Goal: Task Accomplishment & Management: Complete application form

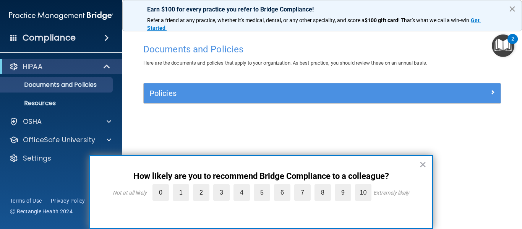
click at [512, 11] on button "×" at bounding box center [512, 9] width 7 height 12
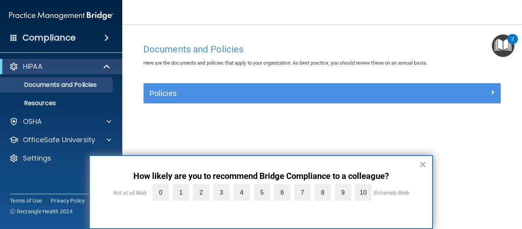
click at [424, 166] on button "×" at bounding box center [422, 164] width 7 height 12
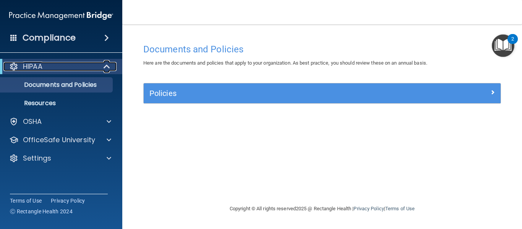
click at [66, 67] on div "HIPAA" at bounding box center [50, 66] width 94 height 9
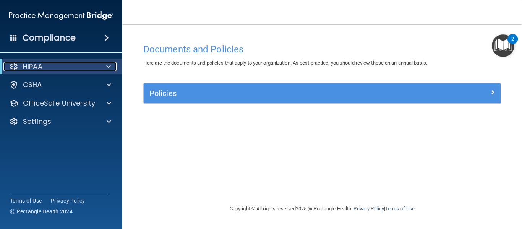
click at [66, 67] on div "HIPAA" at bounding box center [50, 66] width 94 height 9
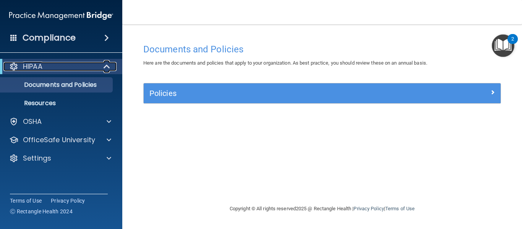
click at [66, 67] on div "HIPAA" at bounding box center [50, 66] width 94 height 9
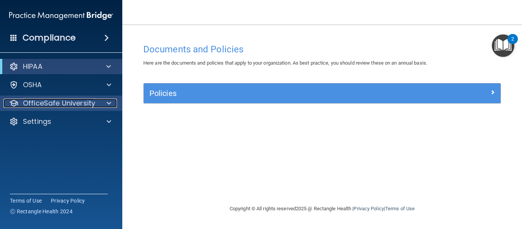
click at [66, 101] on p "OfficeSafe University" at bounding box center [59, 103] width 72 height 9
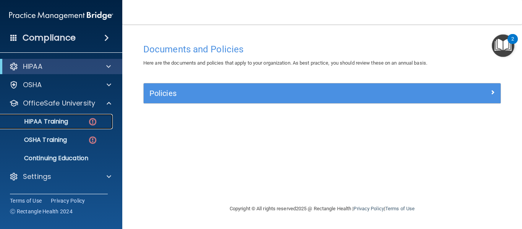
click at [71, 125] on link "HIPAA Training" at bounding box center [52, 121] width 120 height 15
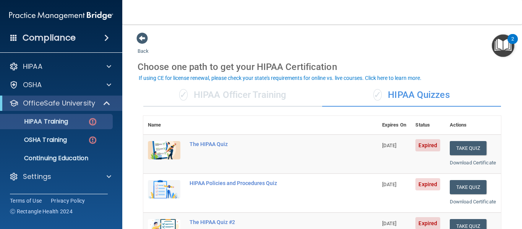
click at [107, 37] on span at bounding box center [106, 37] width 5 height 9
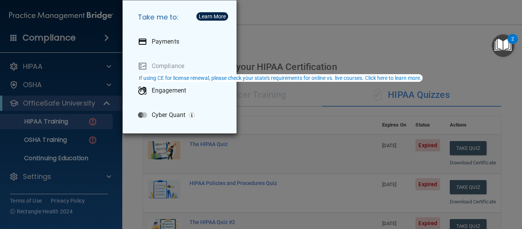
click at [272, 30] on div "Take me to: Payments Compliance Engagement Cyber Quant" at bounding box center [261, 114] width 522 height 229
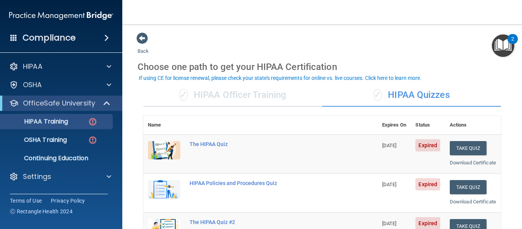
click at [498, 45] on img "Open Resource Center, 2 new notifications" at bounding box center [503, 45] width 23 height 23
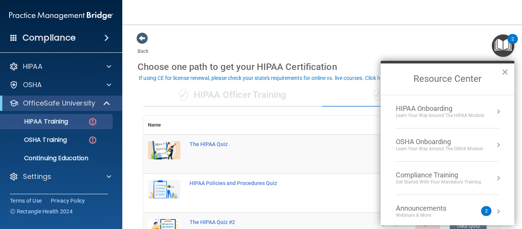
scroll to position [43, 0]
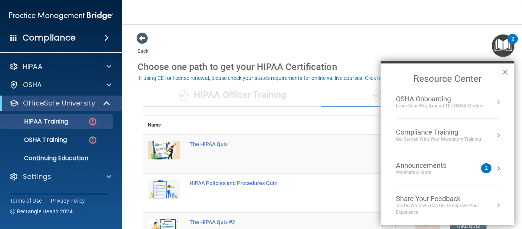
click at [506, 71] on button "×" at bounding box center [505, 72] width 7 height 12
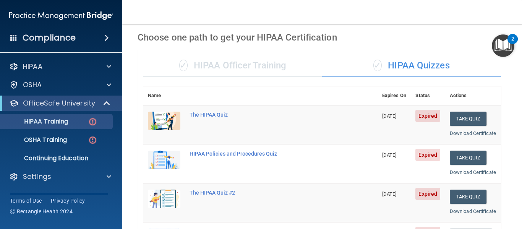
scroll to position [0, 0]
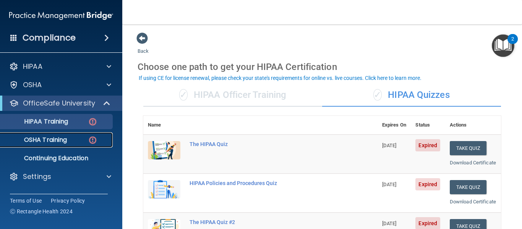
click at [58, 146] on link "OSHA Training" at bounding box center [52, 139] width 120 height 15
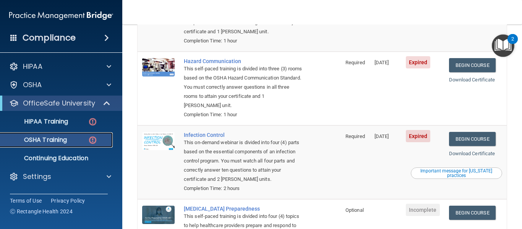
scroll to position [139, 0]
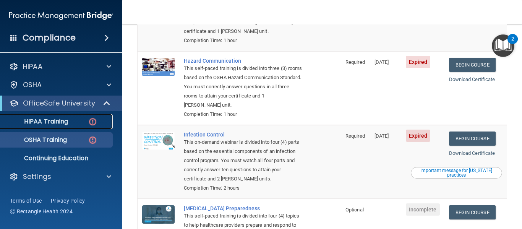
click at [93, 120] on img at bounding box center [93, 122] width 10 height 10
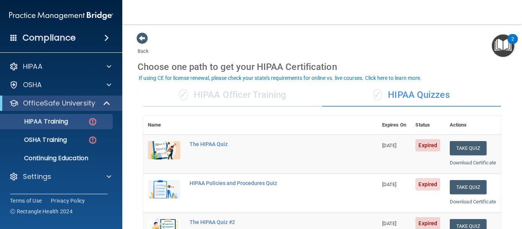
click at [57, 16] on img at bounding box center [61, 15] width 104 height 15
click at [106, 13] on img at bounding box center [61, 15] width 104 height 15
click at [106, 37] on span at bounding box center [106, 37] width 5 height 9
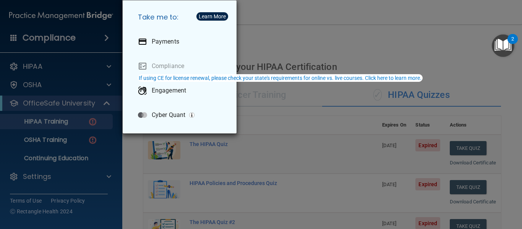
click at [210, 16] on div "Learn More" at bounding box center [212, 16] width 27 height 5
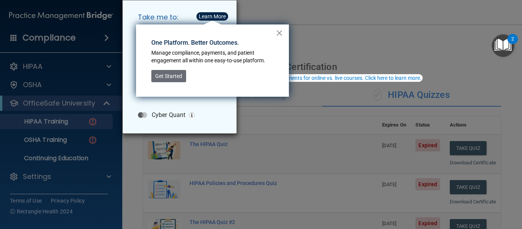
click at [279, 31] on button "×" at bounding box center [279, 33] width 7 height 12
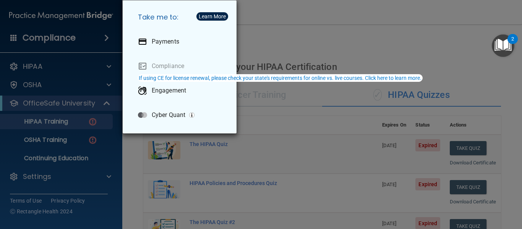
click at [352, 40] on div "Take me to: Payments Compliance Engagement Cyber Quant" at bounding box center [261, 114] width 522 height 229
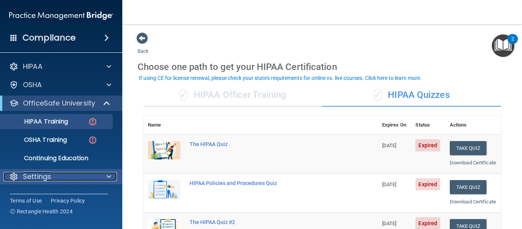
click at [107, 175] on span at bounding box center [109, 176] width 5 height 9
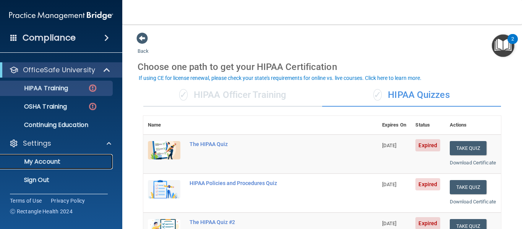
click at [76, 164] on p "My Account" at bounding box center [57, 162] width 104 height 8
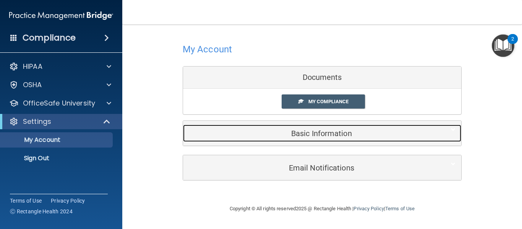
click at [327, 132] on h5 "Basic Information" at bounding box center [311, 133] width 244 height 8
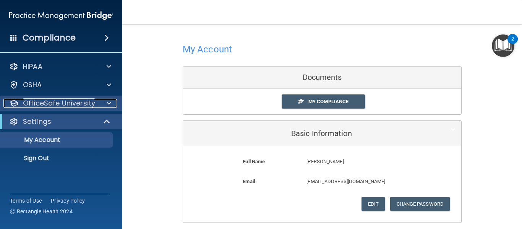
click at [54, 106] on p "OfficeSafe University" at bounding box center [59, 103] width 72 height 9
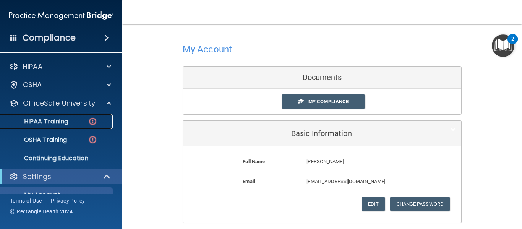
click at [48, 122] on p "HIPAA Training" at bounding box center [36, 122] width 63 height 8
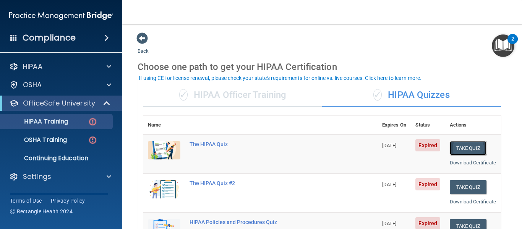
click at [459, 149] on button "Take Quiz" at bounding box center [468, 148] width 37 height 14
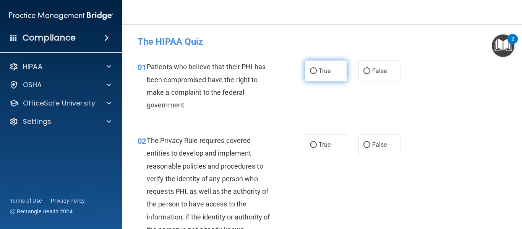
click at [314, 74] on input "True" at bounding box center [313, 71] width 7 height 6
radio input "true"
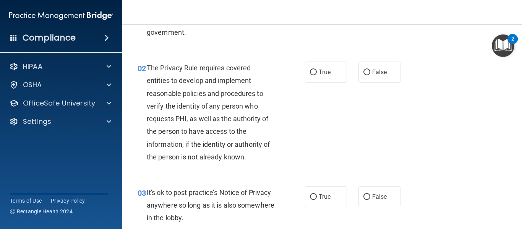
scroll to position [74, 0]
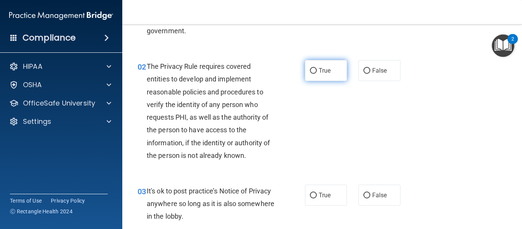
click at [315, 71] on input "True" at bounding box center [313, 71] width 7 height 6
radio input "true"
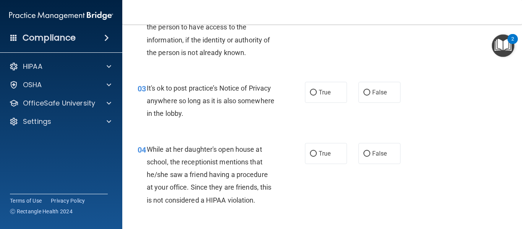
scroll to position [179, 0]
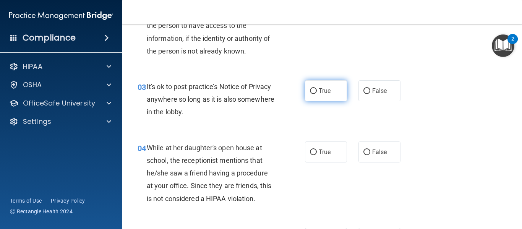
click at [314, 93] on input "True" at bounding box center [313, 91] width 7 height 6
radio input "true"
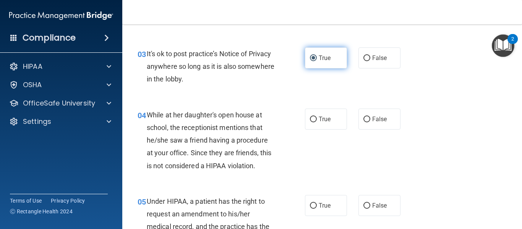
scroll to position [218, 0]
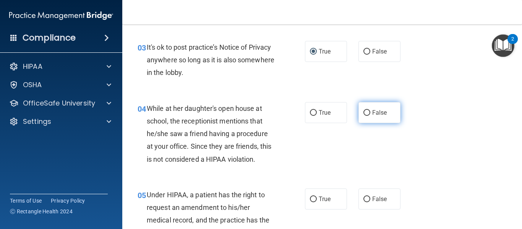
click at [368, 114] on input "False" at bounding box center [367, 113] width 7 height 6
radio input "true"
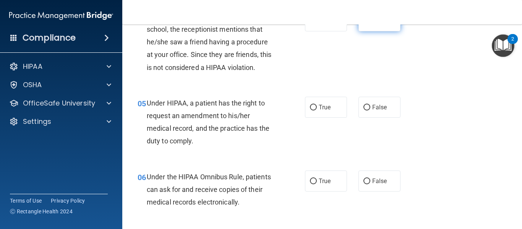
scroll to position [310, 0]
click at [318, 105] on label "True" at bounding box center [326, 106] width 42 height 21
click at [317, 105] on input "True" at bounding box center [313, 107] width 7 height 6
radio input "true"
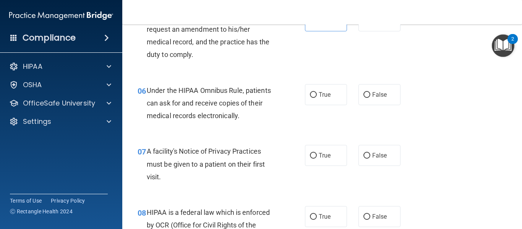
scroll to position [397, 0]
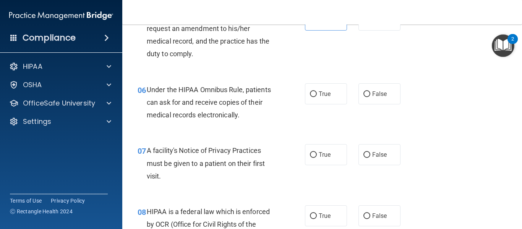
click at [318, 103] on label "True" at bounding box center [326, 93] width 42 height 21
click at [317, 97] on input "True" at bounding box center [313, 94] width 7 height 6
radio input "true"
click at [318, 159] on label "True" at bounding box center [326, 154] width 42 height 21
click at [317, 158] on input "True" at bounding box center [313, 155] width 7 height 6
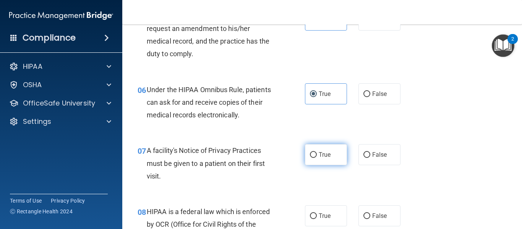
radio input "true"
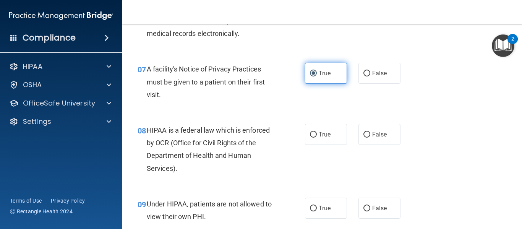
scroll to position [479, 0]
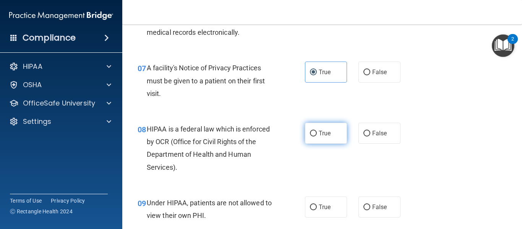
click at [319, 136] on span "True" at bounding box center [325, 133] width 12 height 7
click at [317, 136] on input "True" at bounding box center [313, 134] width 7 height 6
radio input "true"
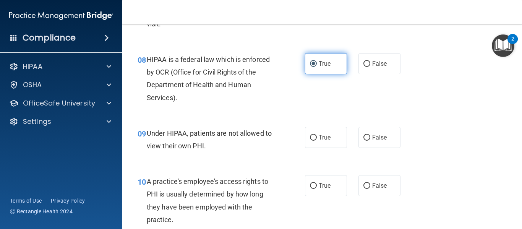
scroll to position [549, 0]
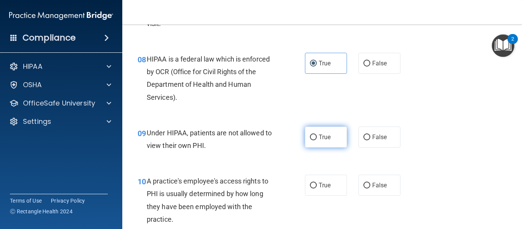
click at [312, 140] on input "True" at bounding box center [313, 138] width 7 height 6
radio input "true"
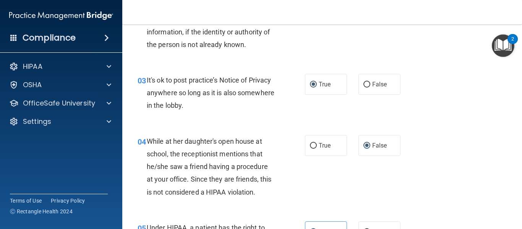
scroll to position [168, 0]
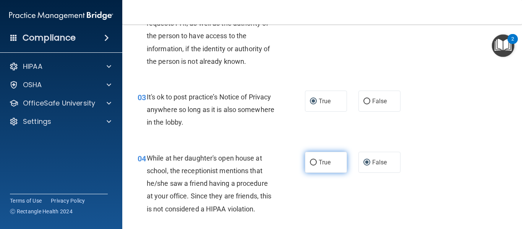
click at [312, 162] on input "True" at bounding box center [313, 163] width 7 height 6
radio input "true"
radio input "false"
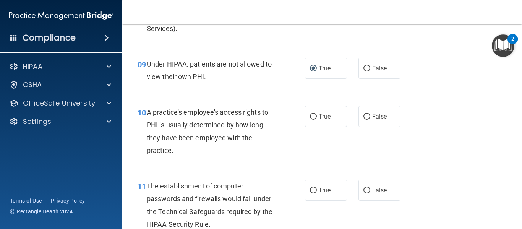
scroll to position [619, 0]
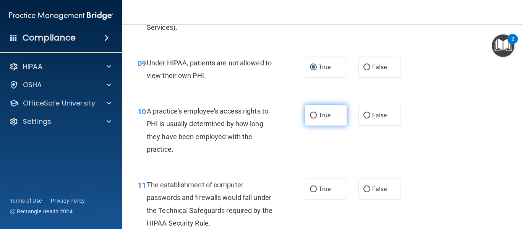
click at [324, 119] on span "True" at bounding box center [325, 115] width 12 height 7
click at [317, 119] on input "True" at bounding box center [313, 116] width 7 height 6
radio input "true"
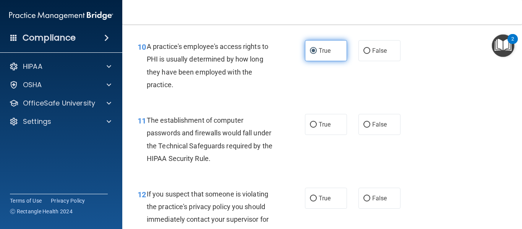
scroll to position [684, 0]
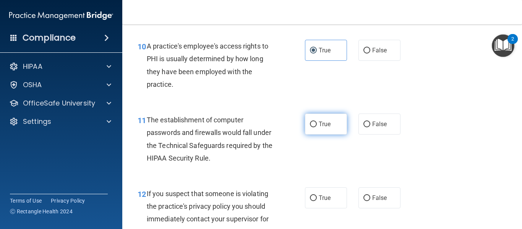
click at [311, 126] on input "True" at bounding box center [313, 125] width 7 height 6
radio input "true"
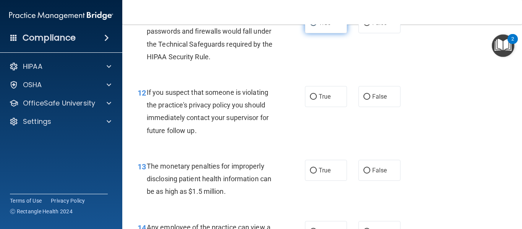
scroll to position [787, 0]
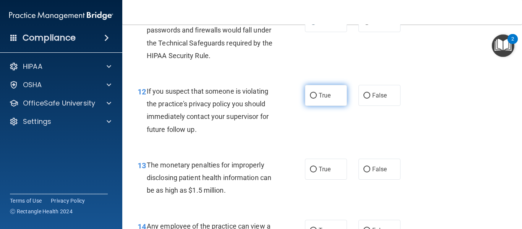
click at [319, 97] on span "True" at bounding box center [325, 95] width 12 height 7
click at [317, 97] on input "True" at bounding box center [313, 96] width 7 height 6
radio input "true"
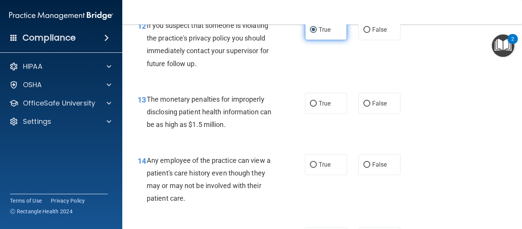
scroll to position [854, 0]
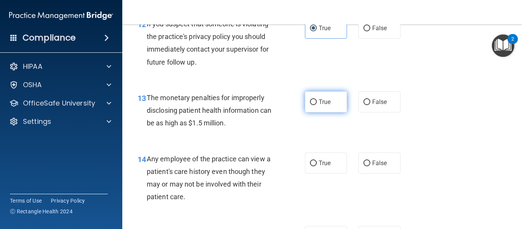
click at [308, 99] on label "True" at bounding box center [326, 101] width 42 height 21
click at [310, 99] on input "True" at bounding box center [313, 102] width 7 height 6
radio input "true"
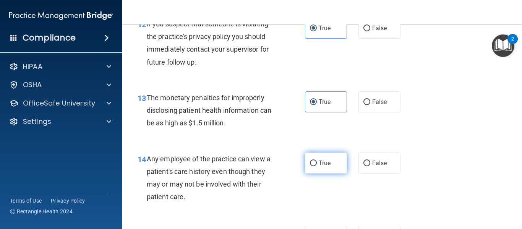
click at [327, 163] on span "True" at bounding box center [325, 162] width 12 height 7
click at [317, 163] on input "True" at bounding box center [313, 164] width 7 height 6
radio input "true"
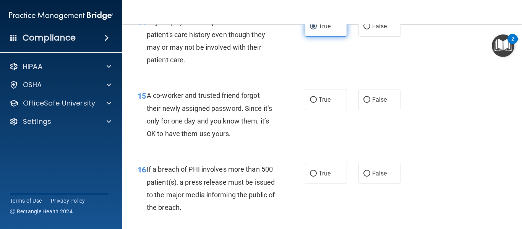
scroll to position [992, 0]
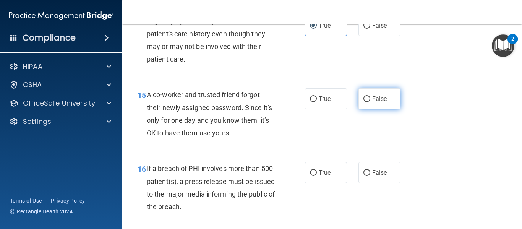
click at [372, 104] on label "False" at bounding box center [380, 98] width 42 height 21
click at [370, 102] on input "False" at bounding box center [367, 99] width 7 height 6
radio input "true"
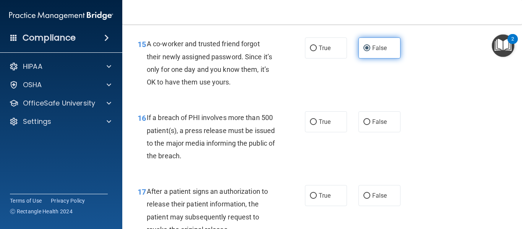
scroll to position [1044, 0]
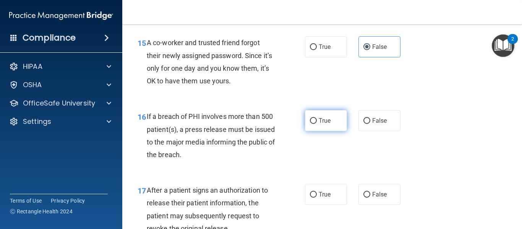
click at [334, 120] on label "True" at bounding box center [326, 120] width 42 height 21
click at [317, 120] on input "True" at bounding box center [313, 121] width 7 height 6
radio input "true"
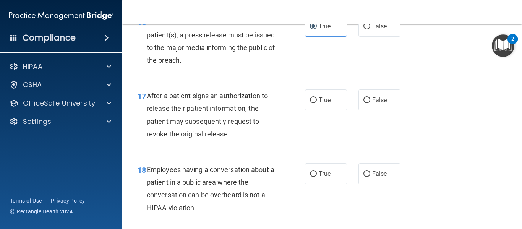
scroll to position [1139, 0]
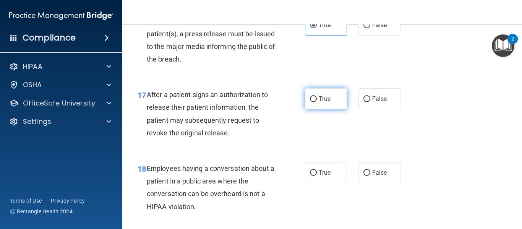
click at [322, 99] on span "True" at bounding box center [325, 98] width 12 height 7
click at [317, 99] on input "True" at bounding box center [313, 99] width 7 height 6
radio input "true"
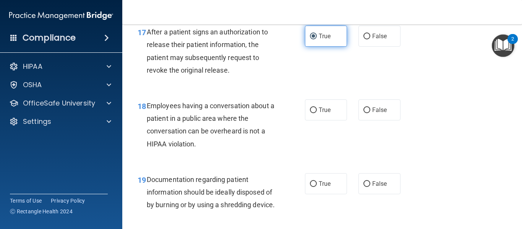
scroll to position [1203, 0]
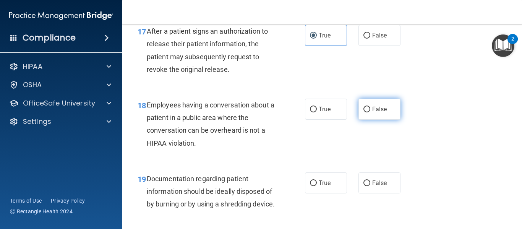
click at [374, 108] on span "False" at bounding box center [379, 109] width 15 height 7
click at [370, 108] on input "False" at bounding box center [367, 110] width 7 height 6
radio input "true"
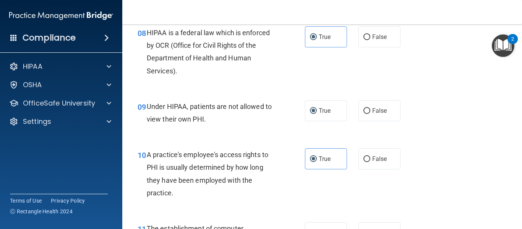
scroll to position [575, 0]
click at [376, 107] on span "False" at bounding box center [379, 110] width 15 height 7
click at [370, 109] on input "False" at bounding box center [367, 112] width 7 height 6
radio input "true"
radio input "false"
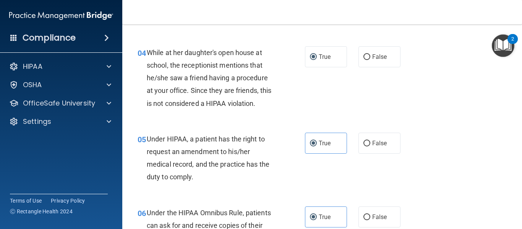
scroll to position [273, 0]
click at [367, 59] on input "False" at bounding box center [367, 58] width 7 height 6
radio input "true"
radio input "false"
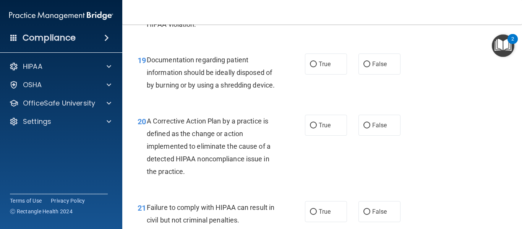
scroll to position [1322, 0]
click at [319, 67] on label "True" at bounding box center [326, 63] width 42 height 21
click at [317, 67] on input "True" at bounding box center [313, 64] width 7 height 6
radio input "true"
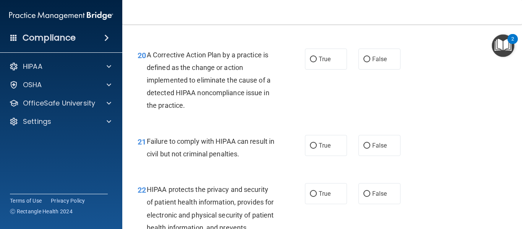
scroll to position [1388, 0]
click at [325, 62] on span "True" at bounding box center [325, 58] width 12 height 7
click at [317, 62] on input "True" at bounding box center [313, 59] width 7 height 6
radio input "true"
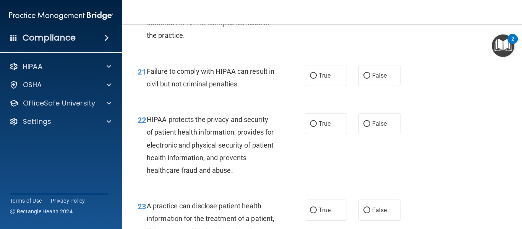
scroll to position [1461, 0]
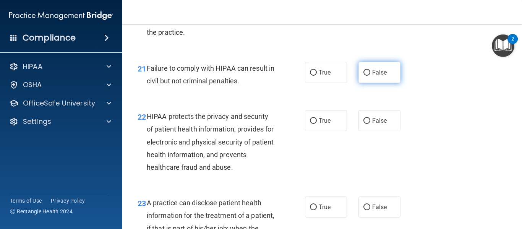
click at [378, 76] on span "False" at bounding box center [379, 72] width 15 height 7
click at [370, 76] on input "False" at bounding box center [367, 73] width 7 height 6
radio input "true"
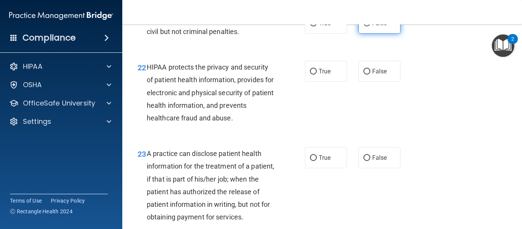
scroll to position [1522, 0]
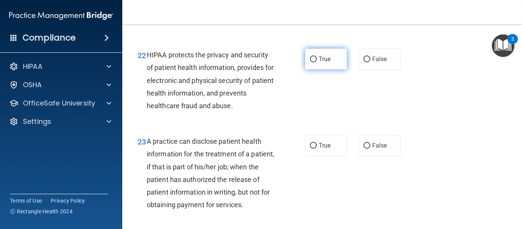
click at [320, 70] on label "True" at bounding box center [326, 59] width 42 height 21
click at [317, 62] on input "True" at bounding box center [313, 60] width 7 height 6
radio input "true"
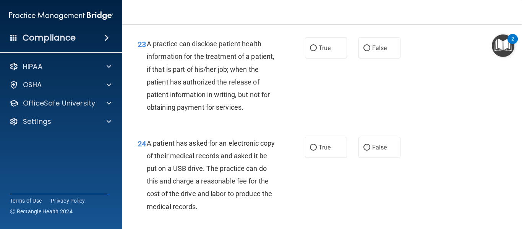
scroll to position [1621, 0]
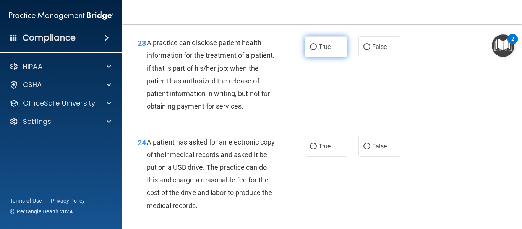
click at [314, 50] on input "True" at bounding box center [313, 47] width 7 height 6
radio input "true"
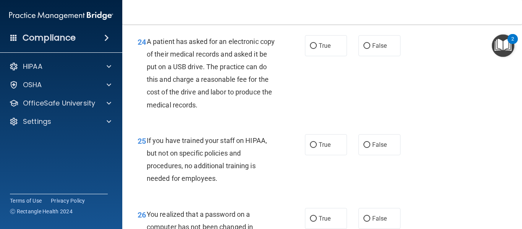
scroll to position [1723, 0]
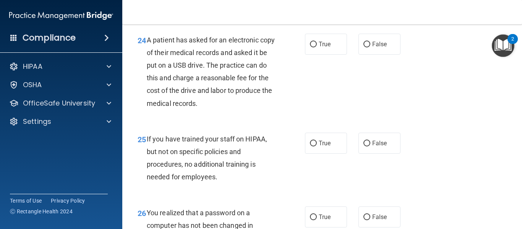
click at [314, 55] on label "True" at bounding box center [326, 44] width 42 height 21
click at [314, 47] on input "True" at bounding box center [313, 45] width 7 height 6
radio input "true"
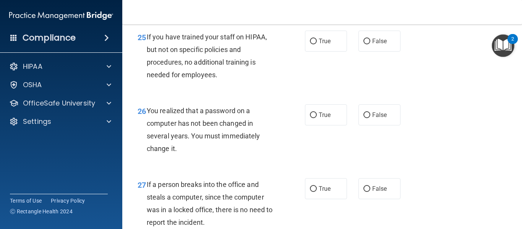
scroll to position [1829, 0]
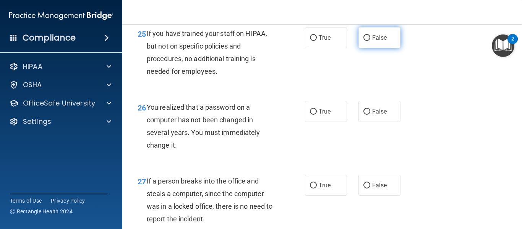
click at [364, 41] on input "False" at bounding box center [367, 38] width 7 height 6
radio input "true"
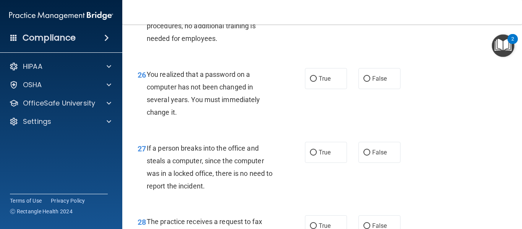
scroll to position [1862, 0]
click at [325, 82] on span "True" at bounding box center [325, 78] width 12 height 7
click at [317, 81] on input "True" at bounding box center [313, 79] width 7 height 6
radio input "true"
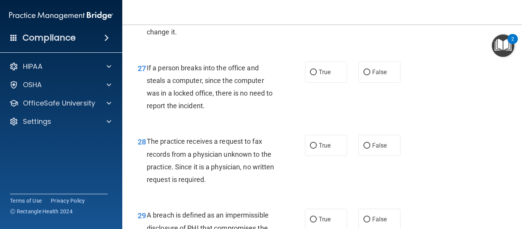
scroll to position [1942, 0]
click at [367, 75] on input "False" at bounding box center [367, 72] width 7 height 6
radio input "true"
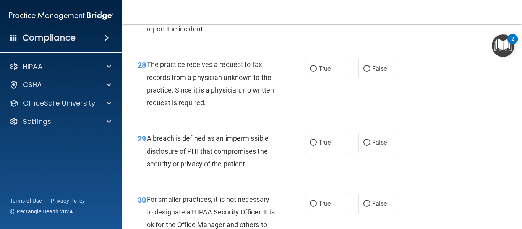
scroll to position [2023, 0]
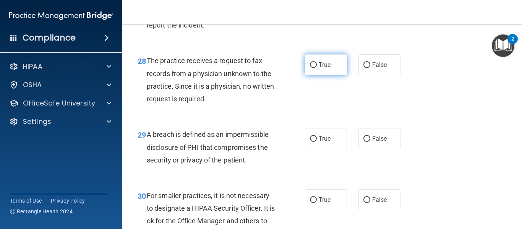
click at [338, 75] on label "True" at bounding box center [326, 64] width 42 height 21
click at [317, 68] on input "True" at bounding box center [313, 65] width 7 height 6
radio input "true"
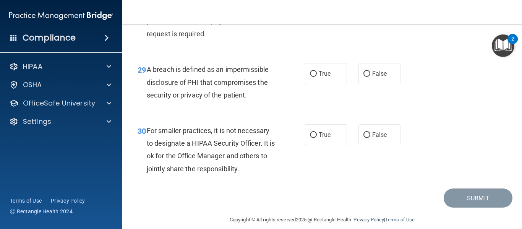
scroll to position [2089, 0]
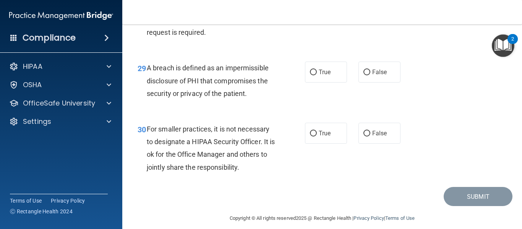
click at [338, 83] on label "True" at bounding box center [326, 72] width 42 height 21
click at [317, 75] on input "True" at bounding box center [313, 73] width 7 height 6
radio input "true"
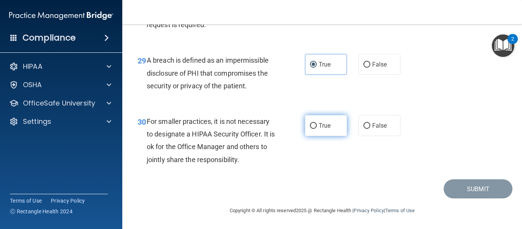
click at [324, 122] on span "True" at bounding box center [325, 125] width 12 height 7
click at [317, 123] on input "True" at bounding box center [313, 126] width 7 height 6
radio input "true"
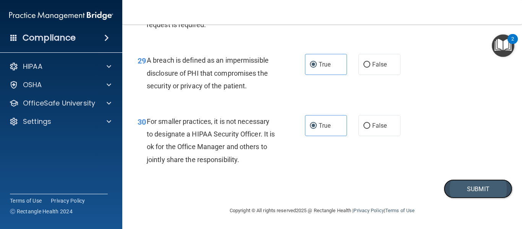
click at [462, 189] on button "Submit" at bounding box center [478, 188] width 69 height 19
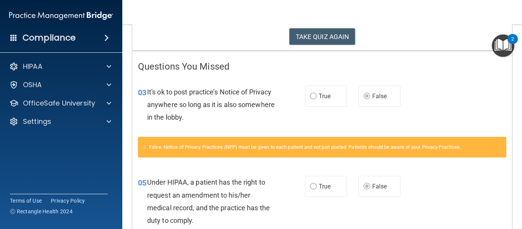
scroll to position [128, 0]
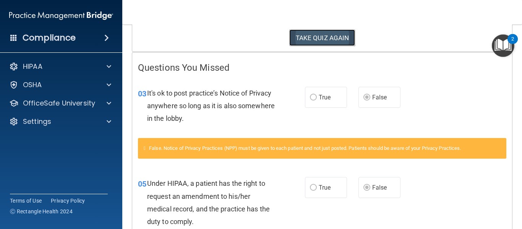
click at [326, 38] on button "TAKE QUIZ AGAIN" at bounding box center [322, 37] width 66 height 17
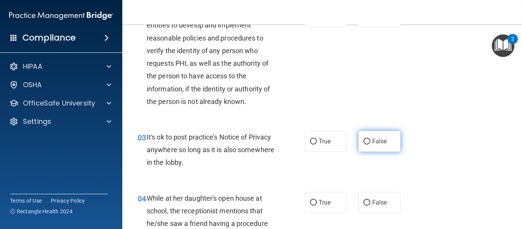
click at [374, 140] on span "False" at bounding box center [379, 141] width 15 height 7
click at [370, 140] on input "False" at bounding box center [367, 142] width 7 height 6
radio input "true"
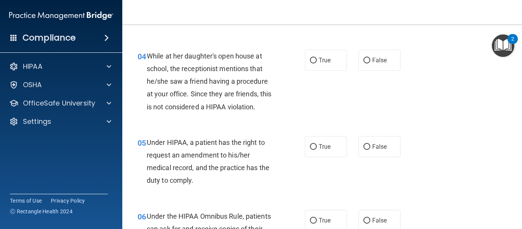
scroll to position [279, 0]
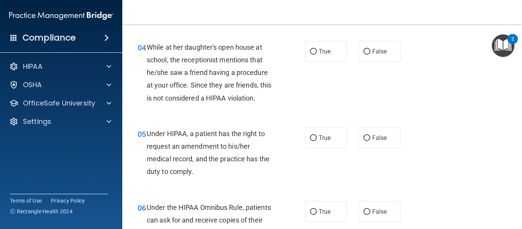
click at [374, 140] on span "False" at bounding box center [379, 137] width 15 height 7
click at [370, 140] on input "False" at bounding box center [367, 138] width 7 height 6
radio input "true"
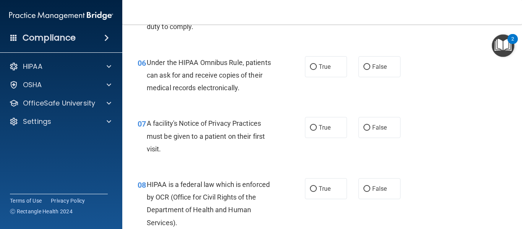
scroll to position [429, 0]
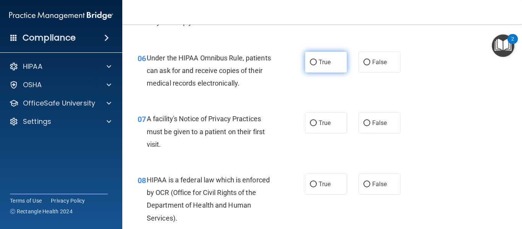
click at [321, 63] on span "True" at bounding box center [325, 61] width 12 height 7
click at [317, 63] on input "True" at bounding box center [313, 63] width 7 height 6
radio input "true"
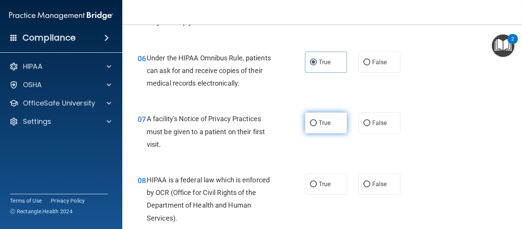
click at [314, 127] on label "True" at bounding box center [326, 122] width 42 height 21
click at [314, 126] on input "True" at bounding box center [313, 123] width 7 height 6
radio input "true"
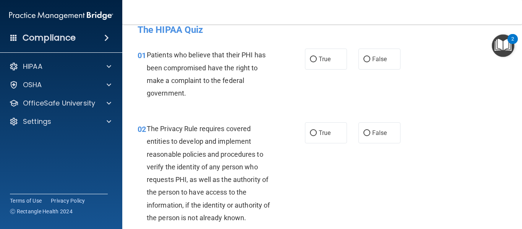
scroll to position [0, 0]
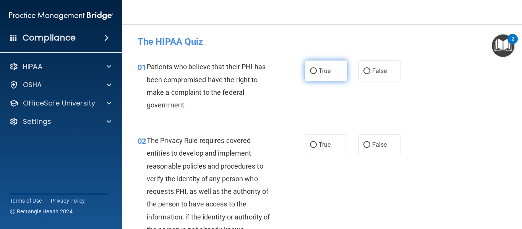
click at [317, 73] on label "True" at bounding box center [326, 70] width 42 height 21
click at [317, 73] on input "True" at bounding box center [313, 71] width 7 height 6
radio input "true"
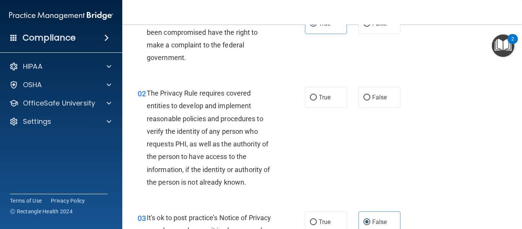
scroll to position [48, 0]
click at [320, 96] on span "True" at bounding box center [325, 96] width 12 height 7
click at [317, 96] on input "True" at bounding box center [313, 97] width 7 height 6
radio input "true"
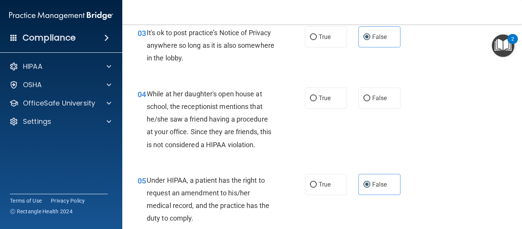
scroll to position [233, 0]
click at [375, 95] on span "False" at bounding box center [379, 97] width 15 height 7
click at [370, 95] on input "False" at bounding box center [367, 98] width 7 height 6
radio input "true"
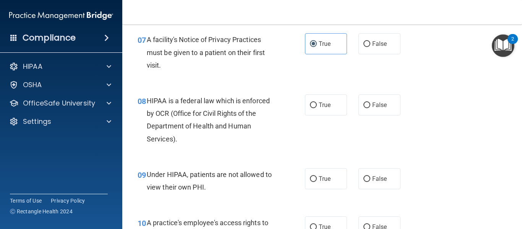
scroll to position [515, 0]
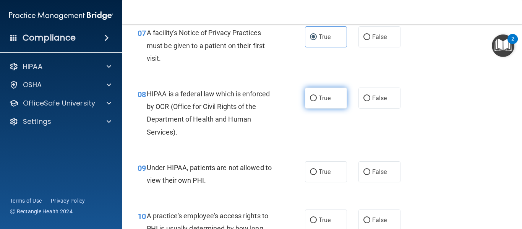
click at [334, 99] on label "True" at bounding box center [326, 98] width 42 height 21
click at [317, 99] on input "True" at bounding box center [313, 99] width 7 height 6
radio input "true"
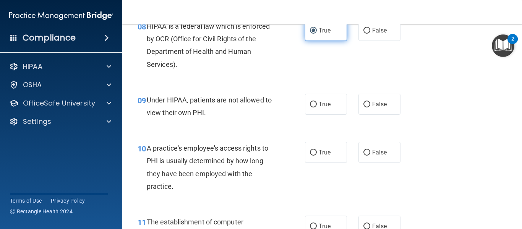
scroll to position [584, 0]
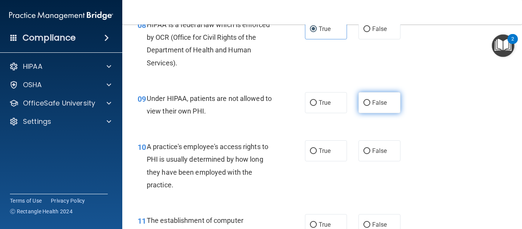
click at [386, 104] on span "False" at bounding box center [379, 102] width 15 height 7
click at [370, 104] on input "False" at bounding box center [367, 103] width 7 height 6
radio input "true"
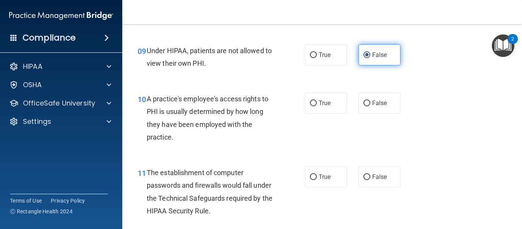
scroll to position [632, 0]
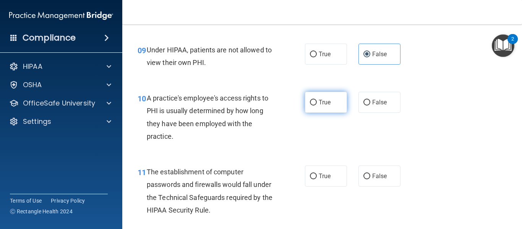
click at [327, 102] on span "True" at bounding box center [325, 102] width 12 height 7
click at [317, 102] on input "True" at bounding box center [313, 103] width 7 height 6
radio input "true"
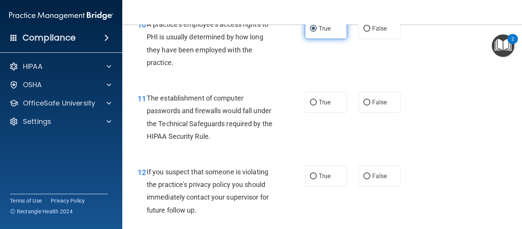
scroll to position [707, 0]
click at [327, 103] on span "True" at bounding box center [325, 101] width 12 height 7
click at [317, 103] on input "True" at bounding box center [313, 102] width 7 height 6
radio input "true"
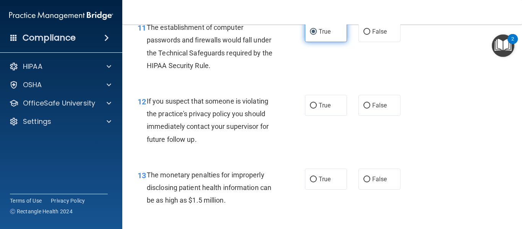
scroll to position [778, 0]
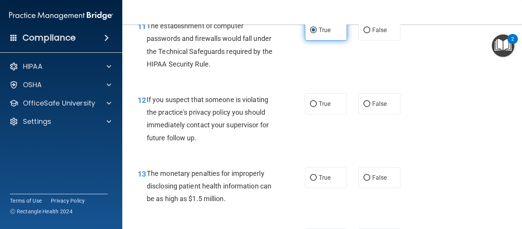
click at [327, 103] on span "True" at bounding box center [325, 103] width 12 height 7
click at [317, 103] on input "True" at bounding box center [313, 104] width 7 height 6
radio input "true"
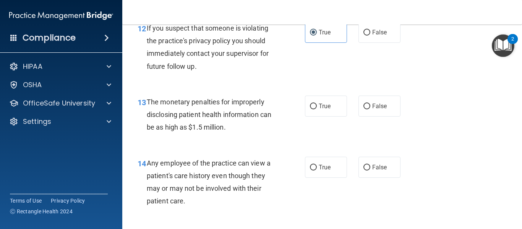
scroll to position [851, 0]
click at [327, 103] on span "True" at bounding box center [325, 105] width 12 height 7
click at [317, 103] on input "True" at bounding box center [313, 106] width 7 height 6
radio input "true"
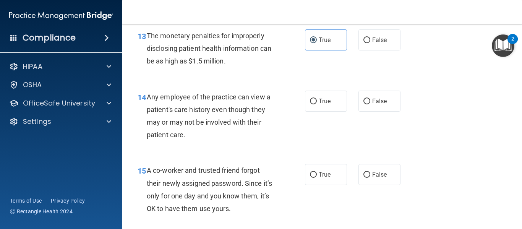
scroll to position [917, 0]
click at [327, 103] on span "True" at bounding box center [325, 100] width 12 height 7
click at [317, 103] on input "True" at bounding box center [313, 101] width 7 height 6
radio input "true"
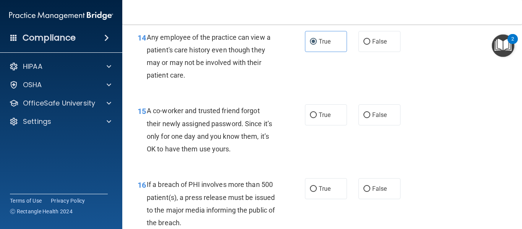
scroll to position [980, 0]
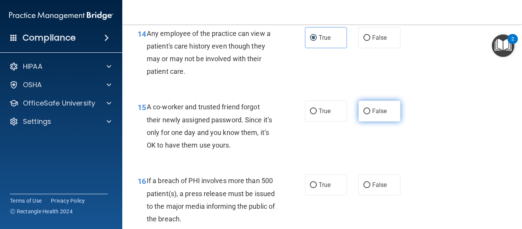
click at [383, 110] on span "False" at bounding box center [379, 110] width 15 height 7
click at [370, 110] on input "False" at bounding box center [367, 112] width 7 height 6
radio input "true"
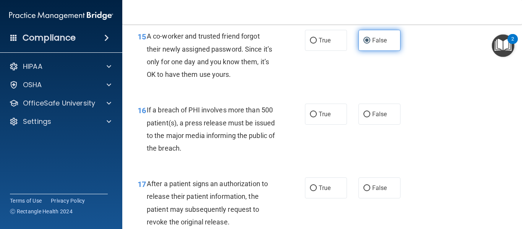
scroll to position [1051, 0]
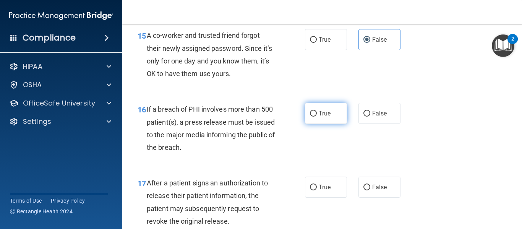
click at [333, 115] on label "True" at bounding box center [326, 113] width 42 height 21
click at [317, 115] on input "True" at bounding box center [313, 114] width 7 height 6
radio input "true"
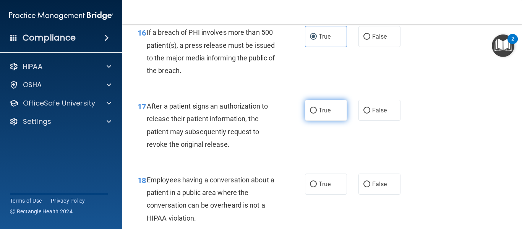
scroll to position [1129, 0]
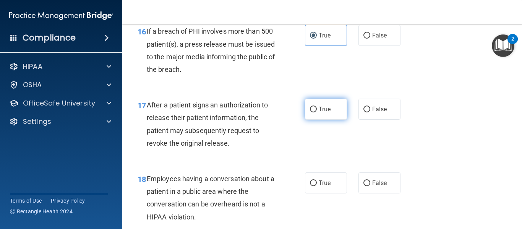
click at [318, 109] on label "True" at bounding box center [326, 109] width 42 height 21
click at [317, 109] on input "True" at bounding box center [313, 110] width 7 height 6
radio input "true"
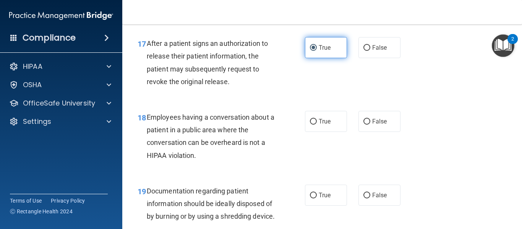
scroll to position [1191, 0]
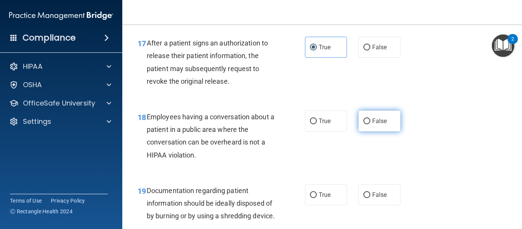
click at [371, 122] on label "False" at bounding box center [380, 120] width 42 height 21
click at [370, 122] on input "False" at bounding box center [367, 122] width 7 height 6
radio input "true"
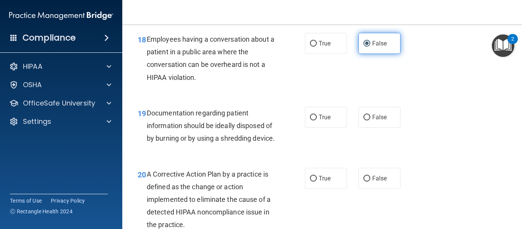
scroll to position [1273, 0]
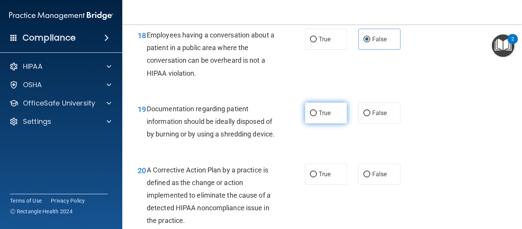
click at [325, 115] on span "True" at bounding box center [325, 112] width 12 height 7
click at [317, 115] on input "True" at bounding box center [313, 113] width 7 height 6
radio input "true"
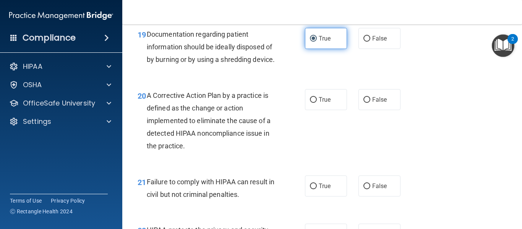
scroll to position [1348, 0]
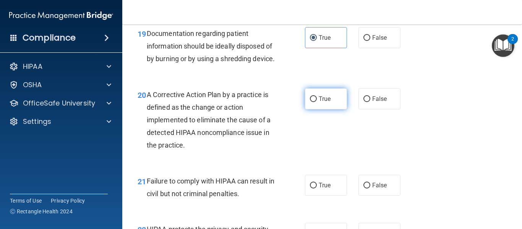
click at [312, 109] on label "True" at bounding box center [326, 98] width 42 height 21
click at [312, 102] on input "True" at bounding box center [313, 99] width 7 height 6
radio input "true"
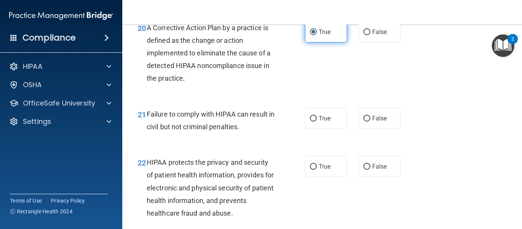
scroll to position [1418, 0]
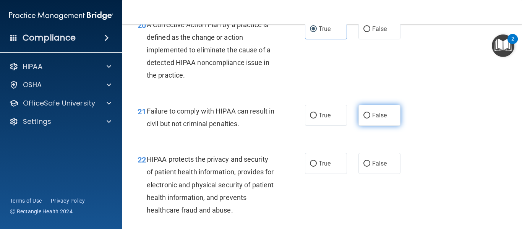
click at [371, 126] on label "False" at bounding box center [380, 115] width 42 height 21
click at [370, 119] on input "False" at bounding box center [367, 116] width 7 height 6
radio input "true"
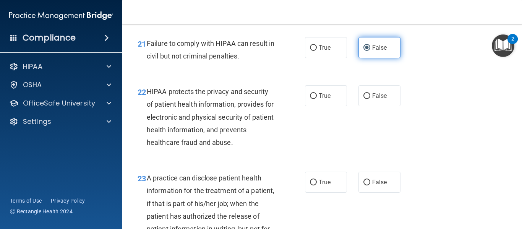
scroll to position [1486, 0]
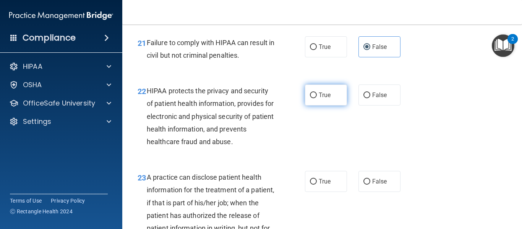
click at [330, 99] on span "True" at bounding box center [325, 94] width 12 height 7
click at [317, 98] on input "True" at bounding box center [313, 96] width 7 height 6
radio input "true"
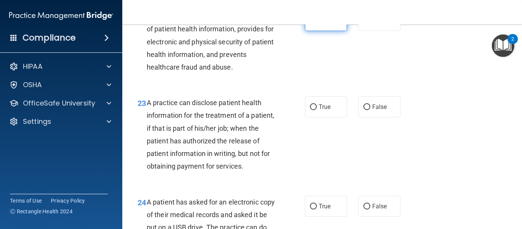
scroll to position [1563, 0]
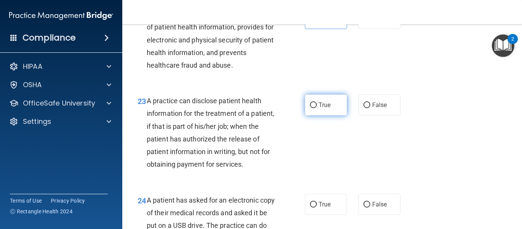
click at [325, 109] on span "True" at bounding box center [325, 104] width 12 height 7
click at [317, 108] on input "True" at bounding box center [313, 105] width 7 height 6
radio input "true"
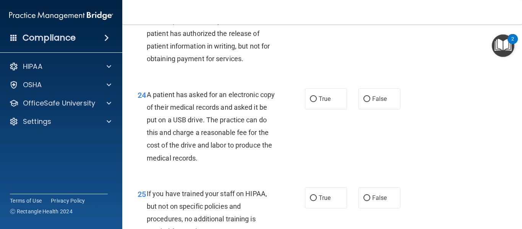
click at [325, 102] on span "True" at bounding box center [325, 98] width 12 height 7
click at [317, 102] on input "True" at bounding box center [313, 99] width 7 height 6
radio input "true"
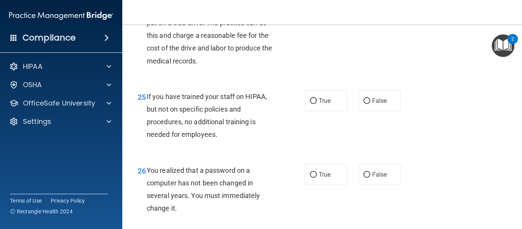
scroll to position [1766, 0]
click at [372, 110] on label "False" at bounding box center [380, 99] width 42 height 21
click at [370, 103] on input "False" at bounding box center [367, 100] width 7 height 6
radio input "true"
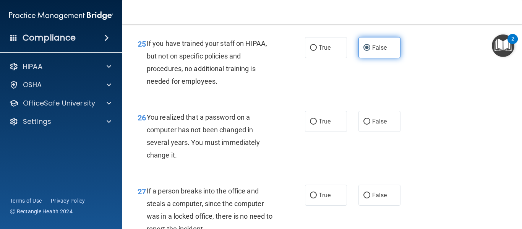
scroll to position [1820, 0]
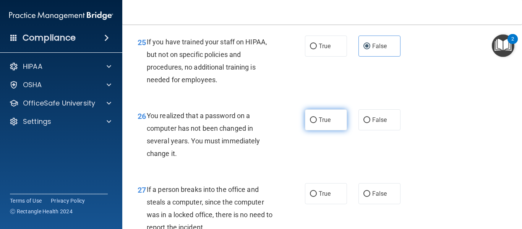
click at [328, 123] on span "True" at bounding box center [325, 119] width 12 height 7
click at [317, 123] on input "True" at bounding box center [313, 120] width 7 height 6
radio input "true"
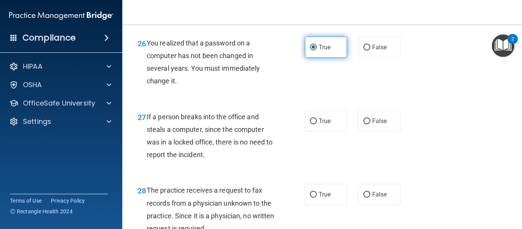
scroll to position [1893, 0]
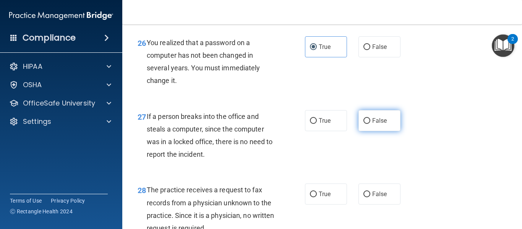
click at [381, 131] on label "False" at bounding box center [380, 120] width 42 height 21
click at [370, 124] on input "False" at bounding box center [367, 121] width 7 height 6
radio input "true"
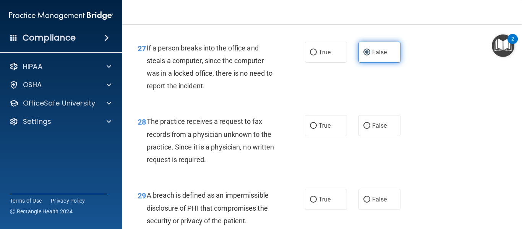
scroll to position [1966, 0]
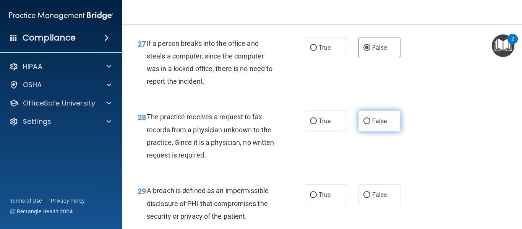
click at [381, 125] on span "False" at bounding box center [379, 120] width 15 height 7
click at [370, 124] on input "False" at bounding box center [367, 122] width 7 height 6
radio input "true"
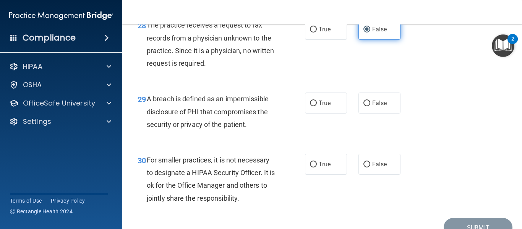
scroll to position [2060, 0]
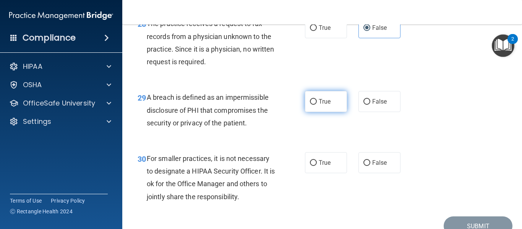
click at [317, 112] on label "True" at bounding box center [326, 101] width 42 height 21
click at [317, 105] on input "True" at bounding box center [313, 102] width 7 height 6
radio input "true"
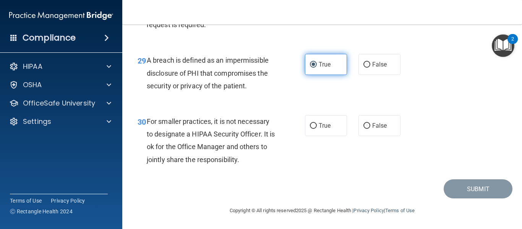
scroll to position [2110, 0]
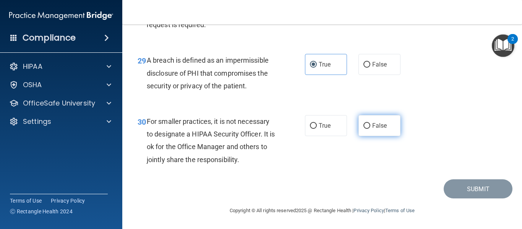
click at [380, 127] on span "False" at bounding box center [379, 125] width 15 height 7
click at [370, 127] on input "False" at bounding box center [367, 126] width 7 height 6
radio input "true"
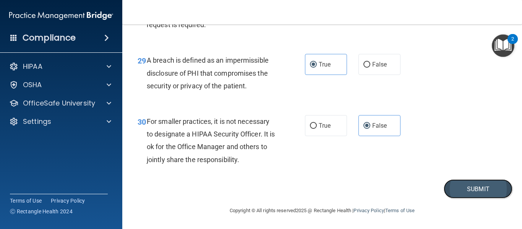
click at [488, 191] on button "Submit" at bounding box center [478, 188] width 69 height 19
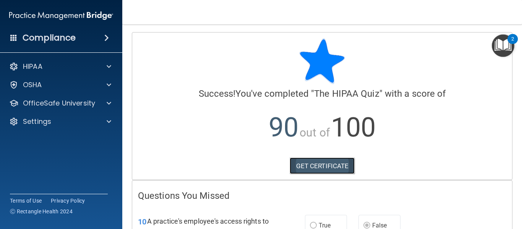
click at [336, 166] on link "GET CERTIFICATE" at bounding box center [322, 166] width 65 height 17
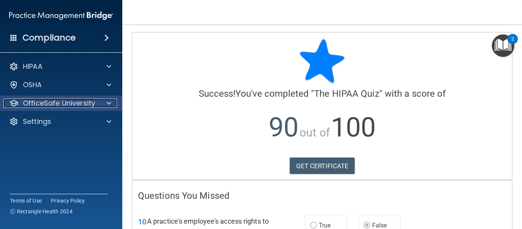
click at [55, 101] on p "OfficeSafe University" at bounding box center [59, 103] width 72 height 9
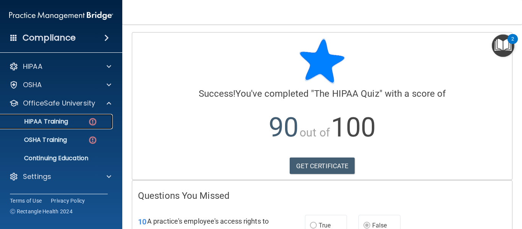
click at [54, 120] on p "HIPAA Training" at bounding box center [36, 122] width 63 height 8
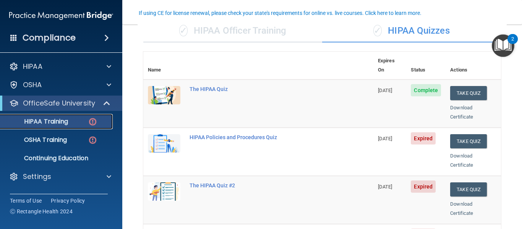
scroll to position [65, 0]
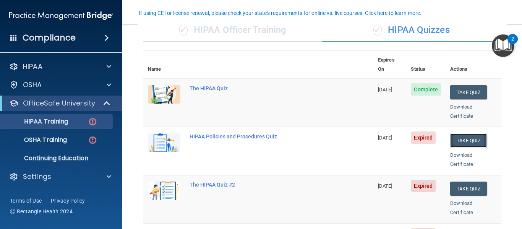
click at [469, 133] on button "Take Quiz" at bounding box center [468, 140] width 37 height 14
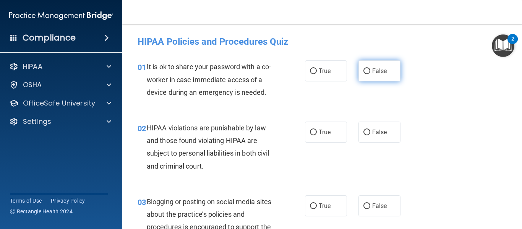
click at [379, 76] on label "False" at bounding box center [380, 70] width 42 height 21
click at [370, 74] on input "False" at bounding box center [367, 71] width 7 height 6
radio input "true"
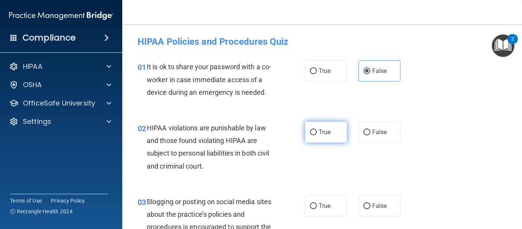
click at [322, 133] on span "True" at bounding box center [325, 131] width 12 height 7
click at [317, 133] on input "True" at bounding box center [313, 133] width 7 height 6
radio input "true"
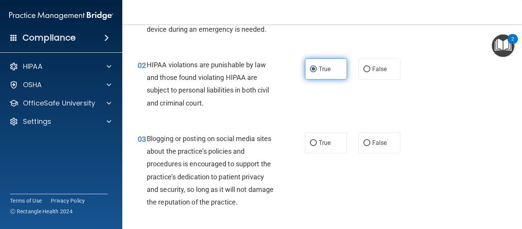
scroll to position [64, 0]
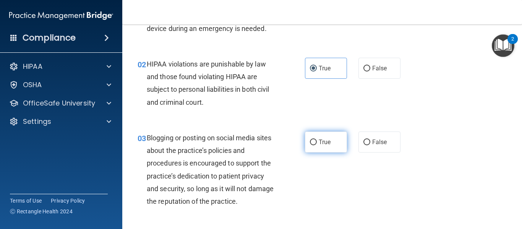
click at [334, 144] on label "True" at bounding box center [326, 142] width 42 height 21
click at [317, 144] on input "True" at bounding box center [313, 143] width 7 height 6
radio input "true"
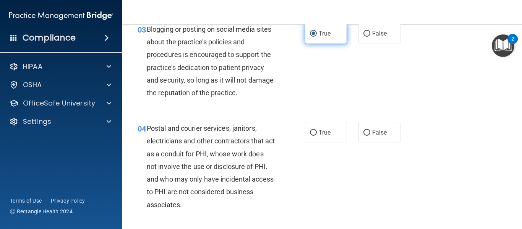
scroll to position [184, 0]
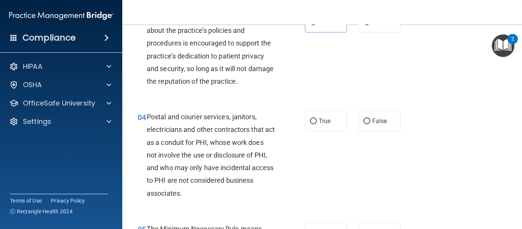
click at [240, 188] on div "Postal and courier services, janitors, electricians and other contractors that …" at bounding box center [214, 154] width 134 height 89
click at [368, 119] on input "False" at bounding box center [367, 122] width 7 height 6
radio input "true"
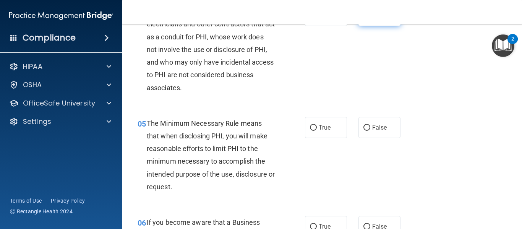
scroll to position [290, 0]
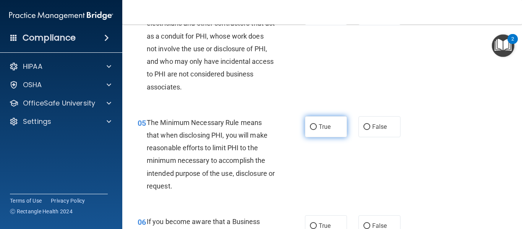
click at [327, 128] on span "True" at bounding box center [325, 126] width 12 height 7
click at [317, 128] on input "True" at bounding box center [313, 127] width 7 height 6
radio input "true"
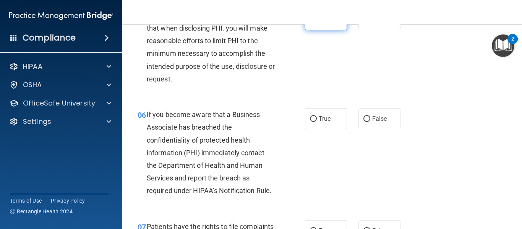
scroll to position [399, 0]
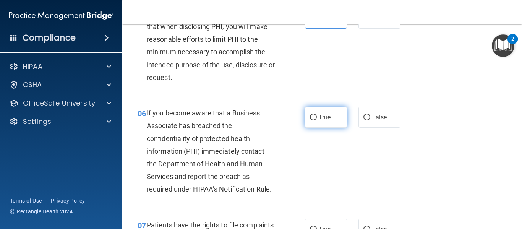
click at [326, 115] on span "True" at bounding box center [325, 117] width 12 height 7
click at [317, 115] on input "True" at bounding box center [313, 118] width 7 height 6
radio input "true"
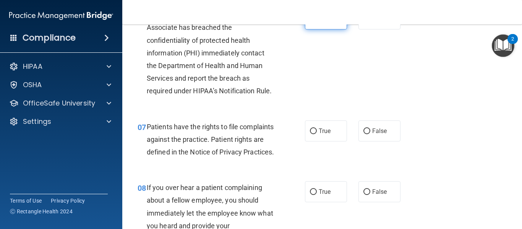
scroll to position [501, 0]
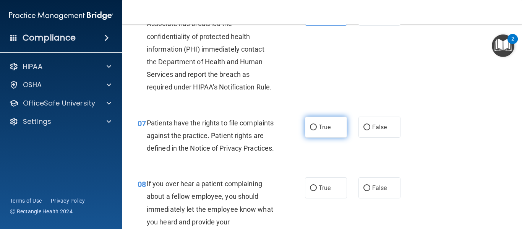
click at [327, 127] on span "True" at bounding box center [325, 126] width 12 height 7
click at [317, 127] on input "True" at bounding box center [313, 128] width 7 height 6
radio input "true"
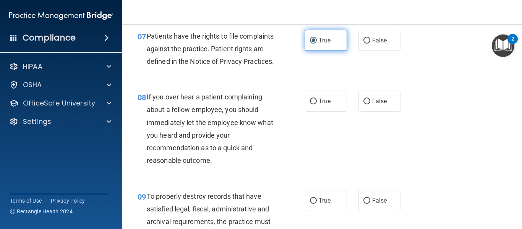
scroll to position [590, 0]
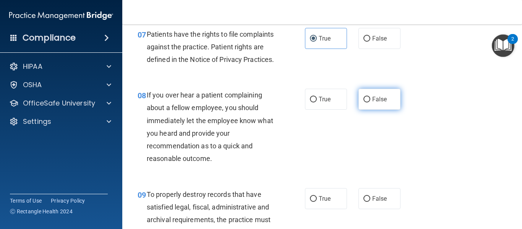
click at [372, 110] on label "False" at bounding box center [380, 99] width 42 height 21
click at [370, 102] on input "False" at bounding box center [367, 100] width 7 height 6
radio input "true"
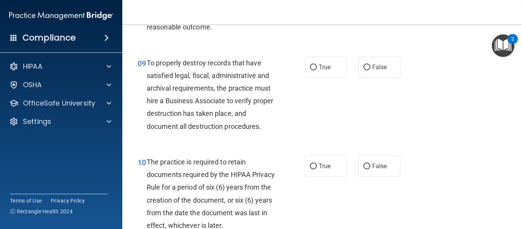
scroll to position [721, 0]
click at [320, 77] on label "True" at bounding box center [326, 66] width 42 height 21
click at [317, 70] on input "True" at bounding box center [313, 67] width 7 height 6
radio input "true"
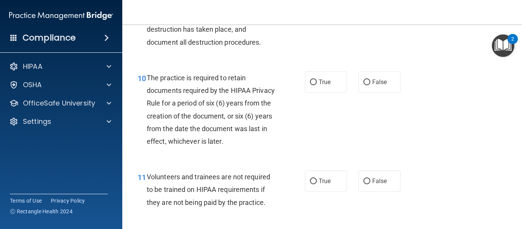
scroll to position [807, 0]
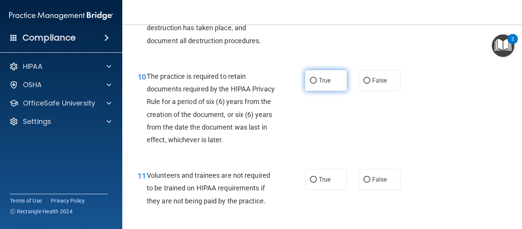
click at [331, 91] on label "True" at bounding box center [326, 80] width 42 height 21
click at [317, 84] on input "True" at bounding box center [313, 81] width 7 height 6
radio input "true"
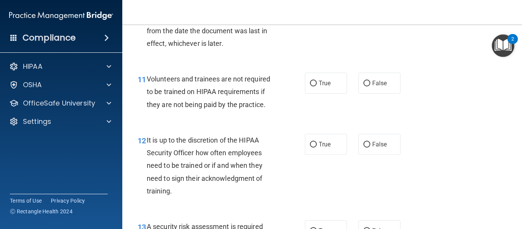
scroll to position [904, 0]
click at [369, 86] on input "False" at bounding box center [367, 83] width 7 height 6
radio input "true"
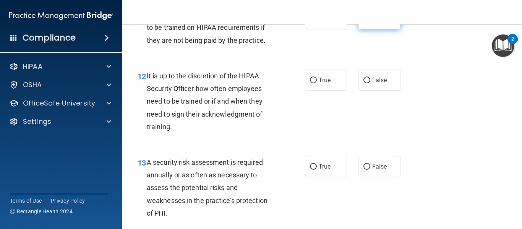
scroll to position [968, 0]
click at [369, 83] on input "False" at bounding box center [367, 80] width 7 height 6
radio input "true"
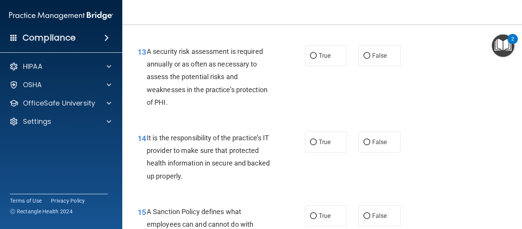
scroll to position [1079, 0]
click at [315, 58] on input "True" at bounding box center [313, 56] width 7 height 6
radio input "true"
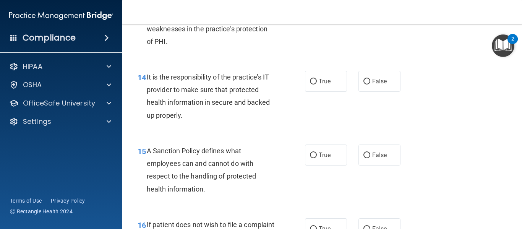
scroll to position [1141, 0]
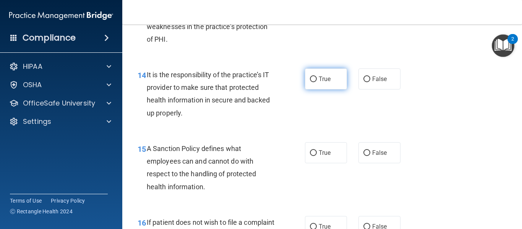
click at [318, 89] on label "True" at bounding box center [326, 78] width 42 height 21
click at [317, 82] on input "True" at bounding box center [313, 79] width 7 height 6
radio input "true"
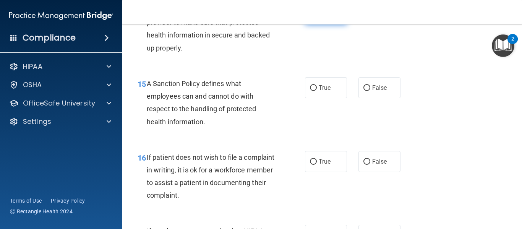
scroll to position [1207, 0]
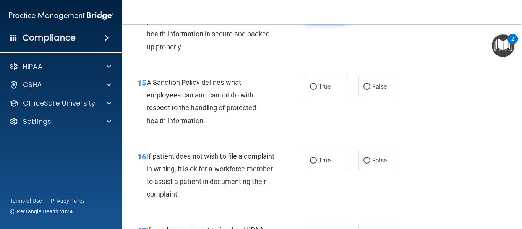
click at [318, 90] on label "True" at bounding box center [326, 86] width 42 height 21
click at [317, 90] on input "True" at bounding box center [313, 87] width 7 height 6
radio input "true"
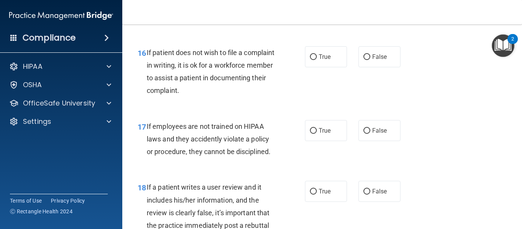
scroll to position [1314, 0]
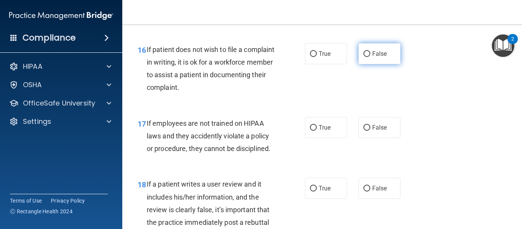
click at [371, 64] on label "False" at bounding box center [380, 53] width 42 height 21
click at [370, 57] on input "False" at bounding box center [367, 54] width 7 height 6
radio input "true"
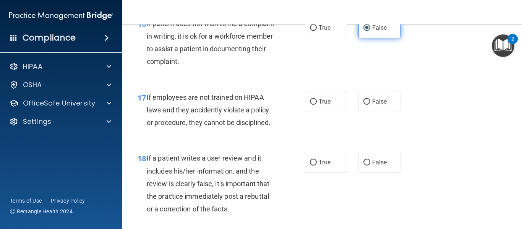
scroll to position [1344, 0]
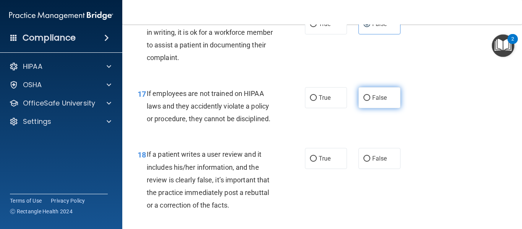
click at [385, 101] on span "False" at bounding box center [379, 97] width 15 height 7
click at [370, 101] on input "False" at bounding box center [367, 98] width 7 height 6
radio input "true"
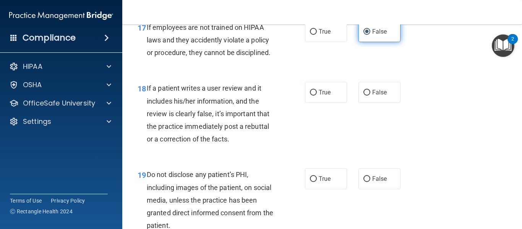
scroll to position [1411, 0]
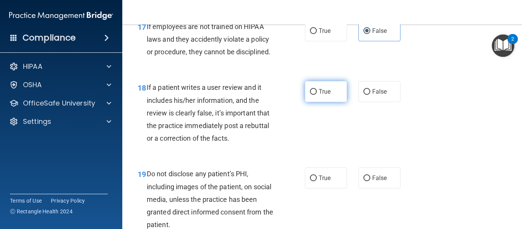
click at [319, 95] on span "True" at bounding box center [325, 91] width 12 height 7
click at [317, 95] on input "True" at bounding box center [313, 92] width 7 height 6
radio input "true"
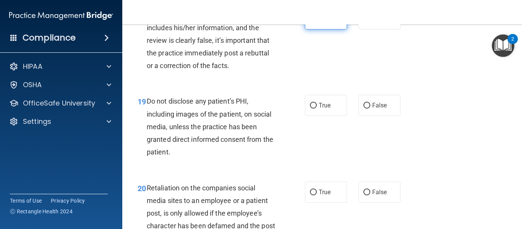
scroll to position [1484, 0]
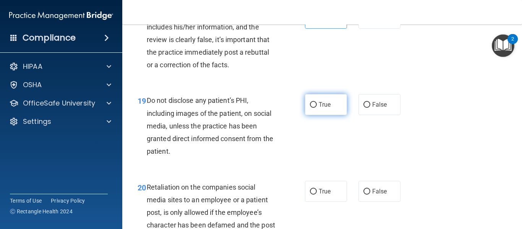
click at [322, 108] on span "True" at bounding box center [325, 104] width 12 height 7
click at [317, 108] on input "True" at bounding box center [313, 105] width 7 height 6
radio input "true"
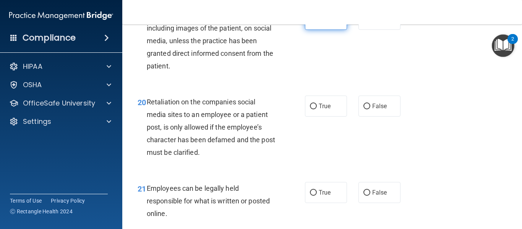
scroll to position [1570, 0]
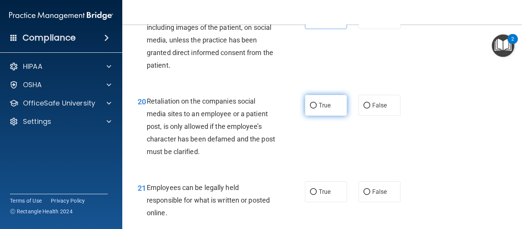
click at [322, 116] on label "True" at bounding box center [326, 105] width 42 height 21
click at [317, 109] on input "True" at bounding box center [313, 106] width 7 height 6
radio input "true"
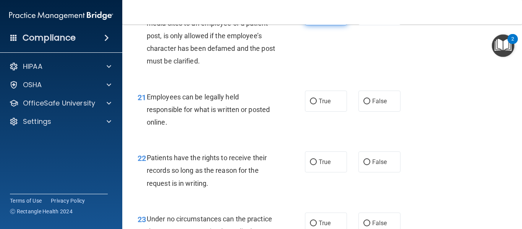
scroll to position [1661, 0]
click at [320, 111] on label "True" at bounding box center [326, 100] width 42 height 21
click at [317, 104] on input "True" at bounding box center [313, 101] width 7 height 6
radio input "true"
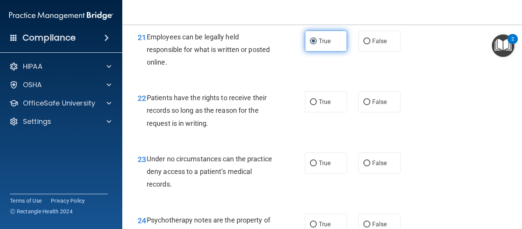
scroll to position [1722, 0]
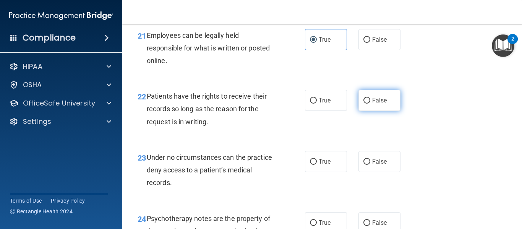
click at [376, 104] on span "False" at bounding box center [379, 100] width 15 height 7
click at [370, 104] on input "False" at bounding box center [367, 101] width 7 height 6
radio input "true"
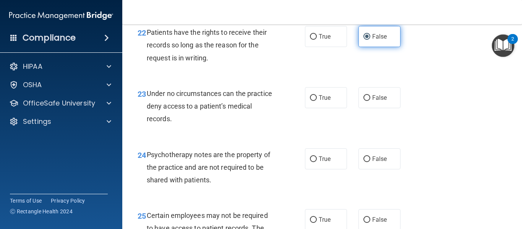
scroll to position [1787, 0]
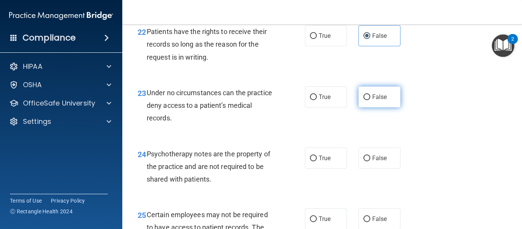
click at [372, 107] on label "False" at bounding box center [380, 96] width 42 height 21
click at [370, 100] on input "False" at bounding box center [367, 97] width 7 height 6
radio input "true"
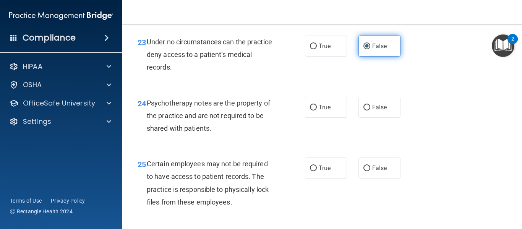
scroll to position [1839, 0]
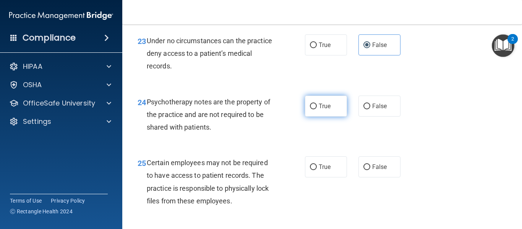
click at [339, 117] on label "True" at bounding box center [326, 106] width 42 height 21
click at [317, 109] on input "True" at bounding box center [313, 107] width 7 height 6
radio input "true"
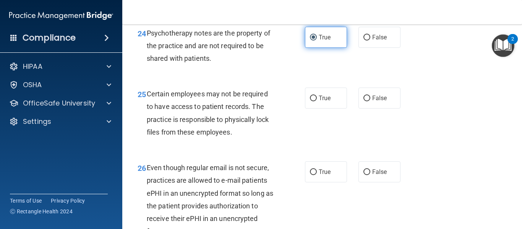
scroll to position [1910, 0]
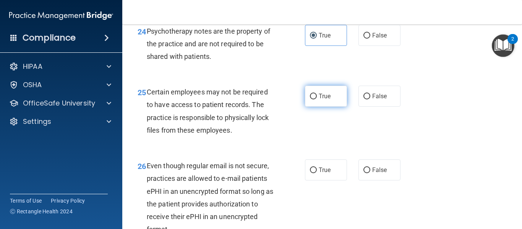
click at [323, 100] on span "True" at bounding box center [325, 96] width 12 height 7
click at [317, 99] on input "True" at bounding box center [313, 97] width 7 height 6
radio input "true"
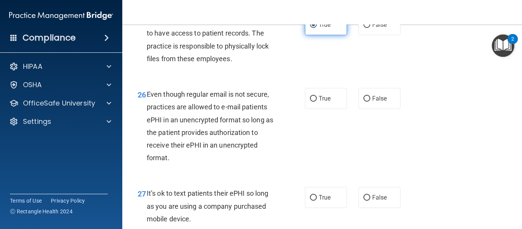
scroll to position [1983, 0]
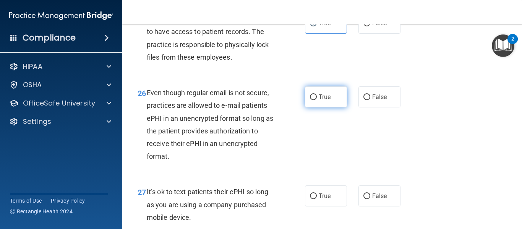
click at [321, 107] on label "True" at bounding box center [326, 96] width 42 height 21
click at [317, 100] on input "True" at bounding box center [313, 97] width 7 height 6
radio input "true"
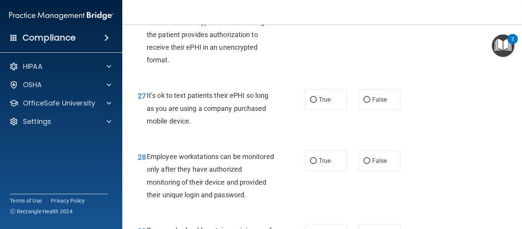
scroll to position [2083, 0]
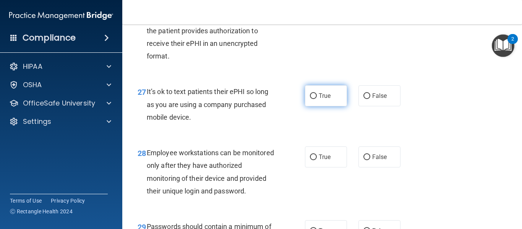
click at [315, 99] on input "True" at bounding box center [313, 96] width 7 height 6
radio input "true"
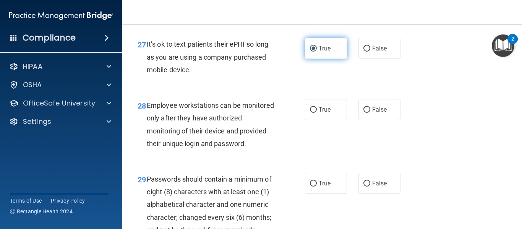
scroll to position [2133, 0]
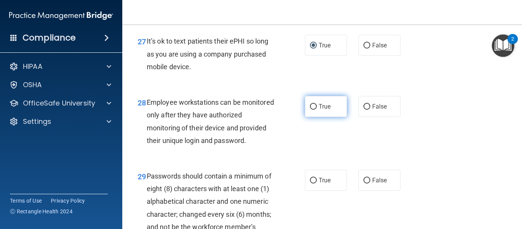
click at [320, 117] on label "True" at bounding box center [326, 106] width 42 height 21
click at [317, 110] on input "True" at bounding box center [313, 107] width 7 height 6
radio input "true"
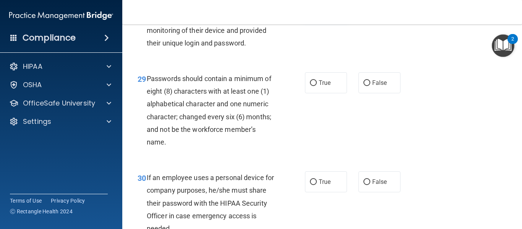
scroll to position [2232, 0]
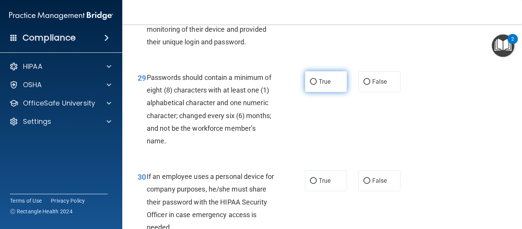
click at [322, 88] on label "True" at bounding box center [326, 81] width 42 height 21
click at [317, 85] on input "True" at bounding box center [313, 82] width 7 height 6
radio input "true"
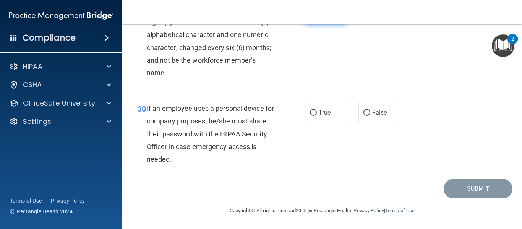
scroll to position [2313, 0]
click at [371, 109] on label "False" at bounding box center [380, 112] width 42 height 21
click at [370, 110] on input "False" at bounding box center [367, 113] width 7 height 6
radio input "true"
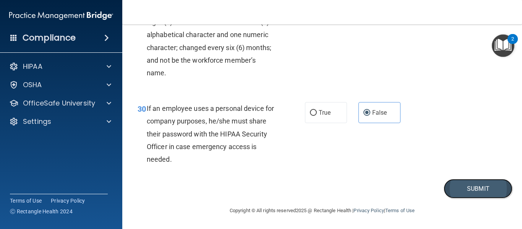
click at [482, 185] on button "Submit" at bounding box center [478, 188] width 69 height 19
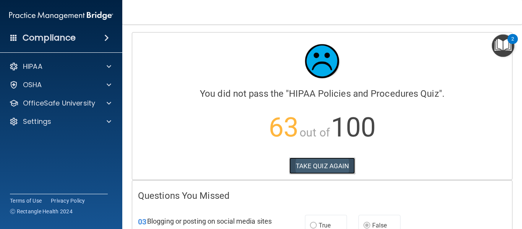
click at [325, 165] on button "TAKE QUIZ AGAIN" at bounding box center [322, 166] width 66 height 17
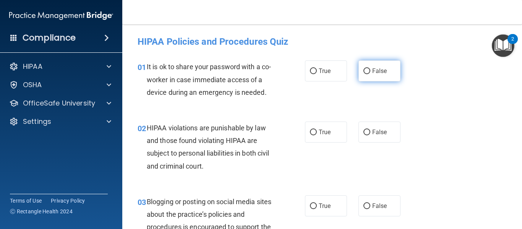
click at [368, 71] on input "False" at bounding box center [367, 71] width 7 height 6
radio input "true"
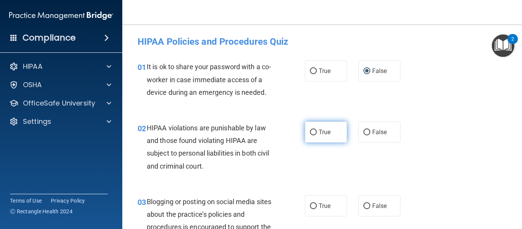
click at [327, 131] on span "True" at bounding box center [325, 131] width 12 height 7
click at [317, 131] on input "True" at bounding box center [313, 133] width 7 height 6
radio input "true"
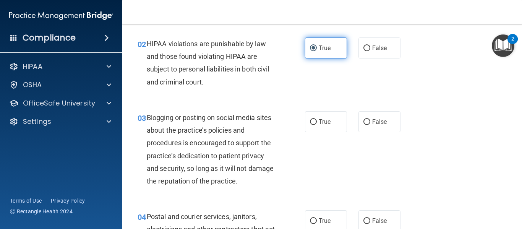
scroll to position [85, 0]
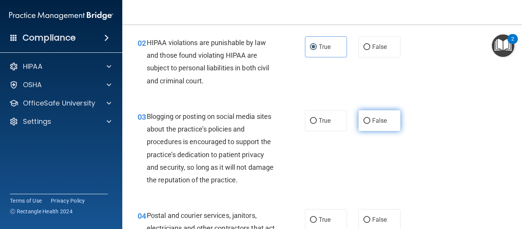
click at [372, 121] on label "False" at bounding box center [380, 120] width 42 height 21
click at [370, 121] on input "False" at bounding box center [367, 121] width 7 height 6
radio input "true"
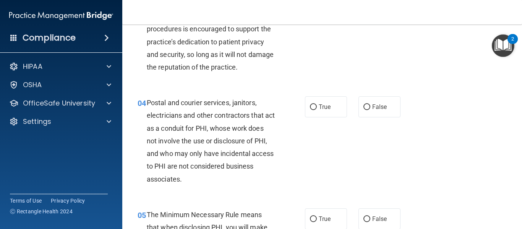
scroll to position [202, 0]
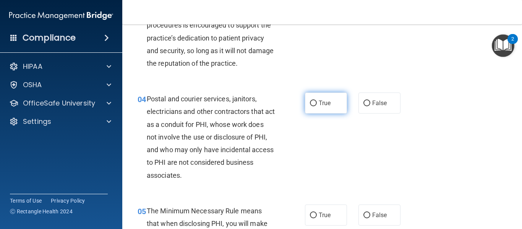
click at [310, 105] on input "True" at bounding box center [313, 104] width 7 height 6
radio input "true"
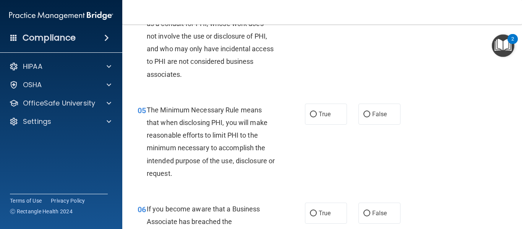
scroll to position [304, 0]
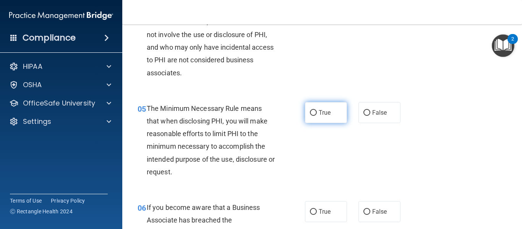
click at [326, 116] on label "True" at bounding box center [326, 112] width 42 height 21
click at [317, 116] on input "True" at bounding box center [313, 113] width 7 height 6
radio input "true"
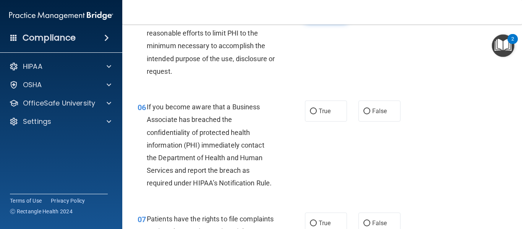
scroll to position [408, 0]
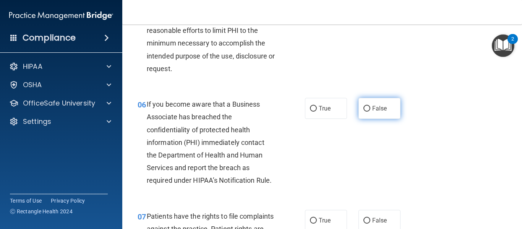
click at [375, 112] on label "False" at bounding box center [380, 108] width 42 height 21
click at [370, 112] on input "False" at bounding box center [367, 109] width 7 height 6
radio input "true"
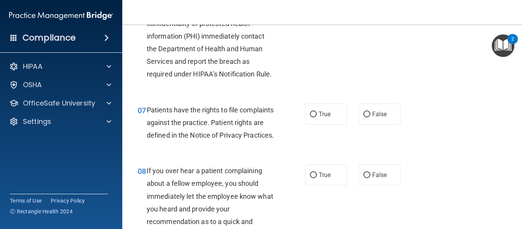
scroll to position [517, 0]
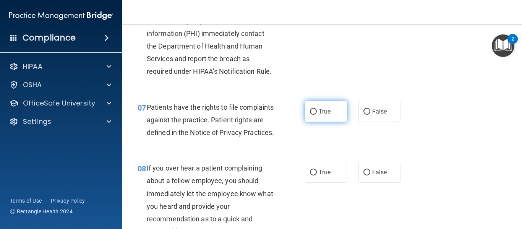
click at [333, 110] on label "True" at bounding box center [326, 111] width 42 height 21
click at [317, 110] on input "True" at bounding box center [313, 112] width 7 height 6
radio input "true"
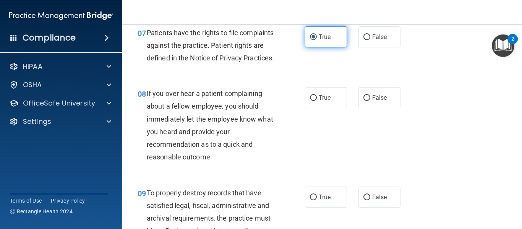
scroll to position [592, 0]
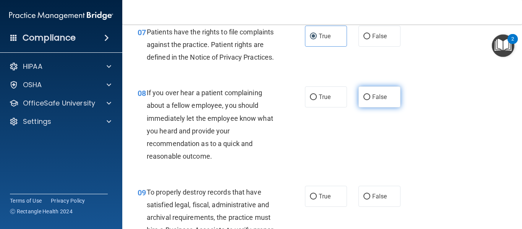
click at [383, 107] on label "False" at bounding box center [380, 96] width 42 height 21
click at [370, 100] on input "False" at bounding box center [367, 97] width 7 height 6
radio input "true"
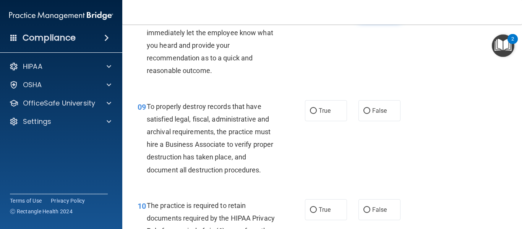
scroll to position [678, 0]
click at [360, 121] on label "False" at bounding box center [380, 110] width 42 height 21
click at [364, 114] on input "False" at bounding box center [367, 111] width 7 height 6
radio input "true"
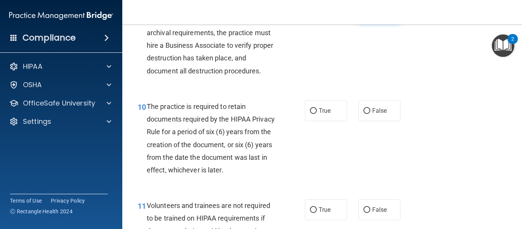
scroll to position [782, 0]
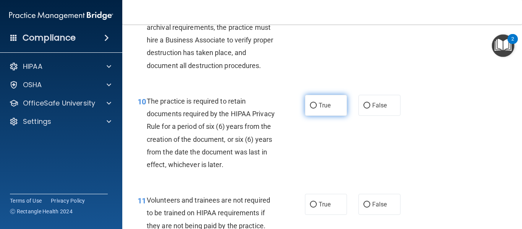
click at [328, 109] on span "True" at bounding box center [325, 105] width 12 height 7
click at [317, 109] on input "True" at bounding box center [313, 106] width 7 height 6
radio input "true"
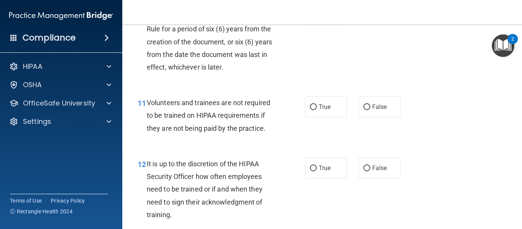
scroll to position [882, 0]
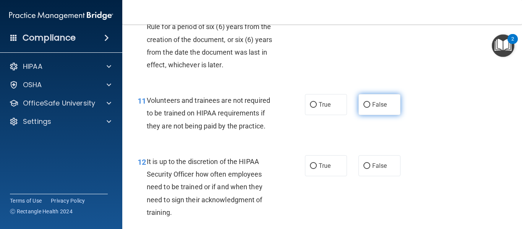
click at [374, 108] on span "False" at bounding box center [379, 104] width 15 height 7
click at [370, 108] on input "False" at bounding box center [367, 105] width 7 height 6
radio input "true"
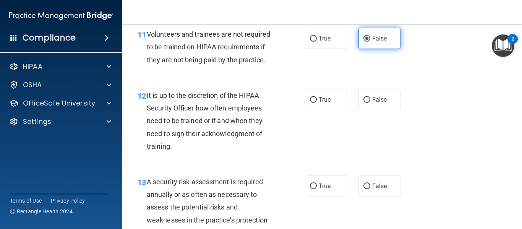
scroll to position [948, 0]
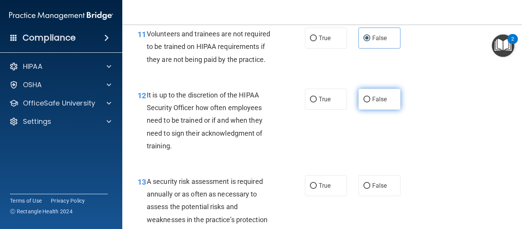
click at [372, 103] on span "False" at bounding box center [379, 99] width 15 height 7
click at [370, 102] on input "False" at bounding box center [367, 100] width 7 height 6
radio input "true"
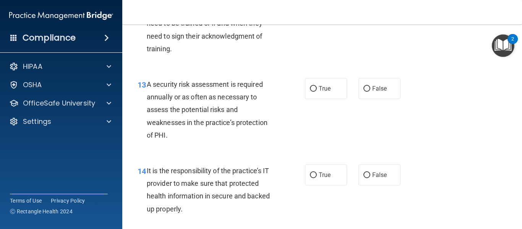
scroll to position [1049, 0]
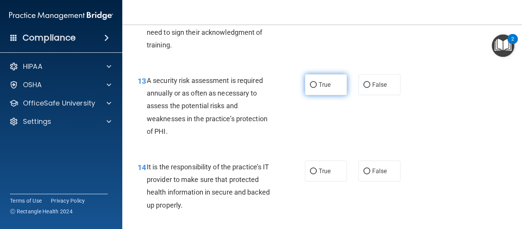
click at [330, 88] on span "True" at bounding box center [325, 84] width 12 height 7
click at [317, 88] on input "True" at bounding box center [313, 85] width 7 height 6
radio input "true"
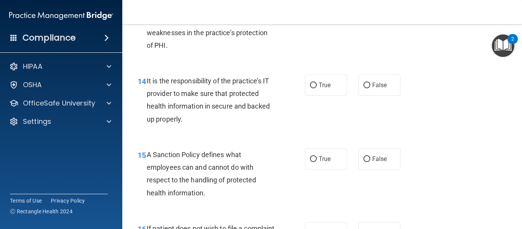
scroll to position [1137, 0]
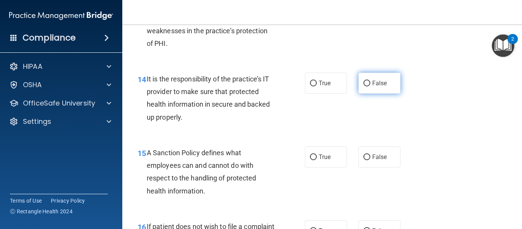
click at [372, 87] on span "False" at bounding box center [379, 83] width 15 height 7
click at [370, 86] on input "False" at bounding box center [367, 84] width 7 height 6
radio input "true"
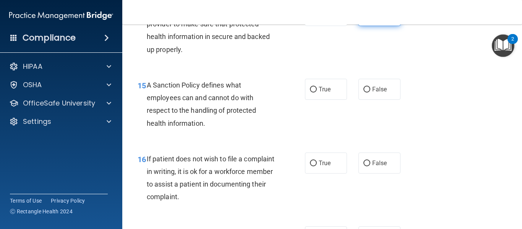
scroll to position [1205, 0]
click at [374, 93] on span "False" at bounding box center [379, 88] width 15 height 7
click at [370, 92] on input "False" at bounding box center [367, 89] width 7 height 6
radio input "true"
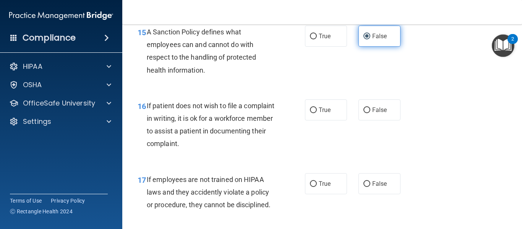
scroll to position [1260, 0]
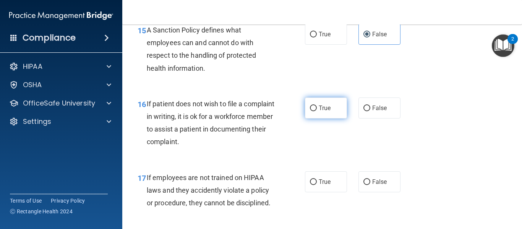
click at [313, 111] on input "True" at bounding box center [313, 109] width 7 height 6
radio input "true"
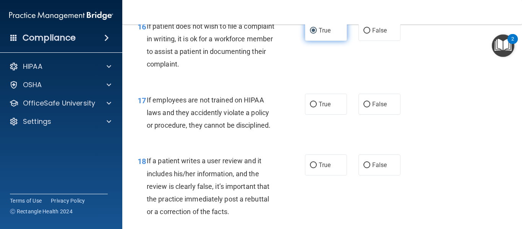
scroll to position [1339, 0]
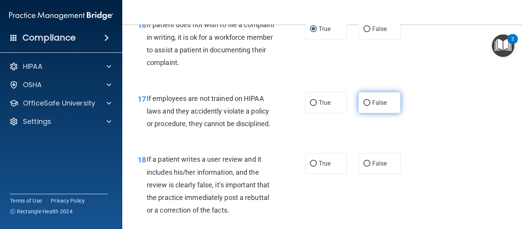
click at [371, 113] on label "False" at bounding box center [380, 102] width 42 height 21
click at [370, 106] on input "False" at bounding box center [367, 103] width 7 height 6
radio input "true"
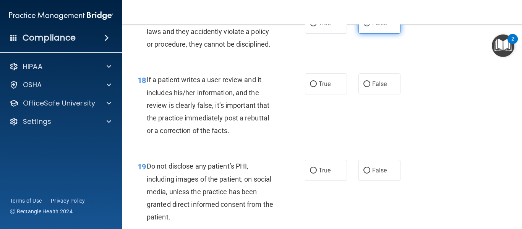
scroll to position [1419, 0]
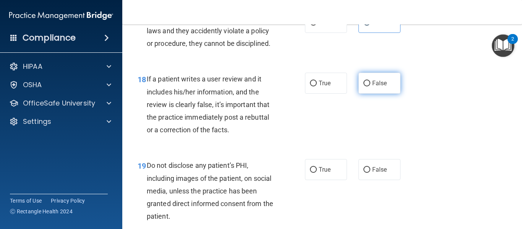
click at [368, 86] on input "False" at bounding box center [367, 84] width 7 height 6
radio input "true"
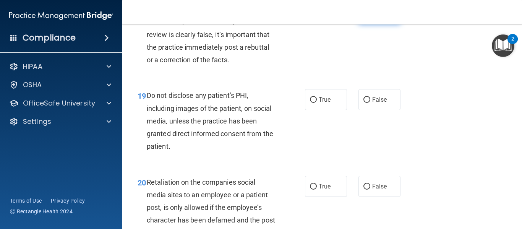
scroll to position [1495, 0]
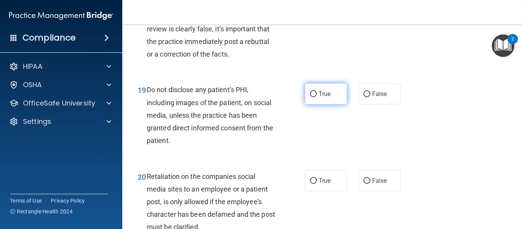
click at [327, 97] on span "True" at bounding box center [325, 93] width 12 height 7
click at [317, 97] on input "True" at bounding box center [313, 94] width 7 height 6
radio input "true"
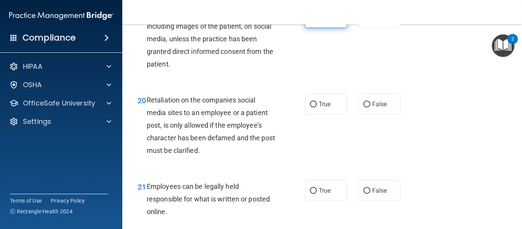
scroll to position [1572, 0]
click at [368, 114] on label "False" at bounding box center [380, 103] width 42 height 21
click at [368, 107] on input "False" at bounding box center [367, 104] width 7 height 6
radio input "true"
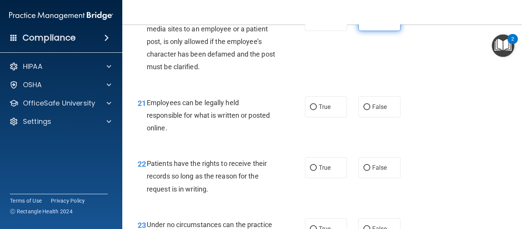
scroll to position [1656, 0]
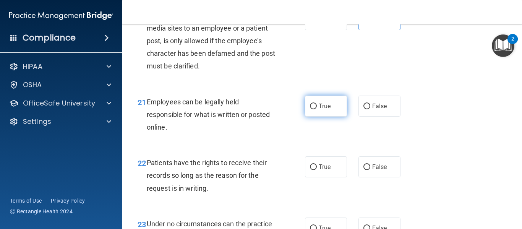
click at [321, 110] on span "True" at bounding box center [325, 105] width 12 height 7
click at [317, 109] on input "True" at bounding box center [313, 107] width 7 height 6
radio input "true"
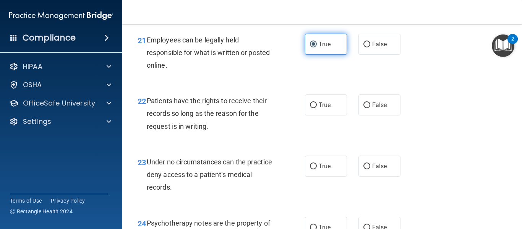
scroll to position [1719, 0]
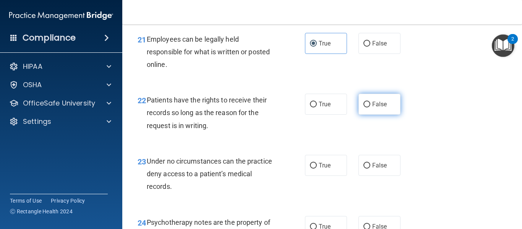
click at [369, 107] on input "False" at bounding box center [367, 105] width 7 height 6
radio input "true"
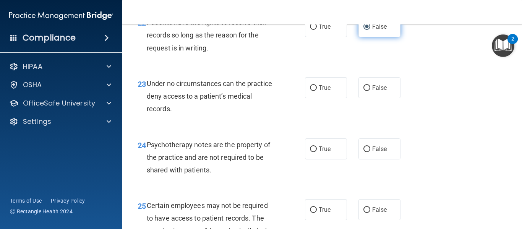
scroll to position [1797, 0]
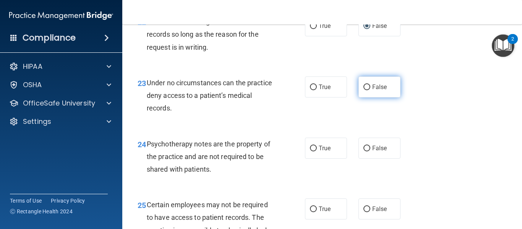
click at [381, 91] on span "False" at bounding box center [379, 86] width 15 height 7
click at [370, 90] on input "False" at bounding box center [367, 87] width 7 height 6
radio input "true"
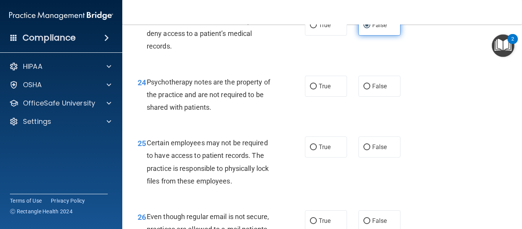
scroll to position [1862, 0]
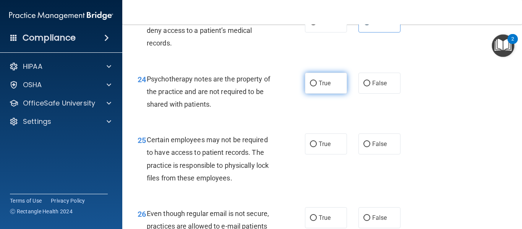
click at [320, 87] on span "True" at bounding box center [325, 83] width 12 height 7
click at [317, 86] on input "True" at bounding box center [313, 84] width 7 height 6
radio input "true"
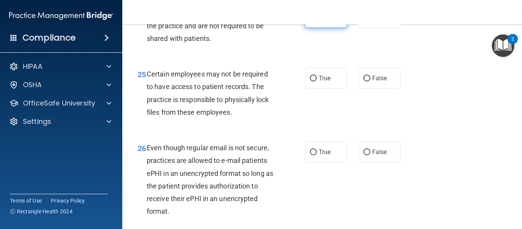
scroll to position [1928, 0]
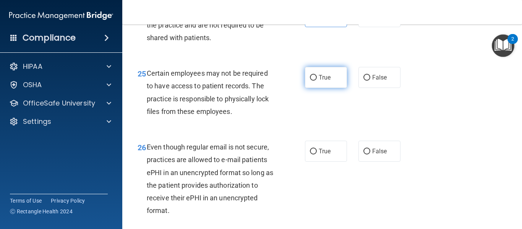
click at [325, 81] on span "True" at bounding box center [325, 77] width 12 height 7
click at [317, 81] on input "True" at bounding box center [313, 78] width 7 height 6
radio input "true"
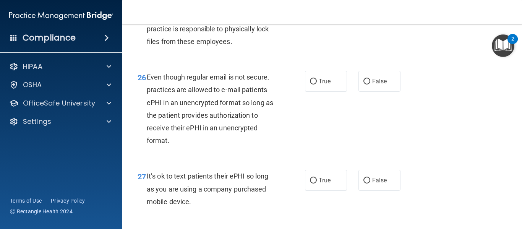
scroll to position [2000, 0]
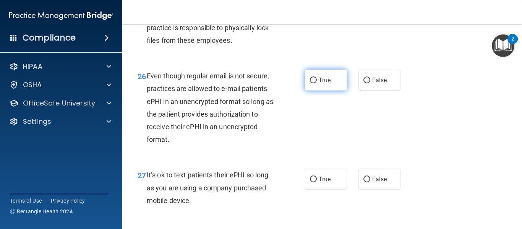
click at [325, 84] on span "True" at bounding box center [325, 79] width 12 height 7
click at [317, 83] on input "True" at bounding box center [313, 81] width 7 height 6
radio input "true"
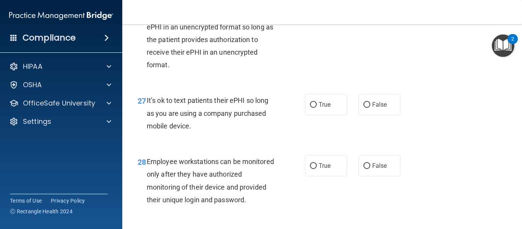
scroll to position [2079, 0]
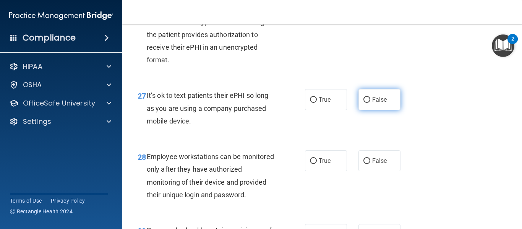
click at [372, 110] on label "False" at bounding box center [380, 99] width 42 height 21
click at [370, 103] on input "False" at bounding box center [367, 100] width 7 height 6
radio input "true"
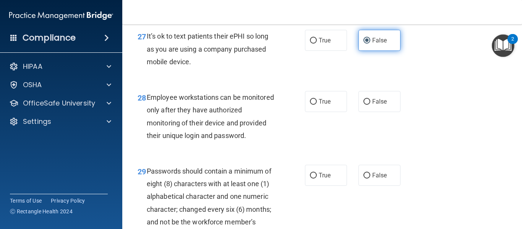
scroll to position [2139, 0]
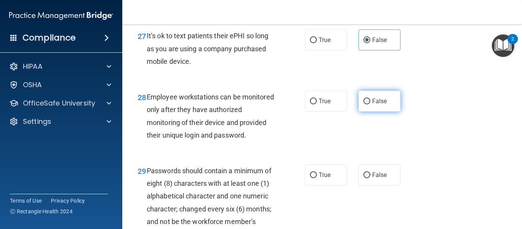
click at [372, 112] on label "False" at bounding box center [380, 101] width 42 height 21
click at [370, 104] on input "False" at bounding box center [367, 102] width 7 height 6
radio input "true"
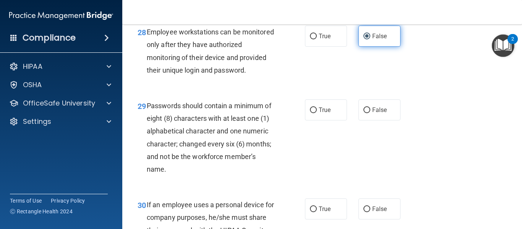
scroll to position [2209, 0]
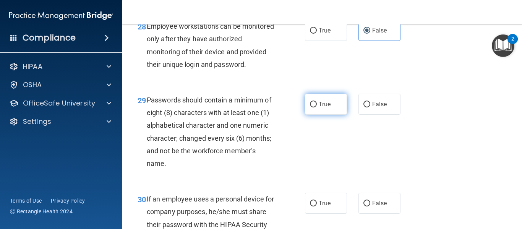
click at [322, 108] on span "True" at bounding box center [325, 104] width 12 height 7
click at [317, 107] on input "True" at bounding box center [313, 105] width 7 height 6
radio input "true"
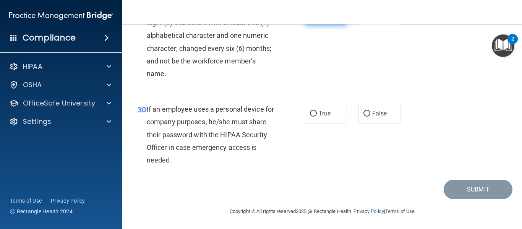
scroll to position [2301, 0]
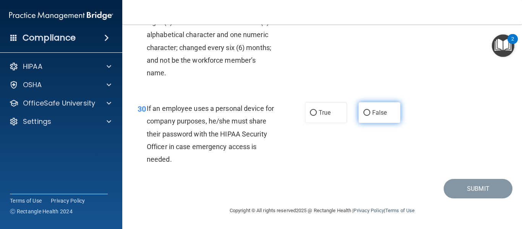
click at [384, 123] on label "False" at bounding box center [380, 112] width 42 height 21
click at [370, 116] on input "False" at bounding box center [367, 113] width 7 height 6
radio input "true"
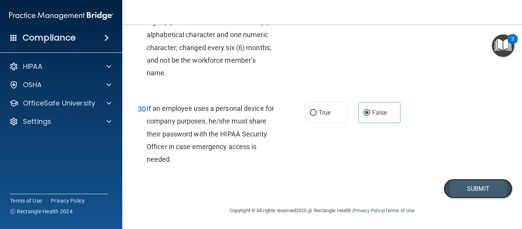
click at [486, 198] on button "Submit" at bounding box center [478, 188] width 69 height 19
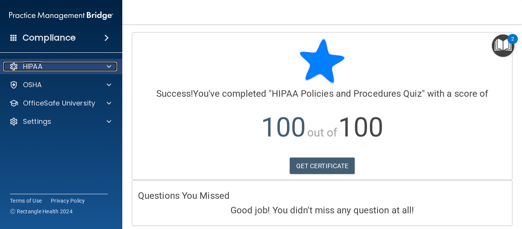
click at [57, 70] on div "HIPAA" at bounding box center [50, 66] width 95 height 9
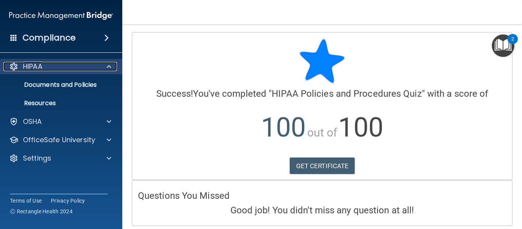
click at [57, 70] on div "HIPAA" at bounding box center [50, 66] width 95 height 9
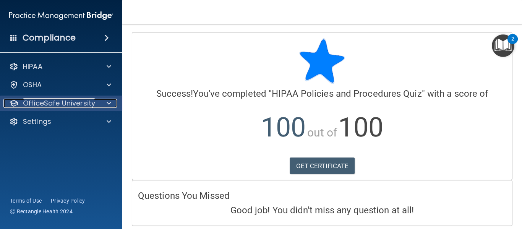
click at [54, 105] on p "OfficeSafe University" at bounding box center [59, 103] width 72 height 9
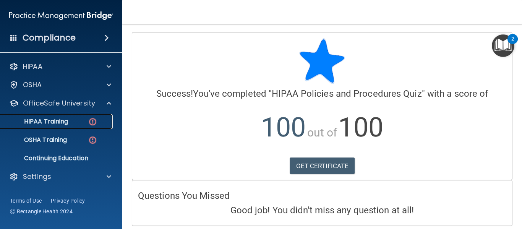
click at [54, 121] on p "HIPAA Training" at bounding box center [36, 122] width 63 height 8
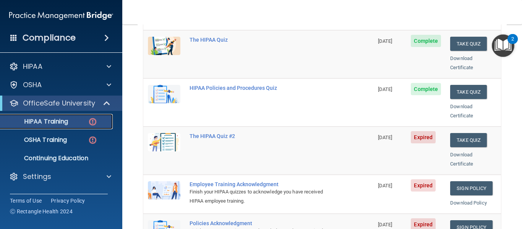
scroll to position [116, 0]
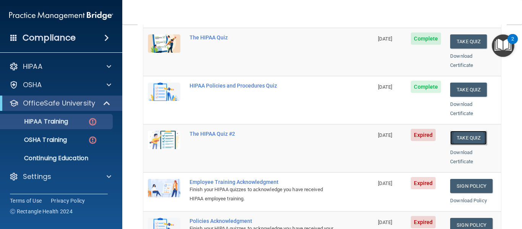
click at [465, 131] on button "Take Quiz" at bounding box center [468, 138] width 37 height 14
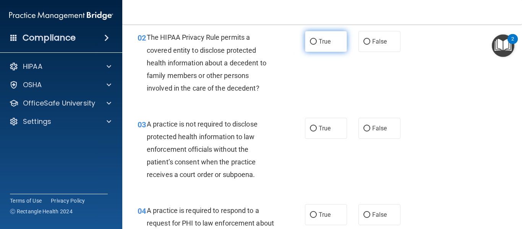
click at [327, 39] on span "True" at bounding box center [325, 41] width 12 height 7
click at [317, 39] on input "True" at bounding box center [313, 42] width 7 height 6
radio input "true"
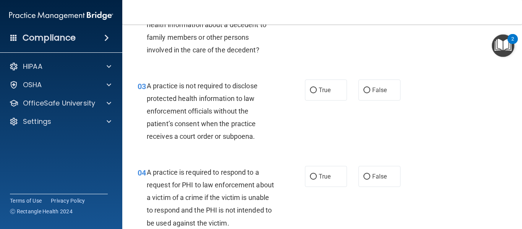
scroll to position [155, 0]
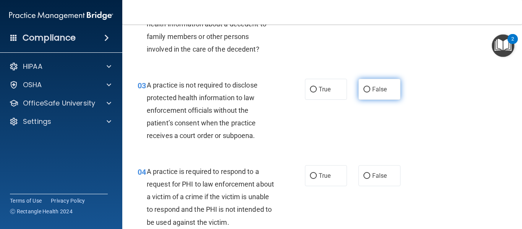
click at [379, 93] on label "False" at bounding box center [380, 89] width 42 height 21
click at [370, 93] on input "False" at bounding box center [367, 90] width 7 height 6
radio input "true"
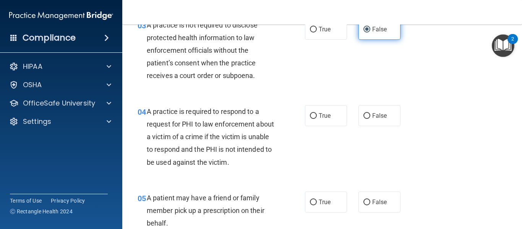
scroll to position [218, 0]
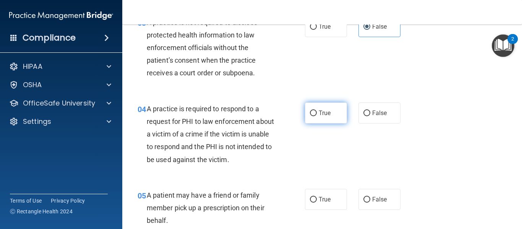
click at [322, 115] on span "True" at bounding box center [325, 112] width 12 height 7
click at [317, 115] on input "True" at bounding box center [313, 113] width 7 height 6
radio input "true"
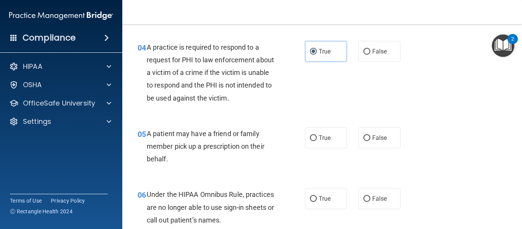
scroll to position [279, 0]
click at [333, 139] on label "True" at bounding box center [326, 137] width 42 height 21
click at [317, 139] on input "True" at bounding box center [313, 138] width 7 height 6
radio input "true"
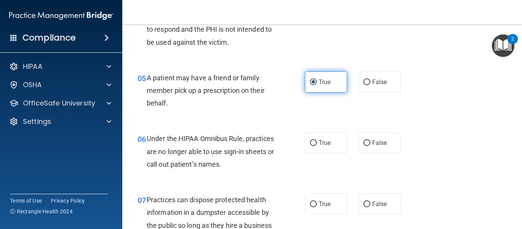
scroll to position [337, 0]
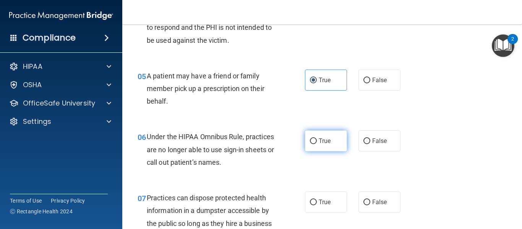
click at [329, 143] on span "True" at bounding box center [325, 140] width 12 height 7
click at [317, 143] on input "True" at bounding box center [313, 141] width 7 height 6
radio input "true"
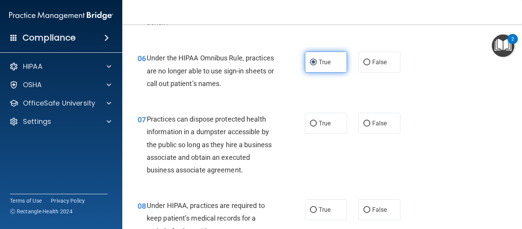
scroll to position [417, 0]
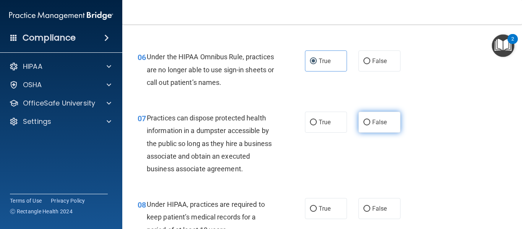
click at [387, 123] on span "False" at bounding box center [379, 122] width 15 height 7
click at [370, 123] on input "False" at bounding box center [367, 123] width 7 height 6
radio input "true"
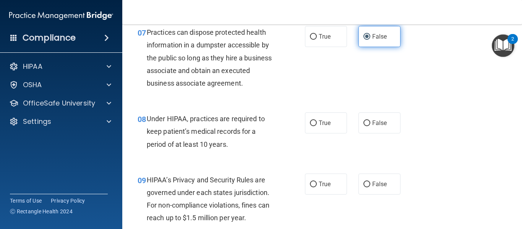
scroll to position [503, 0]
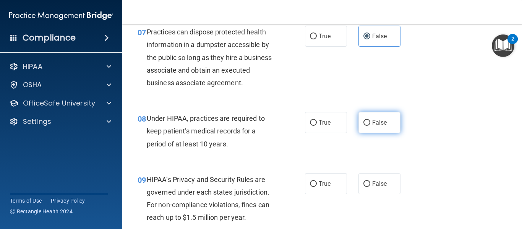
click at [389, 126] on label "False" at bounding box center [380, 122] width 42 height 21
click at [370, 126] on input "False" at bounding box center [367, 123] width 7 height 6
radio input "true"
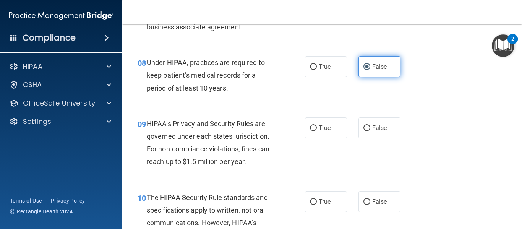
scroll to position [562, 0]
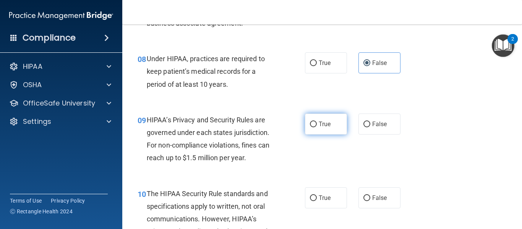
click at [313, 125] on input "True" at bounding box center [313, 125] width 7 height 6
radio input "true"
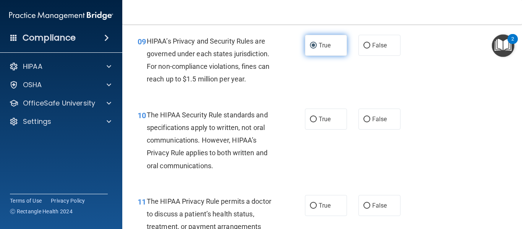
scroll to position [642, 0]
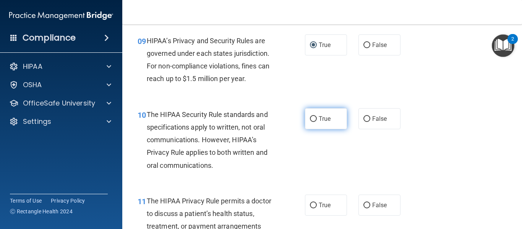
click at [323, 119] on span "True" at bounding box center [325, 118] width 12 height 7
click at [317, 119] on input "True" at bounding box center [313, 119] width 7 height 6
radio input "true"
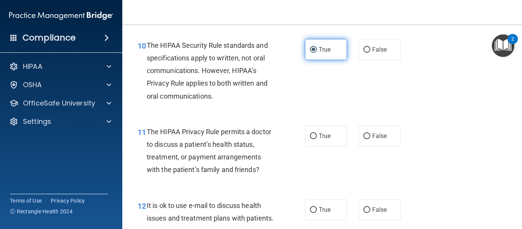
scroll to position [713, 0]
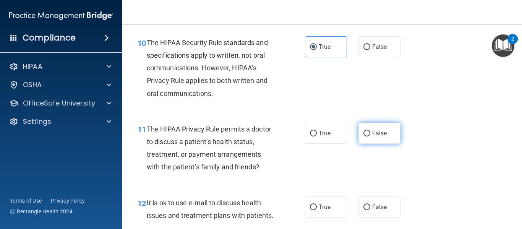
click at [376, 137] on label "False" at bounding box center [380, 133] width 42 height 21
click at [370, 136] on input "False" at bounding box center [367, 134] width 7 height 6
radio input "true"
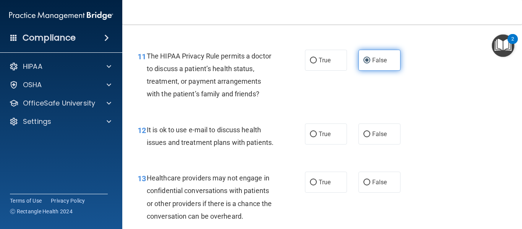
scroll to position [788, 0]
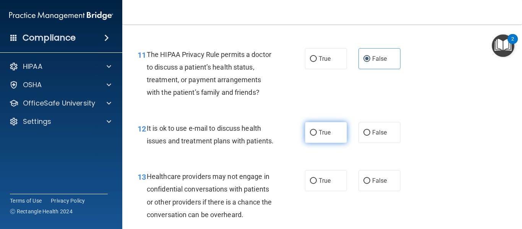
click at [315, 136] on label "True" at bounding box center [326, 132] width 42 height 21
click at [315, 136] on input "True" at bounding box center [313, 133] width 7 height 6
radio input "true"
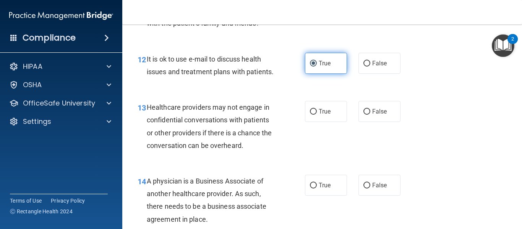
scroll to position [859, 0]
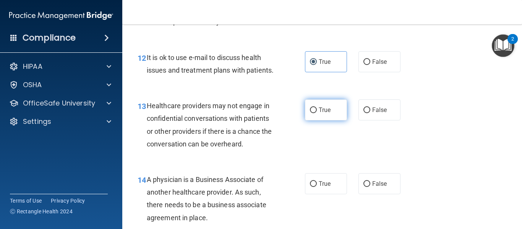
click at [322, 117] on label "True" at bounding box center [326, 109] width 42 height 21
click at [317, 113] on input "True" at bounding box center [313, 110] width 7 height 6
radio input "true"
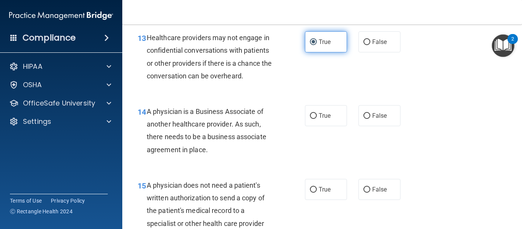
scroll to position [927, 0]
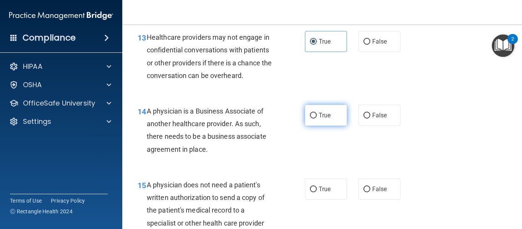
click at [336, 115] on label "True" at bounding box center [326, 115] width 42 height 21
click at [317, 115] on input "True" at bounding box center [313, 116] width 7 height 6
radio input "true"
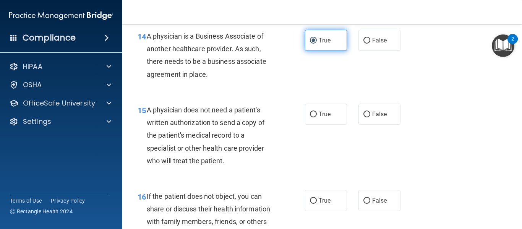
scroll to position [1003, 0]
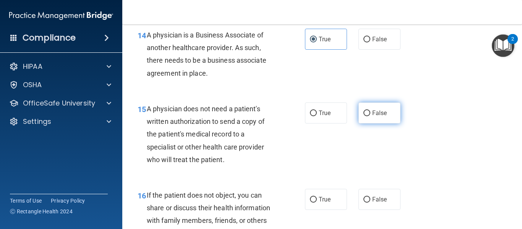
click at [371, 112] on label "False" at bounding box center [380, 112] width 42 height 21
click at [370, 112] on input "False" at bounding box center [367, 113] width 7 height 6
radio input "true"
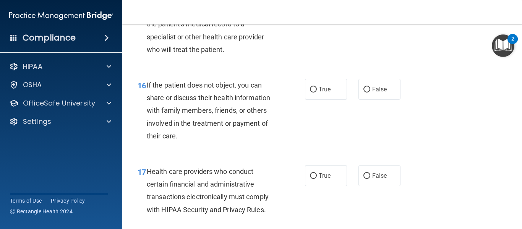
scroll to position [1114, 0]
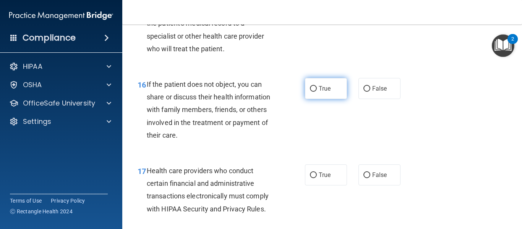
click at [332, 92] on label "True" at bounding box center [326, 88] width 42 height 21
click at [317, 92] on input "True" at bounding box center [313, 89] width 7 height 6
radio input "true"
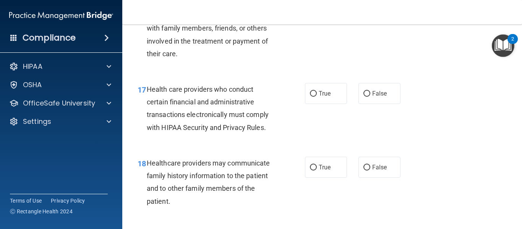
scroll to position [1200, 0]
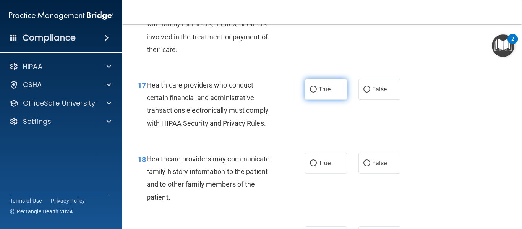
click at [326, 93] on span "True" at bounding box center [325, 89] width 12 height 7
click at [317, 93] on input "True" at bounding box center [313, 90] width 7 height 6
radio input "true"
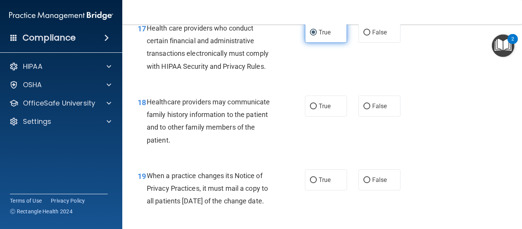
scroll to position [1261, 0]
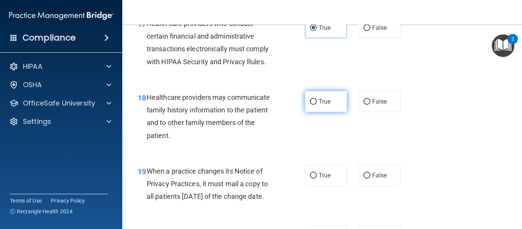
click at [326, 100] on span "True" at bounding box center [325, 101] width 12 height 7
click at [317, 100] on input "True" at bounding box center [313, 102] width 7 height 6
radio input "true"
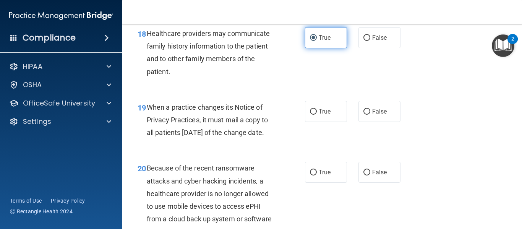
scroll to position [1326, 0]
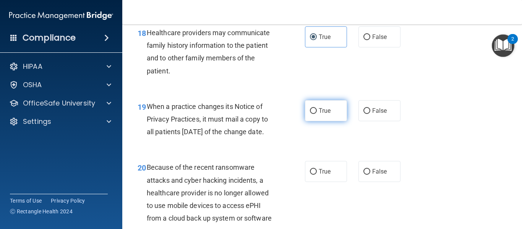
click at [325, 109] on span "True" at bounding box center [325, 110] width 12 height 7
click at [317, 109] on input "True" at bounding box center [313, 111] width 7 height 6
radio input "true"
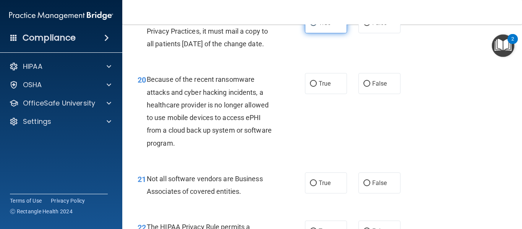
scroll to position [1414, 0]
click at [323, 94] on label "True" at bounding box center [326, 83] width 42 height 21
click at [317, 86] on input "True" at bounding box center [313, 84] width 7 height 6
radio input "true"
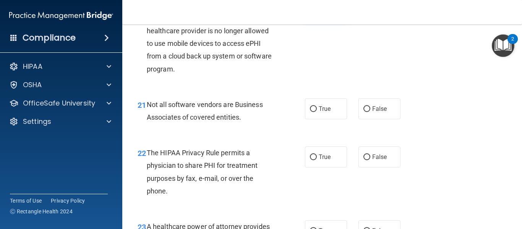
scroll to position [1492, 0]
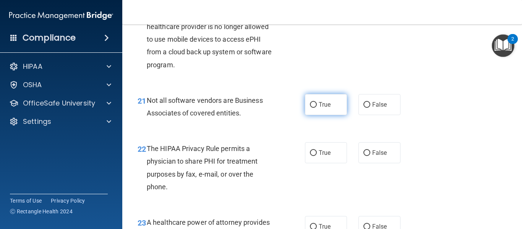
click at [330, 108] on span "True" at bounding box center [325, 104] width 12 height 7
click at [317, 108] on input "True" at bounding box center [313, 105] width 7 height 6
radio input "true"
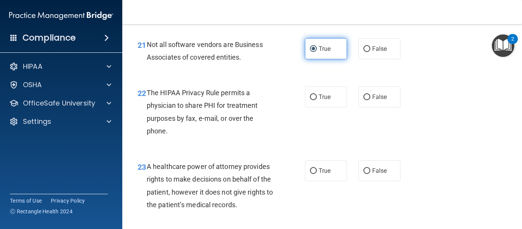
scroll to position [1548, 0]
click at [330, 107] on label "True" at bounding box center [326, 96] width 42 height 21
click at [317, 100] on input "True" at bounding box center [313, 97] width 7 height 6
radio input "true"
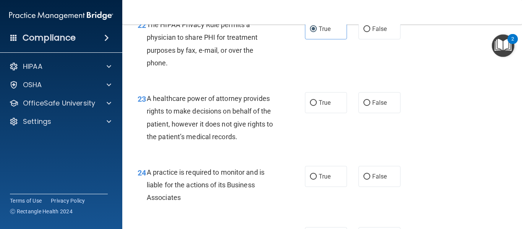
scroll to position [1617, 0]
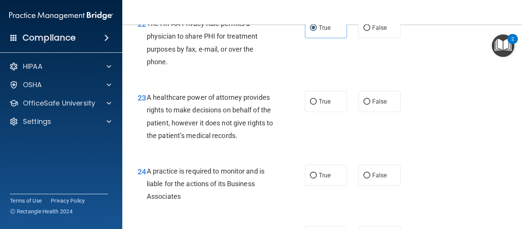
click at [330, 105] on span "True" at bounding box center [325, 101] width 12 height 7
click at [317, 105] on input "True" at bounding box center [313, 102] width 7 height 6
radio input "true"
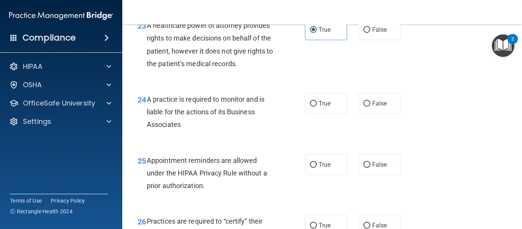
scroll to position [1690, 0]
click at [382, 40] on label "False" at bounding box center [380, 29] width 42 height 21
click at [370, 32] on input "False" at bounding box center [367, 30] width 7 height 6
radio input "true"
radio input "false"
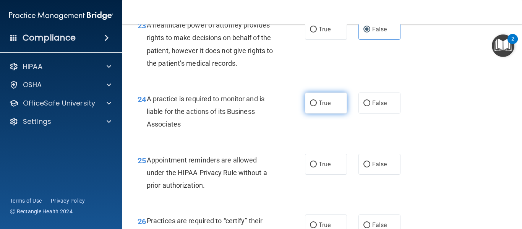
click at [331, 107] on span "True" at bounding box center [325, 102] width 12 height 7
click at [317, 106] on input "True" at bounding box center [313, 104] width 7 height 6
radio input "true"
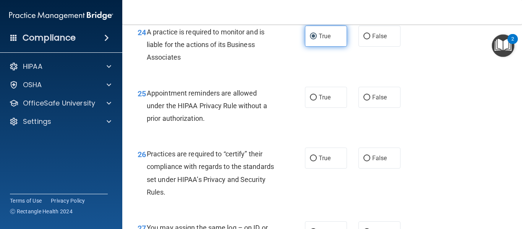
scroll to position [1757, 0]
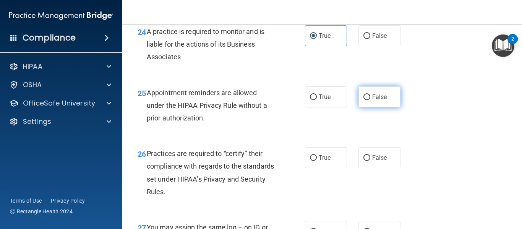
click at [381, 107] on label "False" at bounding box center [380, 96] width 42 height 21
click at [370, 100] on input "False" at bounding box center [367, 97] width 7 height 6
radio input "true"
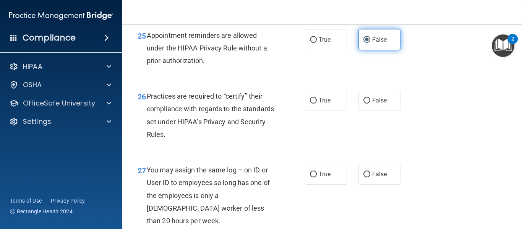
scroll to position [1816, 0]
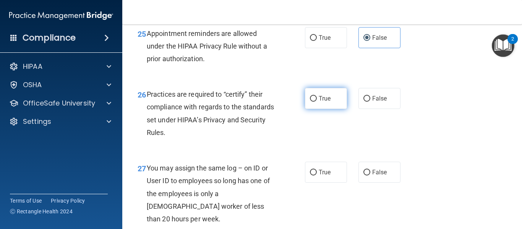
click at [339, 109] on label "True" at bounding box center [326, 98] width 42 height 21
click at [317, 102] on input "True" at bounding box center [313, 99] width 7 height 6
radio input "true"
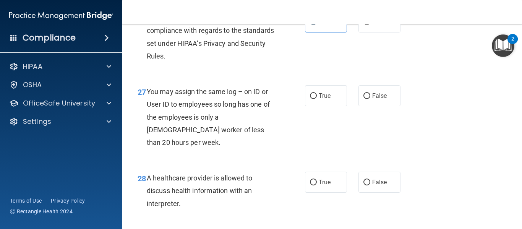
scroll to position [1895, 0]
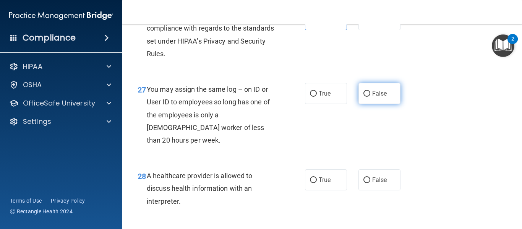
click at [366, 97] on input "False" at bounding box center [367, 94] width 7 height 6
radio input "true"
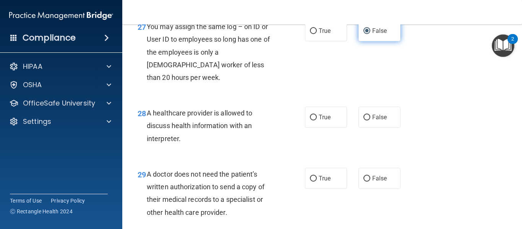
scroll to position [1960, 0]
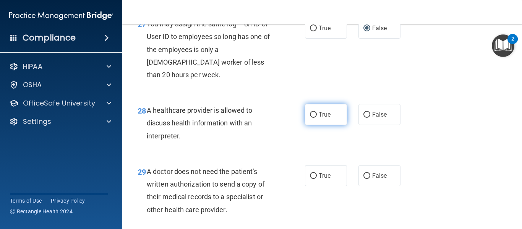
click at [325, 113] on span "True" at bounding box center [325, 114] width 12 height 7
click at [317, 113] on input "True" at bounding box center [313, 115] width 7 height 6
radio input "true"
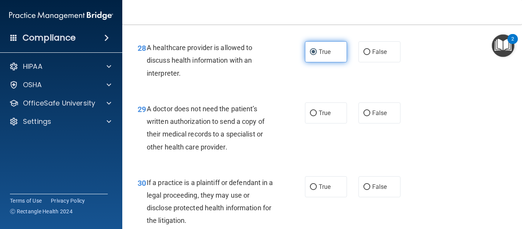
scroll to position [2025, 0]
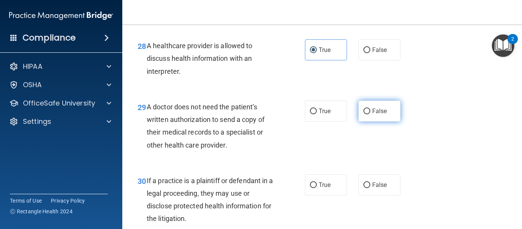
click at [379, 110] on span "False" at bounding box center [379, 110] width 15 height 7
click at [370, 110] on input "False" at bounding box center [367, 112] width 7 height 6
radio input "true"
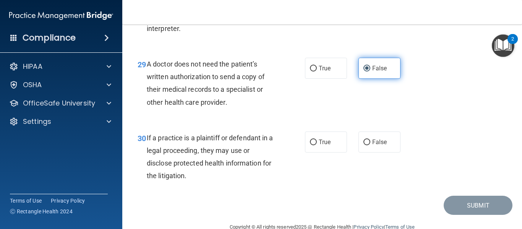
scroll to position [2084, 0]
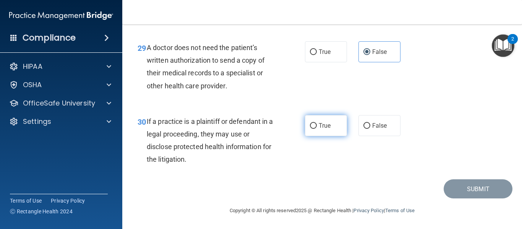
click at [325, 126] on span "True" at bounding box center [325, 125] width 12 height 7
click at [317, 126] on input "True" at bounding box center [313, 126] width 7 height 6
radio input "true"
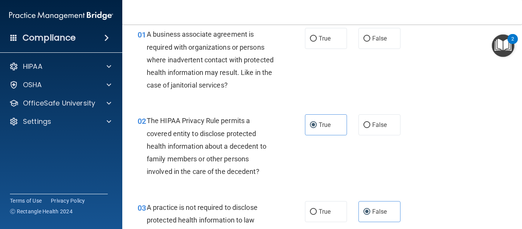
scroll to position [0, 0]
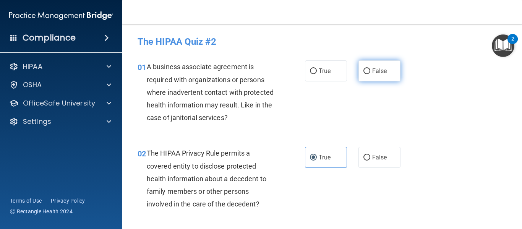
click at [383, 67] on label "False" at bounding box center [380, 70] width 42 height 21
click at [370, 68] on input "False" at bounding box center [367, 71] width 7 height 6
radio input "true"
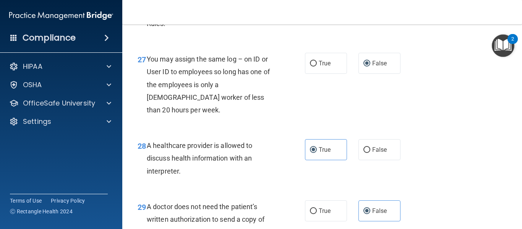
scroll to position [2084, 0]
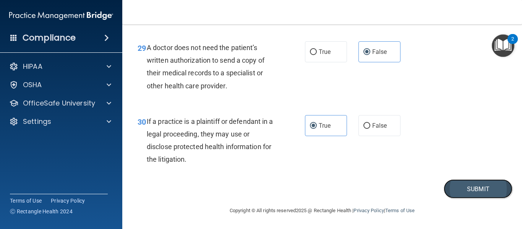
click at [479, 191] on button "Submit" at bounding box center [478, 188] width 69 height 19
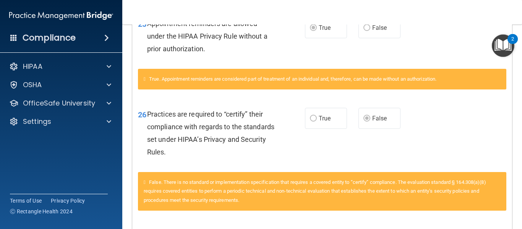
scroll to position [1386, 0]
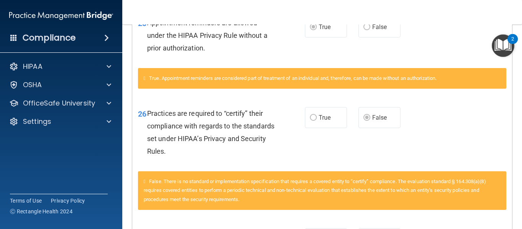
click at [370, 124] on label "False" at bounding box center [380, 117] width 42 height 21
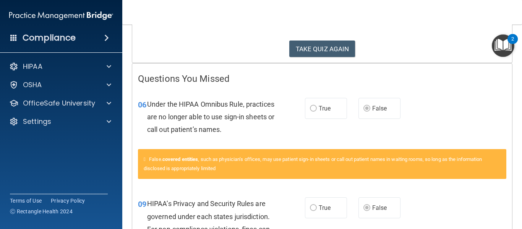
scroll to position [116, 0]
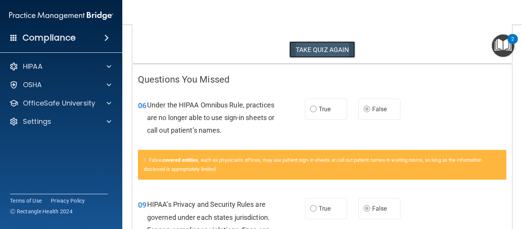
click at [322, 53] on button "TAKE QUIZ AGAIN" at bounding box center [322, 49] width 66 height 17
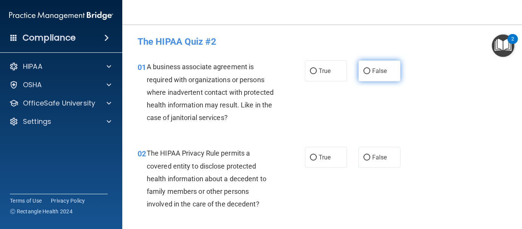
click at [380, 73] on span "False" at bounding box center [379, 70] width 15 height 7
click at [370, 73] on input "False" at bounding box center [367, 71] width 7 height 6
radio input "true"
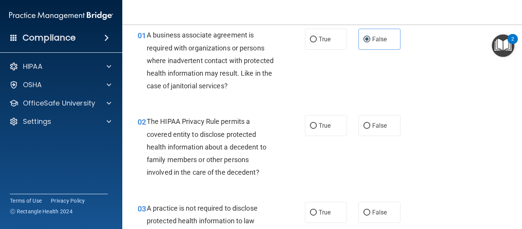
scroll to position [34, 0]
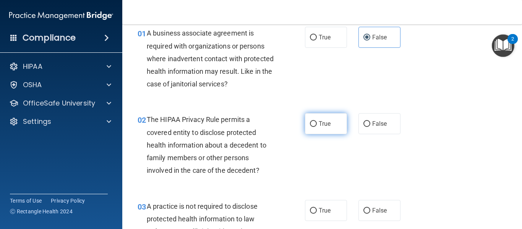
click at [326, 122] on span "True" at bounding box center [325, 123] width 12 height 7
click at [317, 122] on input "True" at bounding box center [313, 124] width 7 height 6
radio input "true"
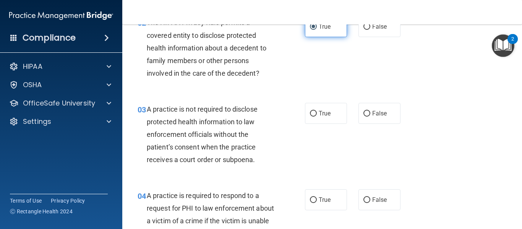
scroll to position [132, 0]
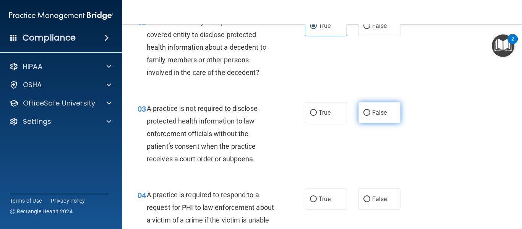
click at [371, 110] on label "False" at bounding box center [380, 112] width 42 height 21
click at [370, 110] on input "False" at bounding box center [367, 113] width 7 height 6
radio input "true"
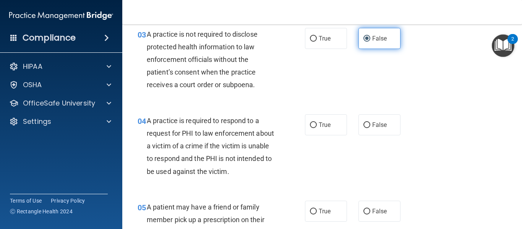
scroll to position [206, 0]
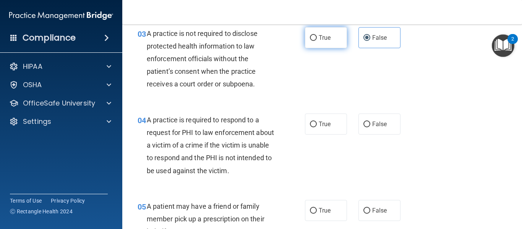
click at [325, 42] on label "True" at bounding box center [326, 37] width 42 height 21
click at [317, 41] on input "True" at bounding box center [313, 38] width 7 height 6
radio input "true"
click at [381, 37] on span "False" at bounding box center [379, 37] width 15 height 7
click at [370, 37] on input "False" at bounding box center [367, 38] width 7 height 6
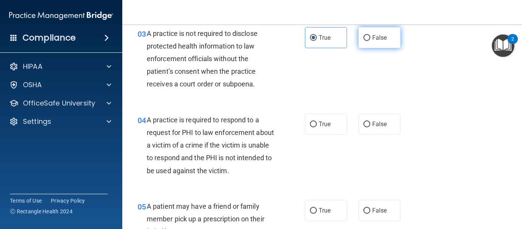
radio input "true"
click at [326, 36] on span "True" at bounding box center [325, 37] width 12 height 7
click at [317, 36] on input "True" at bounding box center [313, 38] width 7 height 6
radio input "true"
radio input "false"
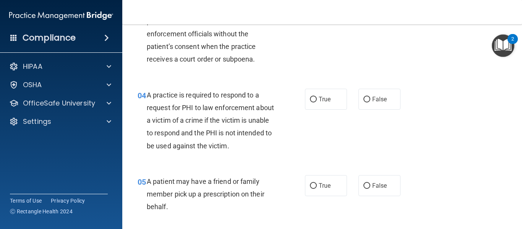
scroll to position [232, 0]
click at [327, 105] on label "True" at bounding box center [326, 98] width 42 height 21
click at [317, 102] on input "True" at bounding box center [313, 99] width 7 height 6
radio input "true"
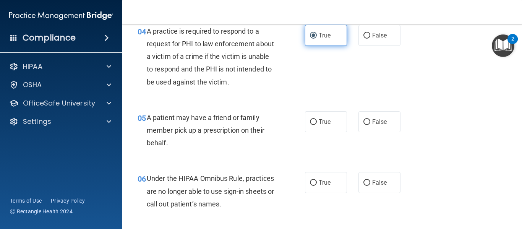
scroll to position [297, 0]
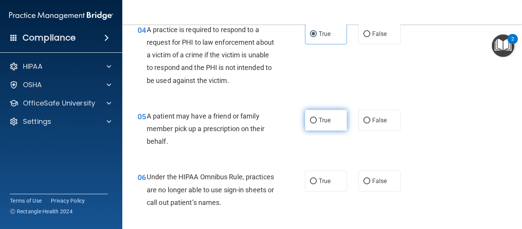
click at [325, 117] on span "True" at bounding box center [325, 120] width 12 height 7
click at [317, 118] on input "True" at bounding box center [313, 121] width 7 height 6
radio input "true"
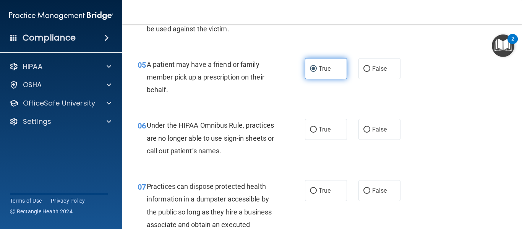
scroll to position [351, 0]
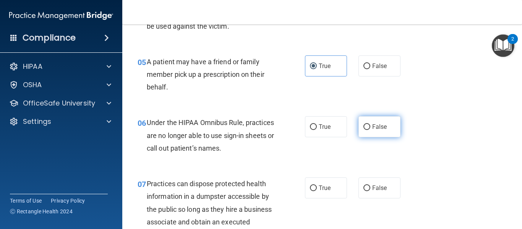
click at [367, 128] on input "False" at bounding box center [367, 127] width 7 height 6
radio input "true"
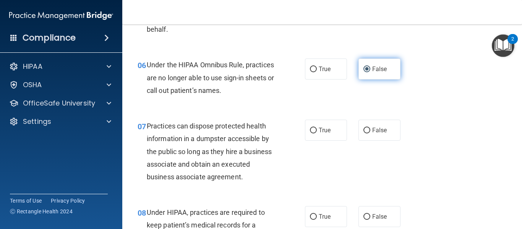
scroll to position [411, 0]
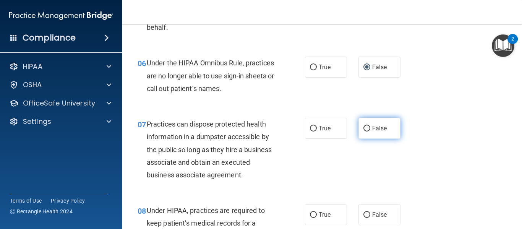
click at [390, 133] on label "False" at bounding box center [380, 128] width 42 height 21
click at [370, 132] on input "False" at bounding box center [367, 129] width 7 height 6
radio input "true"
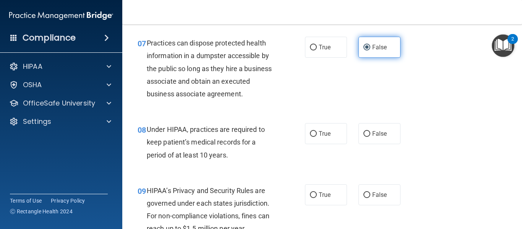
scroll to position [492, 0]
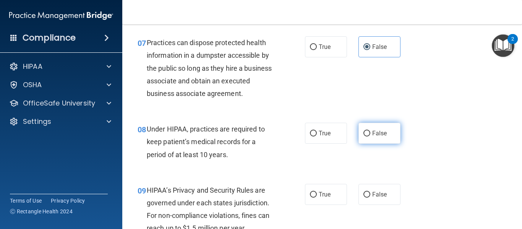
click at [376, 135] on span "False" at bounding box center [379, 133] width 15 height 7
click at [370, 135] on input "False" at bounding box center [367, 134] width 7 height 6
radio input "true"
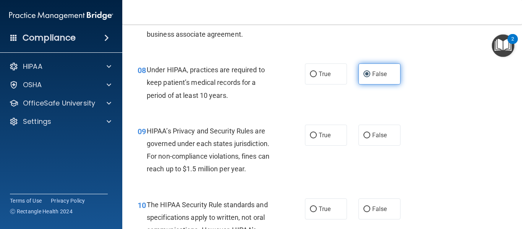
scroll to position [552, 0]
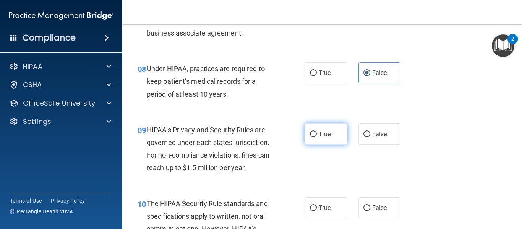
click at [331, 137] on label "True" at bounding box center [326, 133] width 42 height 21
click at [317, 137] on input "True" at bounding box center [313, 135] width 7 height 6
radio input "true"
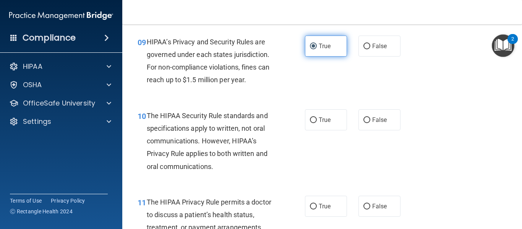
scroll to position [641, 0]
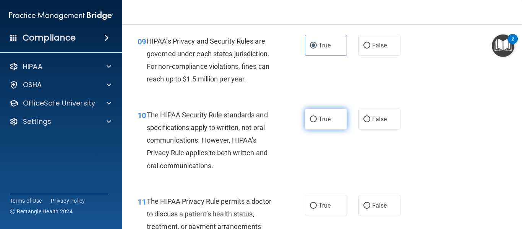
click at [332, 127] on label "True" at bounding box center [326, 119] width 42 height 21
click at [317, 122] on input "True" at bounding box center [313, 120] width 7 height 6
radio input "true"
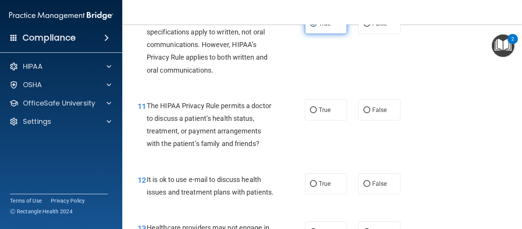
scroll to position [737, 0]
click at [369, 114] on label "False" at bounding box center [380, 109] width 42 height 21
click at [369, 113] on input "False" at bounding box center [367, 110] width 7 height 6
radio input "true"
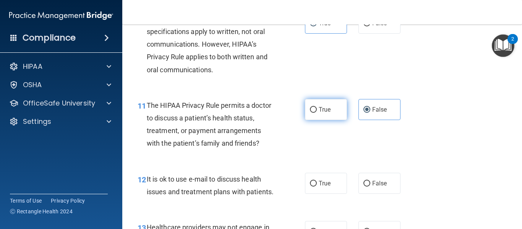
click at [319, 114] on label "True" at bounding box center [326, 109] width 42 height 21
click at [317, 113] on input "True" at bounding box center [313, 110] width 7 height 6
radio input "true"
radio input "false"
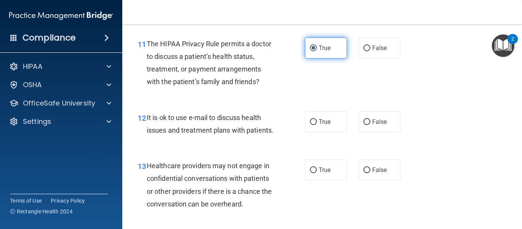
scroll to position [800, 0]
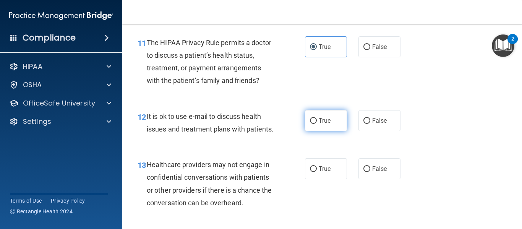
click at [325, 120] on span "True" at bounding box center [325, 120] width 12 height 7
click at [317, 120] on input "True" at bounding box center [313, 121] width 7 height 6
radio input "true"
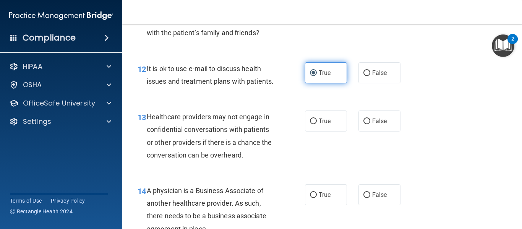
scroll to position [848, 0]
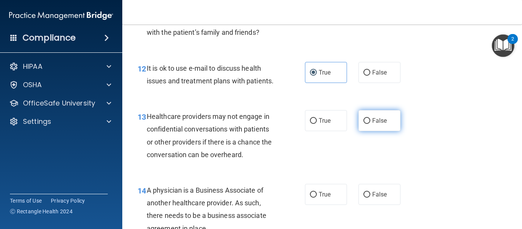
click at [389, 122] on label "False" at bounding box center [380, 120] width 42 height 21
click at [370, 122] on input "False" at bounding box center [367, 121] width 7 height 6
radio input "true"
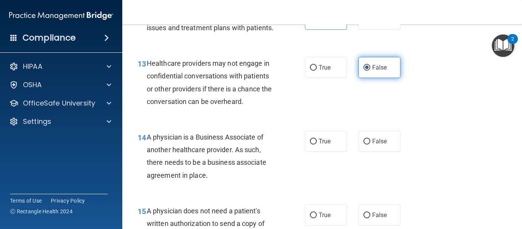
scroll to position [908, 0]
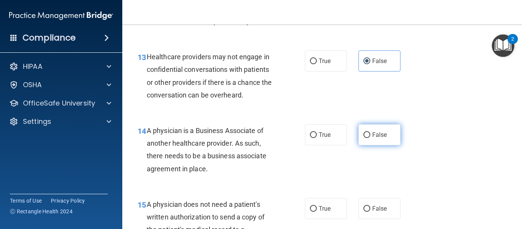
click at [374, 135] on span "False" at bounding box center [379, 134] width 15 height 7
click at [370, 135] on input "False" at bounding box center [367, 135] width 7 height 6
radio input "true"
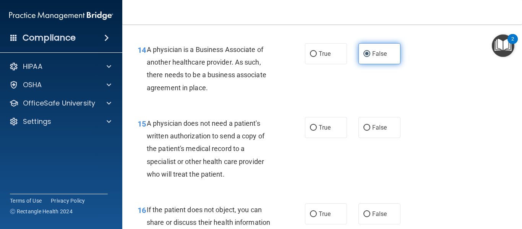
scroll to position [991, 0]
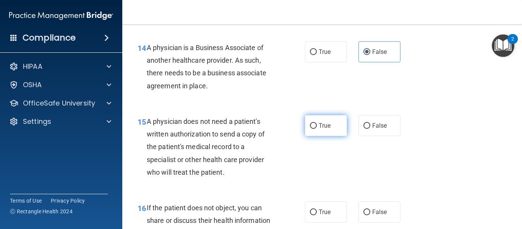
click at [320, 127] on span "True" at bounding box center [325, 125] width 12 height 7
click at [317, 127] on input "True" at bounding box center [313, 126] width 7 height 6
radio input "true"
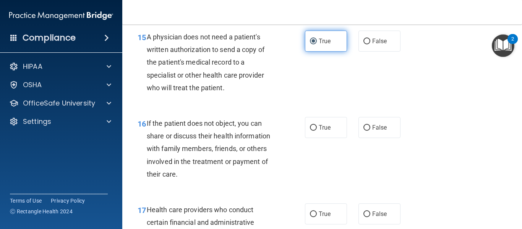
scroll to position [1076, 0]
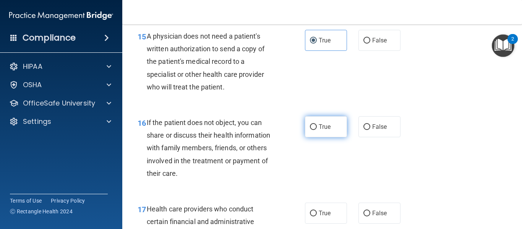
click at [319, 129] on span "True" at bounding box center [325, 126] width 12 height 7
click at [317, 129] on input "True" at bounding box center [313, 127] width 7 height 6
radio input "true"
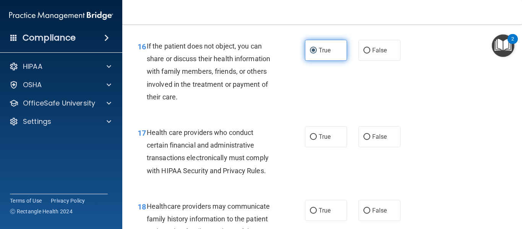
scroll to position [1156, 0]
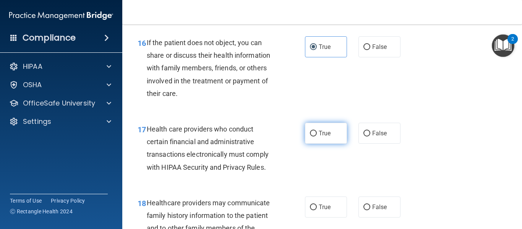
click at [328, 134] on span "True" at bounding box center [325, 133] width 12 height 7
click at [317, 134] on input "True" at bounding box center [313, 134] width 7 height 6
radio input "true"
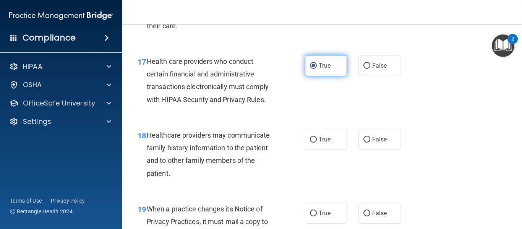
scroll to position [1226, 0]
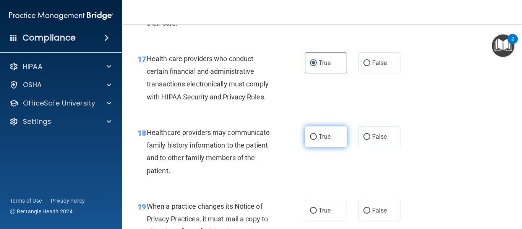
click at [328, 137] on span "True" at bounding box center [325, 136] width 12 height 7
click at [317, 137] on input "True" at bounding box center [313, 137] width 7 height 6
radio input "true"
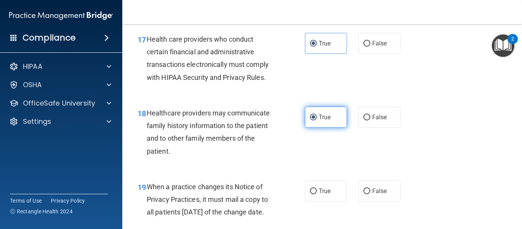
scroll to position [1246, 0]
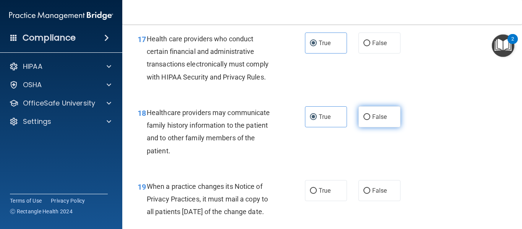
click at [369, 115] on input "False" at bounding box center [367, 117] width 7 height 6
radio input "true"
radio input "false"
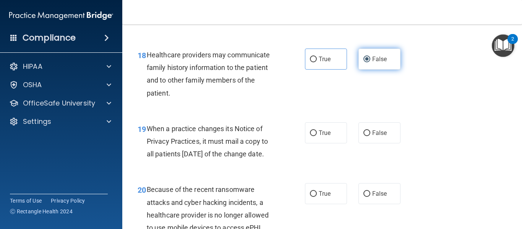
scroll to position [1305, 0]
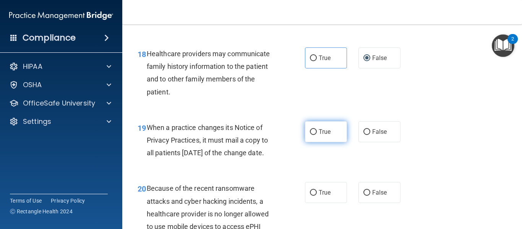
click at [330, 134] on span "True" at bounding box center [325, 131] width 12 height 7
click at [317, 134] on input "True" at bounding box center [313, 132] width 7 height 6
radio input "true"
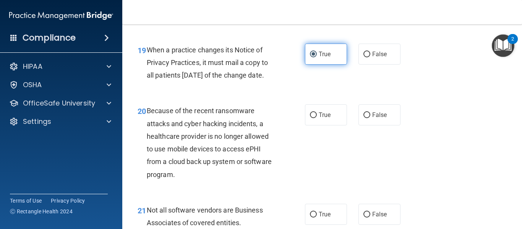
scroll to position [1383, 0]
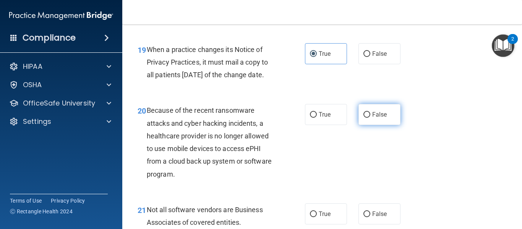
click at [380, 118] on span "False" at bounding box center [379, 114] width 15 height 7
click at [370, 118] on input "False" at bounding box center [367, 115] width 7 height 6
radio input "true"
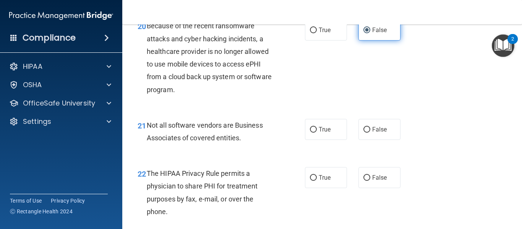
scroll to position [1469, 0]
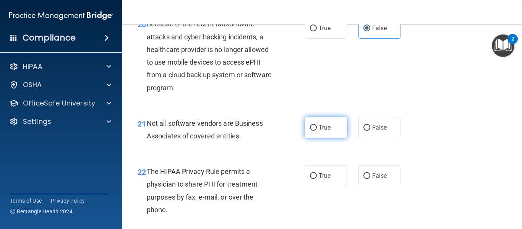
click at [336, 138] on label "True" at bounding box center [326, 127] width 42 height 21
click at [317, 131] on input "True" at bounding box center [313, 128] width 7 height 6
radio input "true"
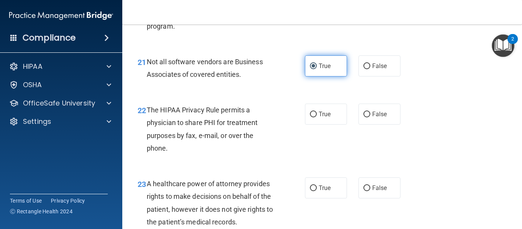
scroll to position [1531, 0]
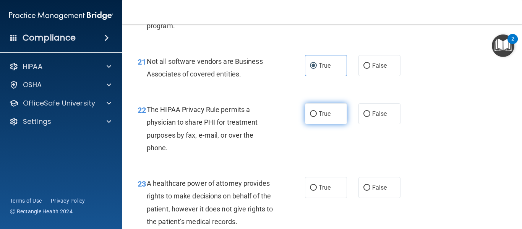
click at [325, 117] on span "True" at bounding box center [325, 113] width 12 height 7
click at [317, 117] on input "True" at bounding box center [313, 114] width 7 height 6
radio input "true"
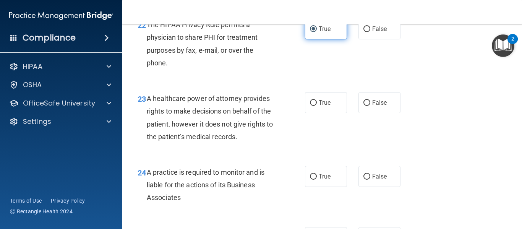
scroll to position [1616, 0]
click at [328, 106] on span "True" at bounding box center [325, 102] width 12 height 7
click at [317, 106] on input "True" at bounding box center [313, 103] width 7 height 6
radio input "true"
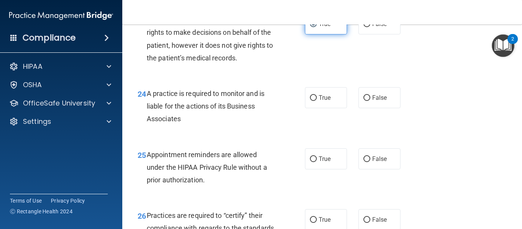
scroll to position [1697, 0]
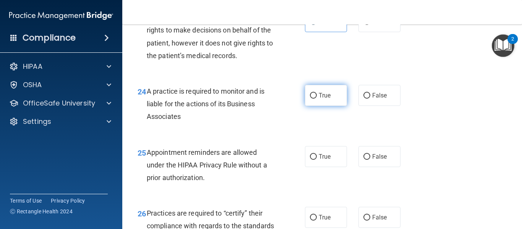
click at [325, 106] on label "True" at bounding box center [326, 95] width 42 height 21
click at [317, 99] on input "True" at bounding box center [313, 96] width 7 height 6
radio input "true"
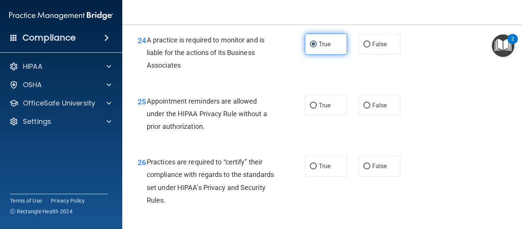
scroll to position [1749, 0]
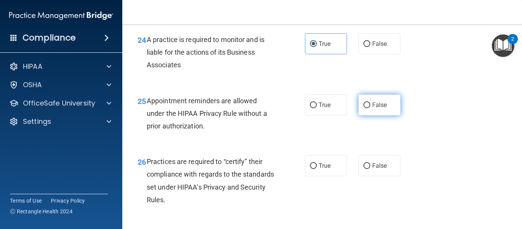
click at [385, 109] on span "False" at bounding box center [379, 104] width 15 height 7
click at [370, 108] on input "False" at bounding box center [367, 105] width 7 height 6
radio input "true"
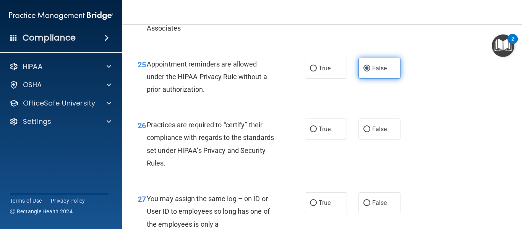
scroll to position [1800, 0]
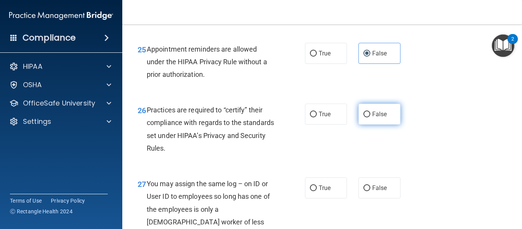
click at [383, 118] on span "False" at bounding box center [379, 113] width 15 height 7
click at [370, 117] on input "False" at bounding box center [367, 115] width 7 height 6
radio input "true"
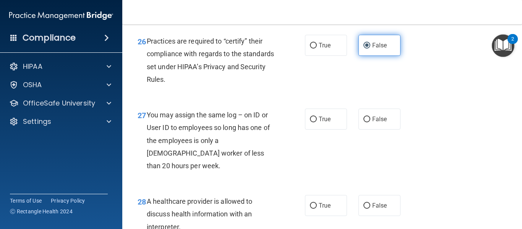
scroll to position [1870, 0]
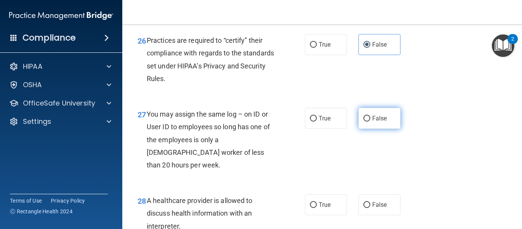
click at [369, 129] on label "False" at bounding box center [380, 118] width 42 height 21
click at [369, 122] on input "False" at bounding box center [367, 119] width 7 height 6
radio input "true"
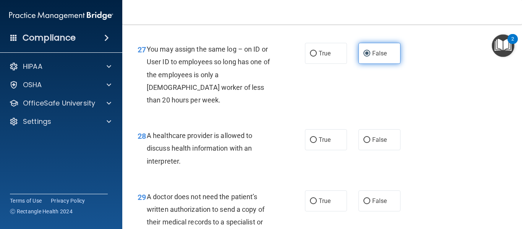
scroll to position [1937, 0]
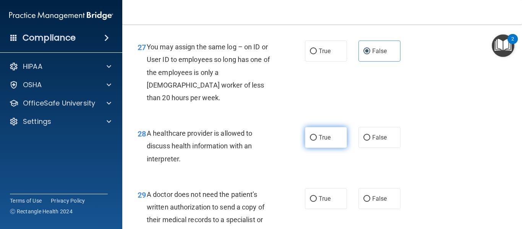
click at [328, 144] on label "True" at bounding box center [326, 137] width 42 height 21
click at [317, 141] on input "True" at bounding box center [313, 138] width 7 height 6
radio input "true"
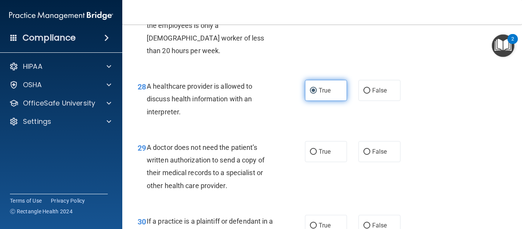
scroll to position [1986, 0]
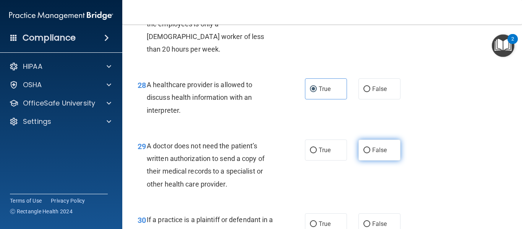
click at [375, 148] on span "False" at bounding box center [379, 149] width 15 height 7
click at [370, 148] on input "False" at bounding box center [367, 151] width 7 height 6
radio input "true"
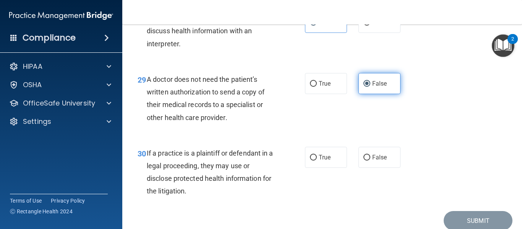
scroll to position [2055, 0]
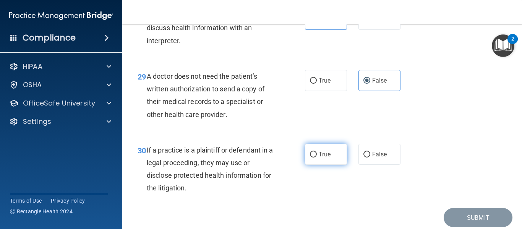
click at [318, 156] on label "True" at bounding box center [326, 154] width 42 height 21
click at [317, 156] on input "True" at bounding box center [313, 155] width 7 height 6
radio input "true"
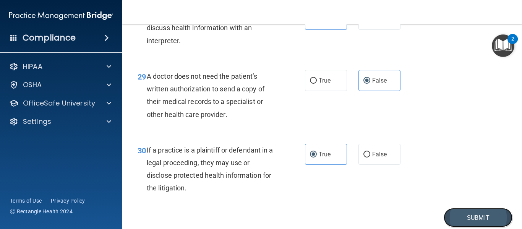
click at [477, 216] on button "Submit" at bounding box center [478, 217] width 69 height 19
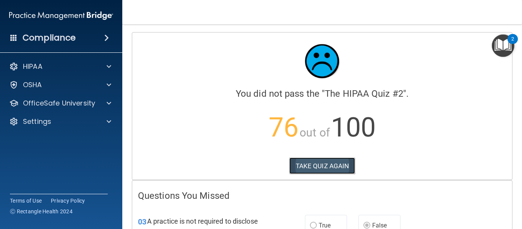
click at [338, 168] on button "TAKE QUIZ AGAIN" at bounding box center [322, 166] width 66 height 17
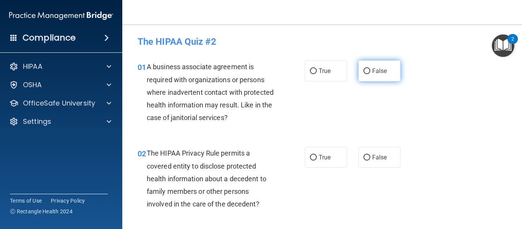
click at [382, 71] on span "False" at bounding box center [379, 70] width 15 height 7
click at [370, 71] on input "False" at bounding box center [367, 71] width 7 height 6
radio input "true"
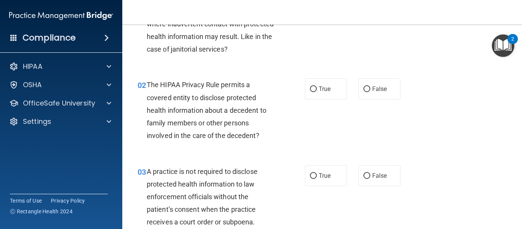
scroll to position [69, 0]
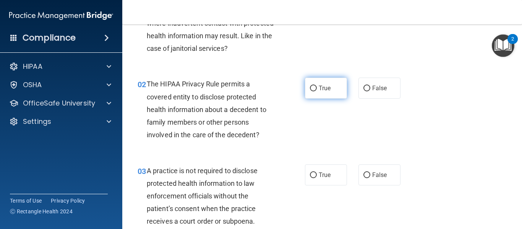
click at [325, 90] on span "True" at bounding box center [325, 87] width 12 height 7
click at [317, 90] on input "True" at bounding box center [313, 89] width 7 height 6
radio input "true"
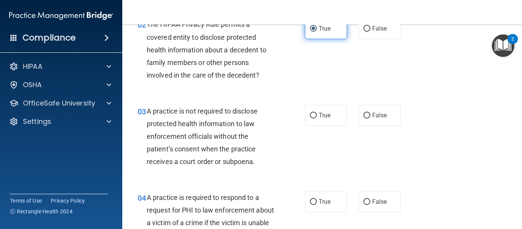
scroll to position [144, 0]
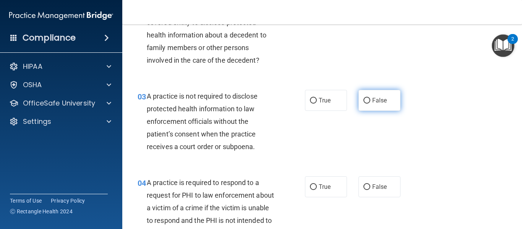
click at [366, 106] on label "False" at bounding box center [380, 100] width 42 height 21
click at [366, 104] on input "False" at bounding box center [367, 101] width 7 height 6
radio input "true"
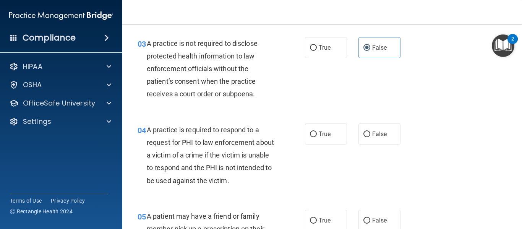
scroll to position [197, 0]
click at [314, 133] on input "True" at bounding box center [313, 134] width 7 height 6
radio input "true"
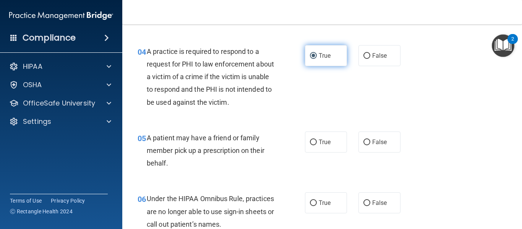
scroll to position [278, 0]
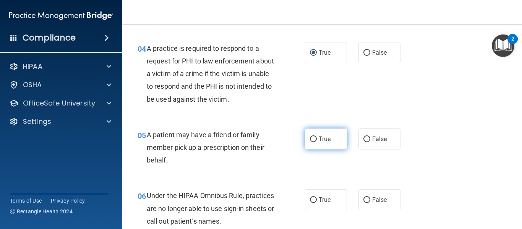
click at [315, 136] on input "True" at bounding box center [313, 139] width 7 height 6
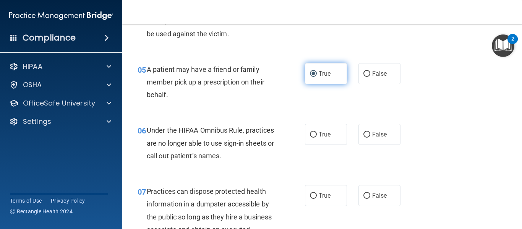
scroll to position [345, 0]
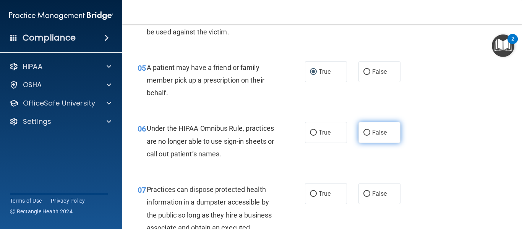
click at [370, 130] on label "False" at bounding box center [380, 132] width 42 height 21
click at [370, 130] on input "False" at bounding box center [367, 133] width 7 height 6
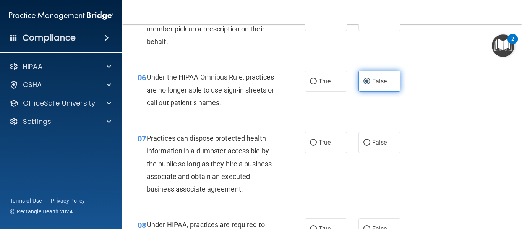
scroll to position [403, 0]
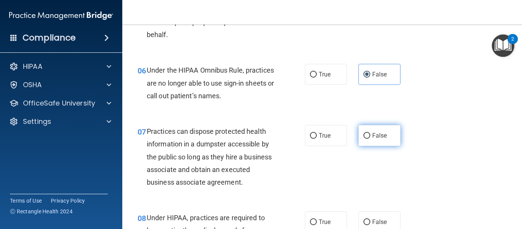
click at [374, 139] on label "False" at bounding box center [380, 135] width 42 height 21
click at [370, 139] on input "False" at bounding box center [367, 136] width 7 height 6
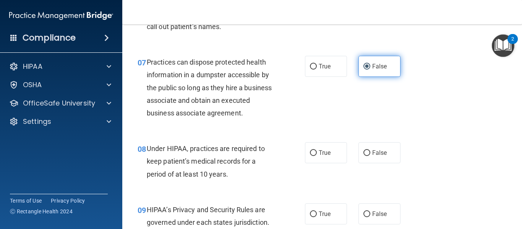
scroll to position [474, 0]
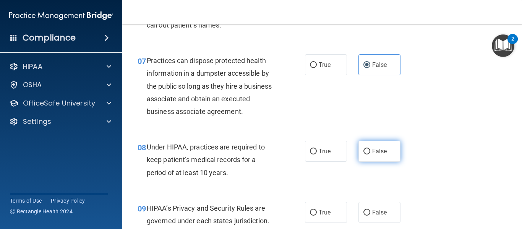
click at [378, 152] on span "False" at bounding box center [379, 151] width 15 height 7
click at [370, 152] on input "False" at bounding box center [367, 152] width 7 height 6
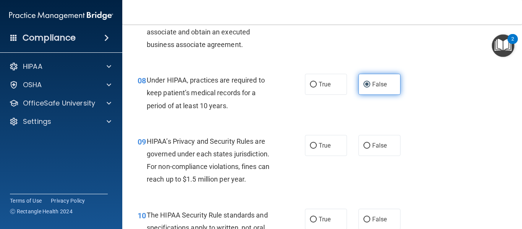
scroll to position [542, 0]
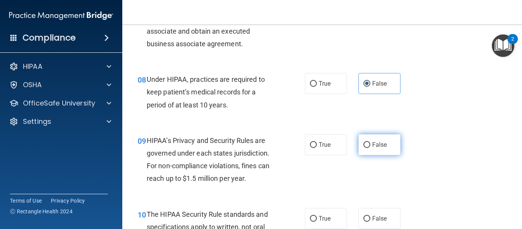
click at [369, 146] on input "False" at bounding box center [367, 145] width 7 height 6
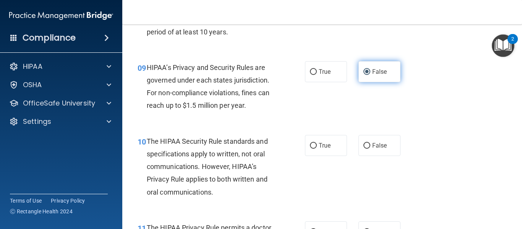
scroll to position [617, 0]
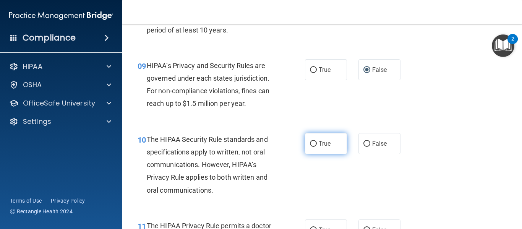
click at [330, 145] on span "True" at bounding box center [325, 143] width 12 height 7
click at [317, 145] on input "True" at bounding box center [313, 144] width 7 height 6
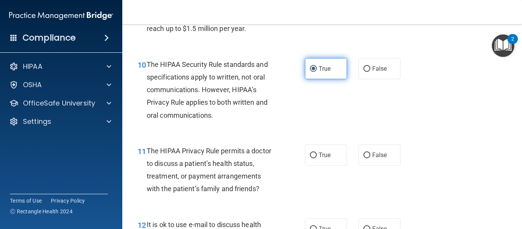
scroll to position [700, 0]
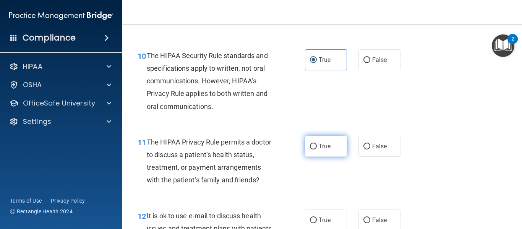
click at [325, 151] on label "True" at bounding box center [326, 146] width 42 height 21
click at [317, 149] on input "True" at bounding box center [313, 147] width 7 height 6
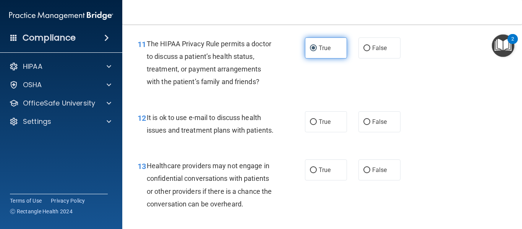
scroll to position [808, 0]
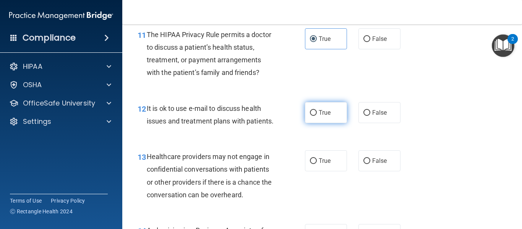
click at [317, 117] on label "True" at bounding box center [326, 112] width 42 height 21
click at [317, 116] on input "True" at bounding box center [313, 113] width 7 height 6
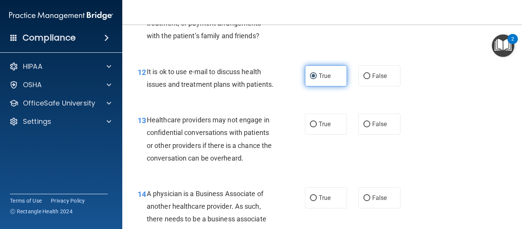
scroll to position [845, 0]
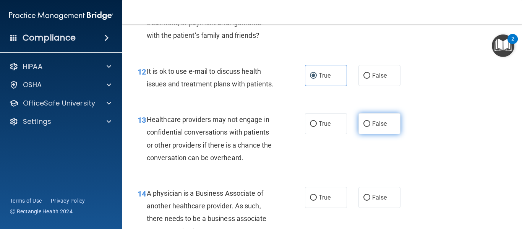
click at [374, 125] on span "False" at bounding box center [379, 123] width 15 height 7
click at [370, 125] on input "False" at bounding box center [367, 124] width 7 height 6
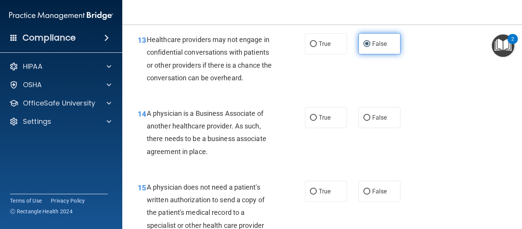
scroll to position [925, 0]
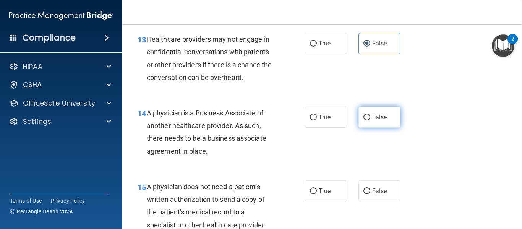
click at [374, 121] on label "False" at bounding box center [380, 117] width 42 height 21
click at [370, 120] on input "False" at bounding box center [367, 118] width 7 height 6
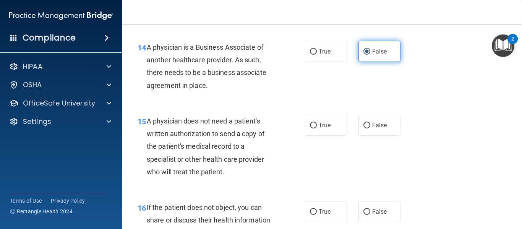
scroll to position [991, 0]
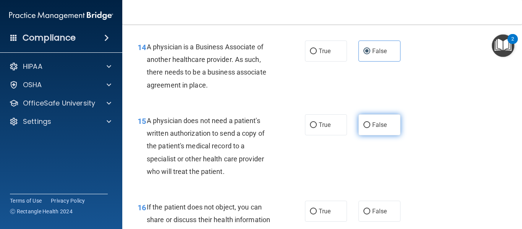
click at [372, 128] on span "False" at bounding box center [379, 124] width 15 height 7
click at [370, 128] on input "False" at bounding box center [367, 125] width 7 height 6
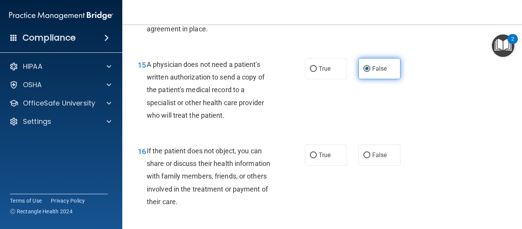
scroll to position [1048, 0]
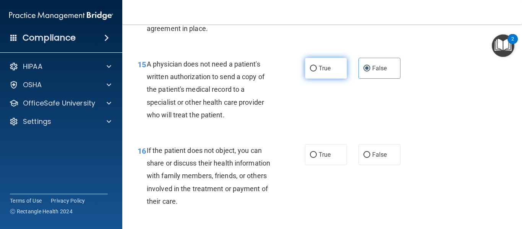
click at [320, 69] on span "True" at bounding box center [325, 68] width 12 height 7
click at [317, 69] on input "True" at bounding box center [313, 69] width 7 height 6
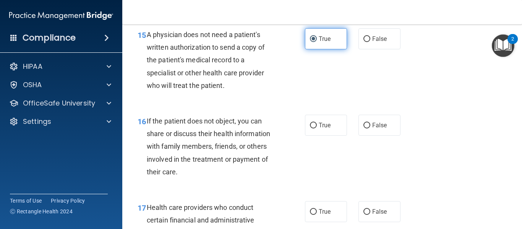
scroll to position [1081, 0]
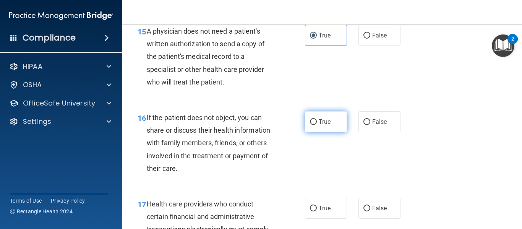
click at [329, 119] on span "True" at bounding box center [325, 121] width 12 height 7
click at [317, 119] on input "True" at bounding box center [313, 122] width 7 height 6
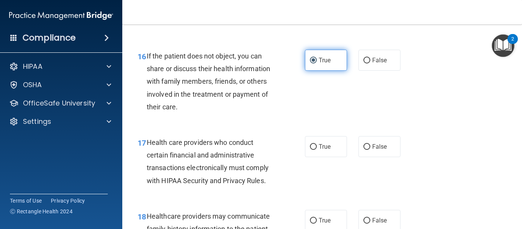
scroll to position [1147, 0]
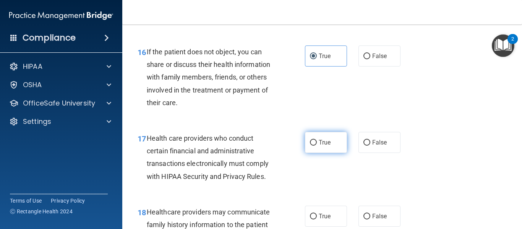
click at [325, 141] on span "True" at bounding box center [325, 142] width 12 height 7
click at [317, 141] on input "True" at bounding box center [313, 143] width 7 height 6
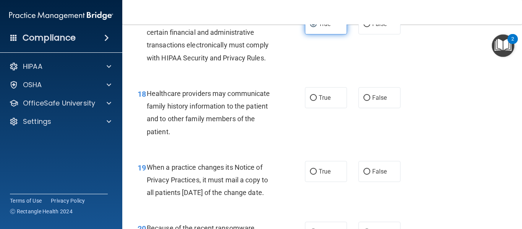
scroll to position [1269, 0]
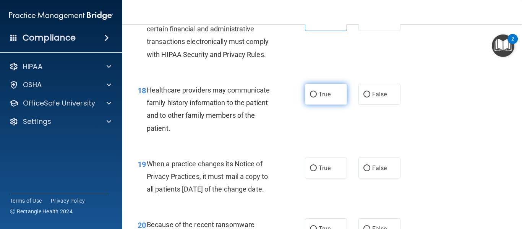
click at [318, 98] on label "True" at bounding box center [326, 94] width 42 height 21
click at [317, 97] on input "True" at bounding box center [313, 95] width 7 height 6
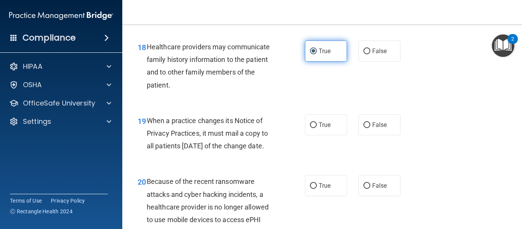
scroll to position [1313, 0]
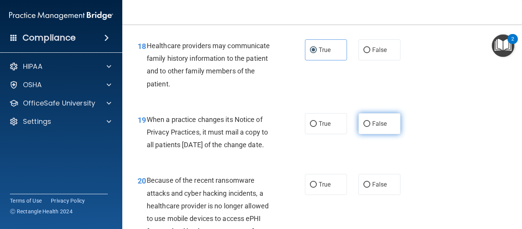
click at [379, 122] on span "False" at bounding box center [379, 123] width 15 height 7
click at [370, 122] on input "False" at bounding box center [367, 124] width 7 height 6
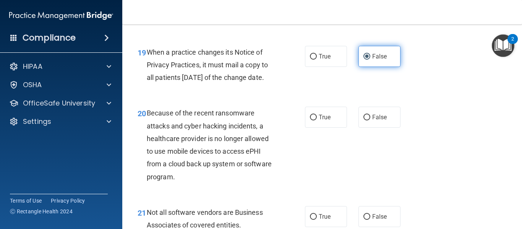
scroll to position [1382, 0]
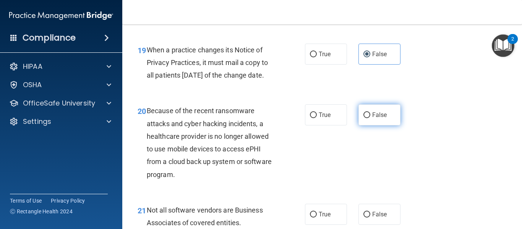
click at [387, 119] on span "False" at bounding box center [379, 114] width 15 height 7
click at [370, 118] on input "False" at bounding box center [367, 115] width 7 height 6
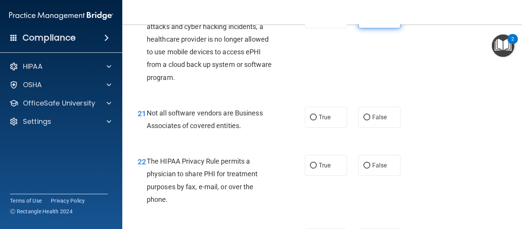
scroll to position [1480, 0]
click at [325, 120] on span "True" at bounding box center [325, 116] width 12 height 7
click at [317, 120] on input "True" at bounding box center [313, 117] width 7 height 6
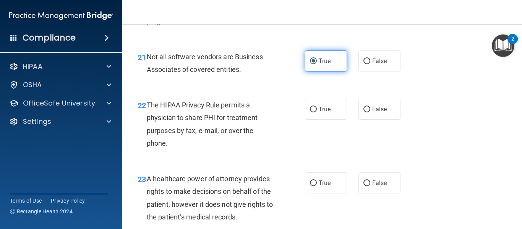
scroll to position [1536, 0]
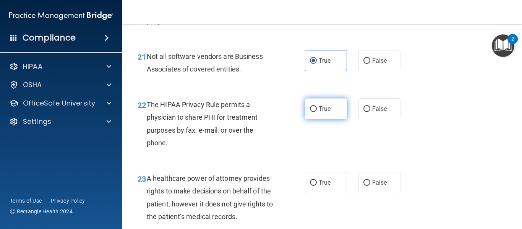
click at [322, 112] on span "True" at bounding box center [325, 108] width 12 height 7
click at [317, 112] on input "True" at bounding box center [313, 109] width 7 height 6
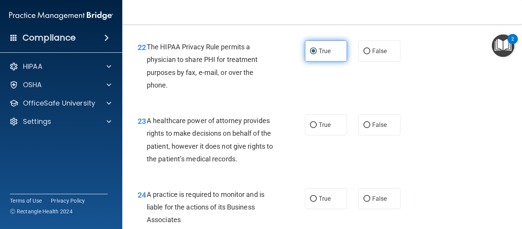
scroll to position [1595, 0]
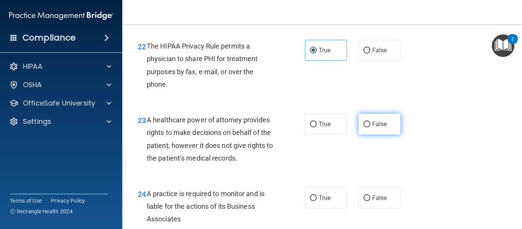
click at [379, 135] on label "False" at bounding box center [380, 124] width 42 height 21
click at [370, 127] on input "False" at bounding box center [367, 125] width 7 height 6
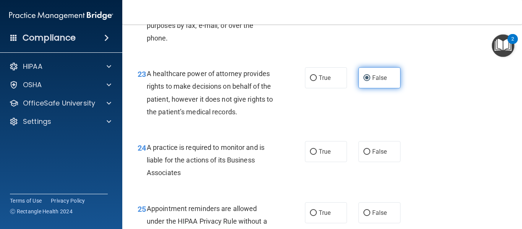
scroll to position [1641, 0]
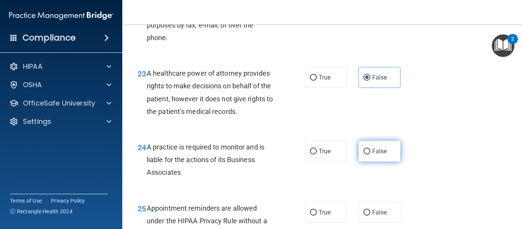
click at [373, 155] on span "False" at bounding box center [379, 151] width 15 height 7
click at [370, 154] on input "False" at bounding box center [367, 152] width 7 height 6
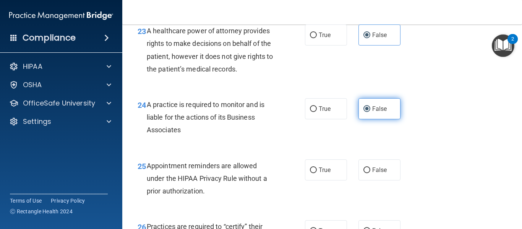
scroll to position [1696, 0]
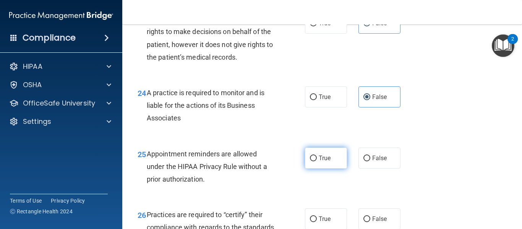
click at [316, 161] on input "True" at bounding box center [313, 159] width 7 height 6
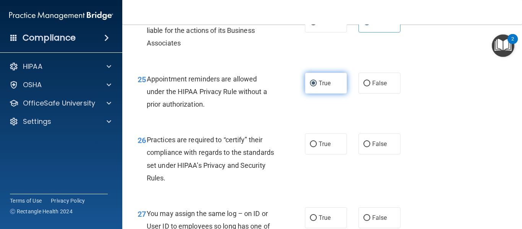
scroll to position [1771, 0]
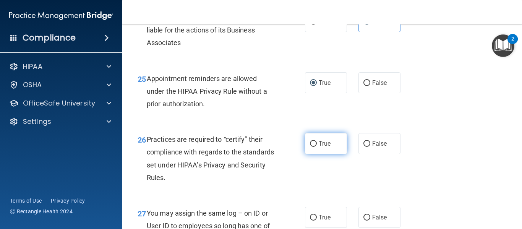
click at [329, 147] on span "True" at bounding box center [325, 143] width 12 height 7
click at [317, 147] on input "True" at bounding box center [313, 144] width 7 height 6
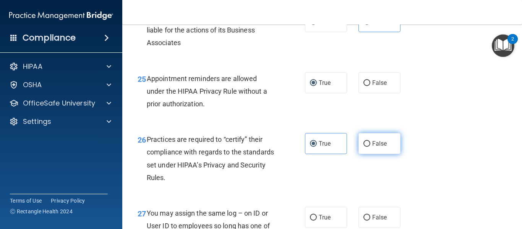
click at [369, 147] on input "False" at bounding box center [367, 144] width 7 height 6
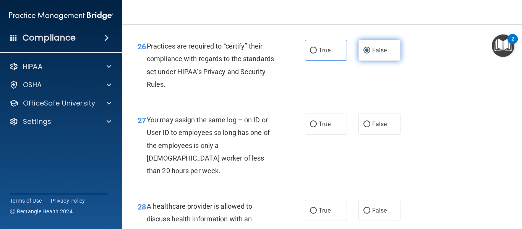
scroll to position [1865, 0]
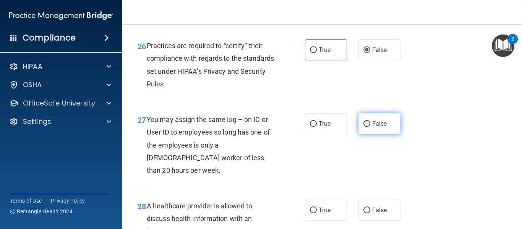
click at [385, 127] on span "False" at bounding box center [379, 123] width 15 height 7
click at [370, 127] on input "False" at bounding box center [367, 124] width 7 height 6
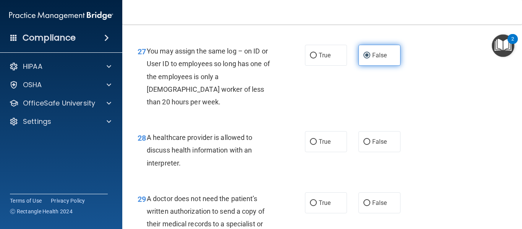
scroll to position [1934, 0]
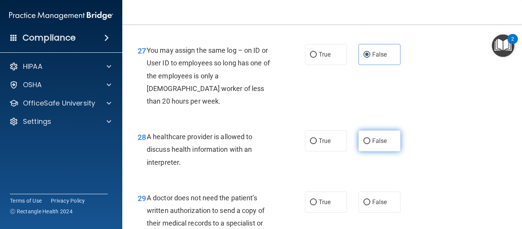
click at [390, 148] on label "False" at bounding box center [380, 140] width 42 height 21
click at [370, 144] on input "False" at bounding box center [367, 141] width 7 height 6
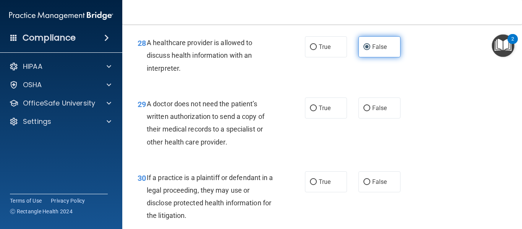
scroll to position [2028, 0]
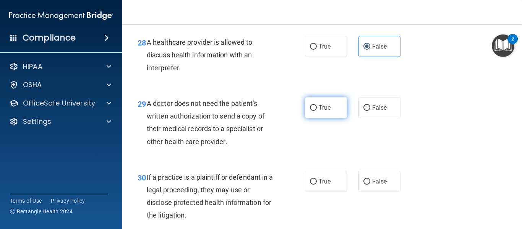
click at [325, 109] on span "True" at bounding box center [325, 107] width 12 height 7
click at [317, 109] on input "True" at bounding box center [313, 108] width 7 height 6
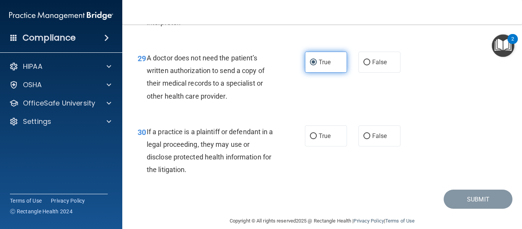
scroll to position [2075, 0]
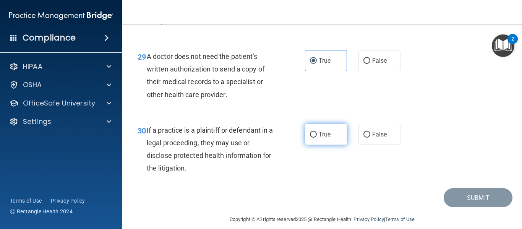
click at [325, 134] on span "True" at bounding box center [325, 134] width 12 height 7
click at [317, 134] on input "True" at bounding box center [313, 135] width 7 height 6
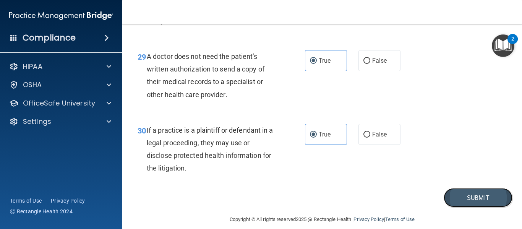
click at [494, 194] on button "Submit" at bounding box center [478, 197] width 69 height 19
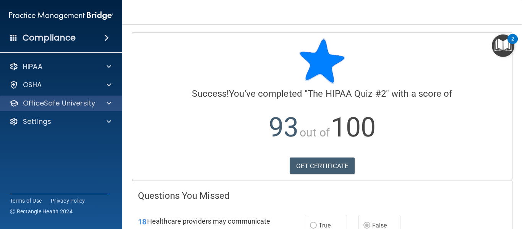
click at [65, 108] on div "OfficeSafe University" at bounding box center [61, 103] width 123 height 15
click at [62, 104] on p "OfficeSafe University" at bounding box center [59, 103] width 72 height 9
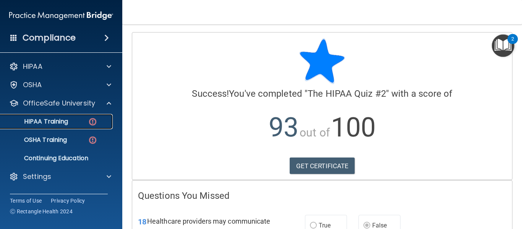
click at [58, 122] on p "HIPAA Training" at bounding box center [36, 122] width 63 height 8
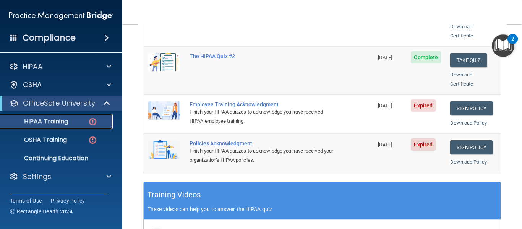
scroll to position [193, 0]
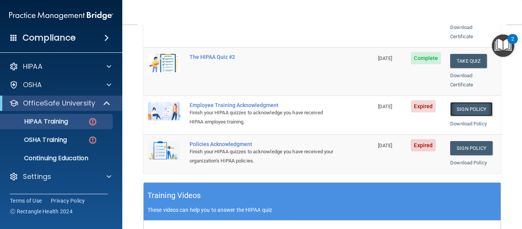
click at [472, 102] on link "Sign Policy" at bounding box center [471, 109] width 42 height 14
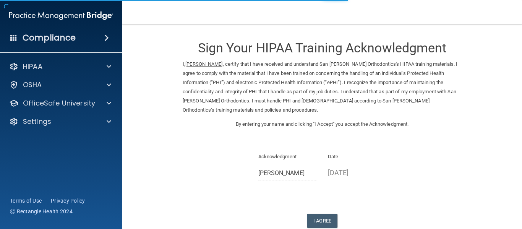
scroll to position [48, 0]
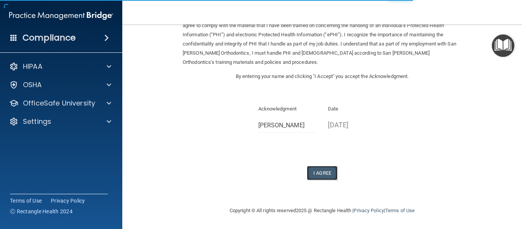
click at [329, 172] on button "I Agree" at bounding box center [322, 173] width 31 height 14
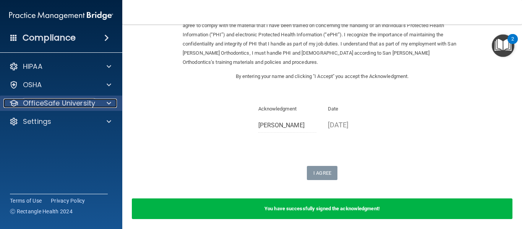
click at [65, 103] on p "OfficeSafe University" at bounding box center [59, 103] width 72 height 9
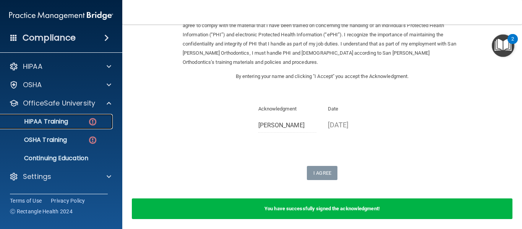
click at [60, 121] on p "HIPAA Training" at bounding box center [36, 122] width 63 height 8
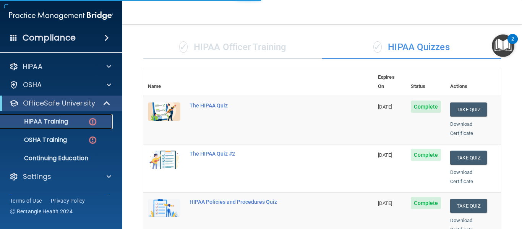
scroll to position [344, 0]
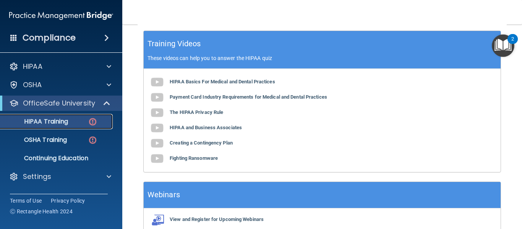
click at [68, 122] on p "HIPAA Training" at bounding box center [36, 122] width 63 height 8
click at [59, 122] on p "HIPAA Training" at bounding box center [36, 122] width 63 height 8
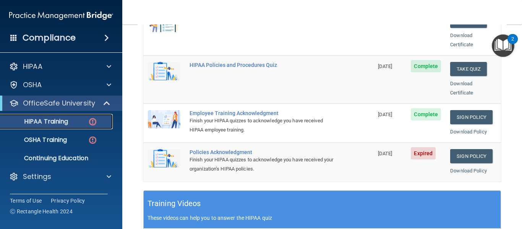
scroll to position [184, 0]
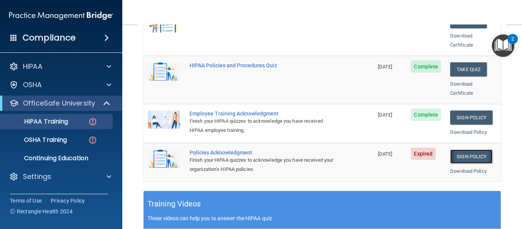
click at [474, 149] on link "Sign Policy" at bounding box center [471, 156] width 42 height 14
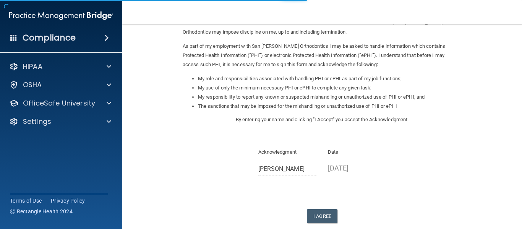
scroll to position [82, 0]
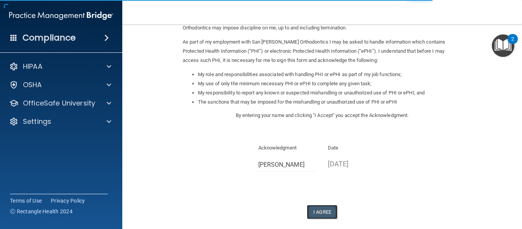
click at [330, 210] on button "I Agree" at bounding box center [322, 212] width 31 height 14
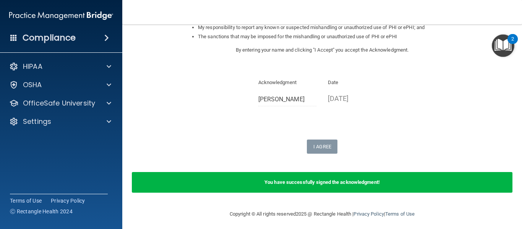
scroll to position [148, 0]
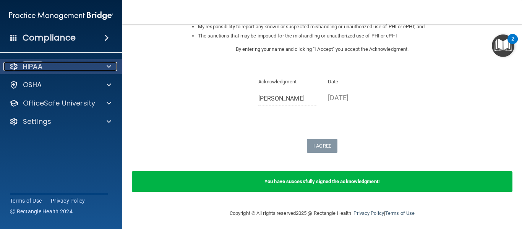
click at [45, 66] on div "HIPAA" at bounding box center [50, 66] width 95 height 9
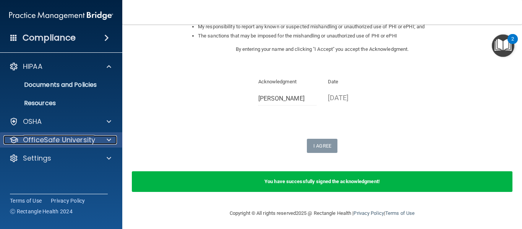
click at [44, 137] on p "OfficeSafe University" at bounding box center [59, 139] width 72 height 9
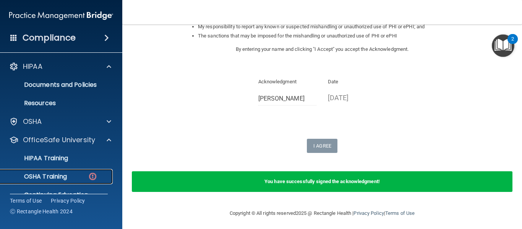
click at [47, 175] on p "OSHA Training" at bounding box center [36, 177] width 62 height 8
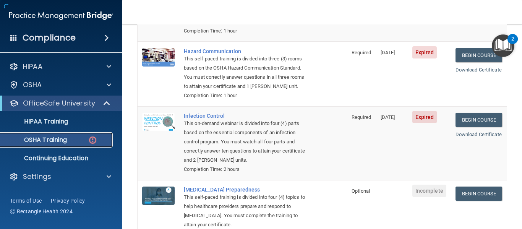
scroll to position [201, 0]
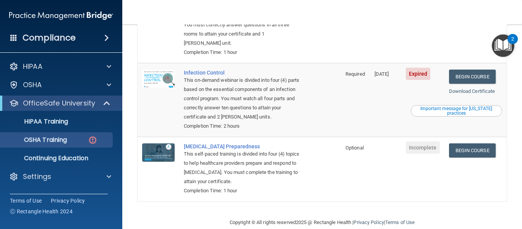
click at [421, 89] on td "Expired" at bounding box center [422, 100] width 43 height 74
click at [466, 70] on link "Begin Course" at bounding box center [472, 77] width 47 height 14
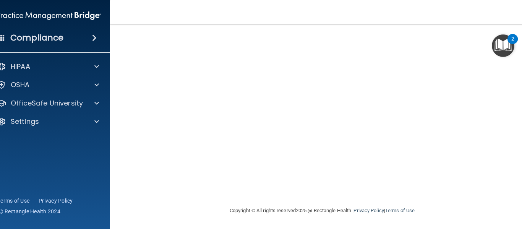
scroll to position [37, 0]
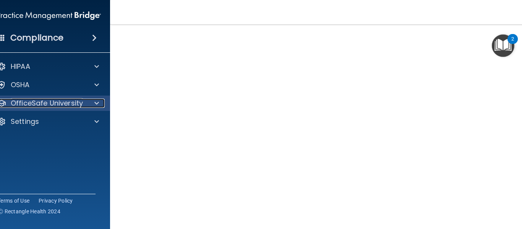
click at [39, 106] on p "OfficeSafe University" at bounding box center [47, 103] width 72 height 9
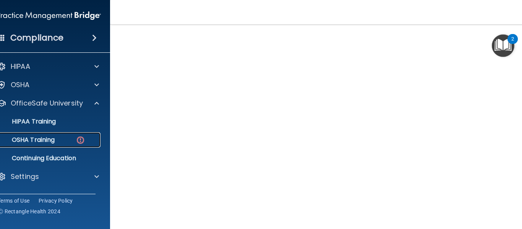
click at [38, 142] on p "OSHA Training" at bounding box center [24, 140] width 62 height 8
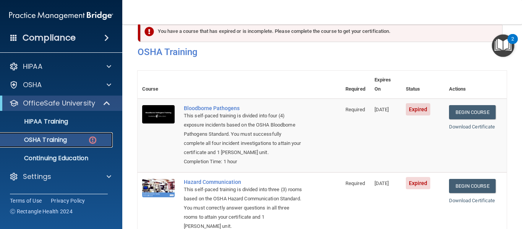
scroll to position [14, 0]
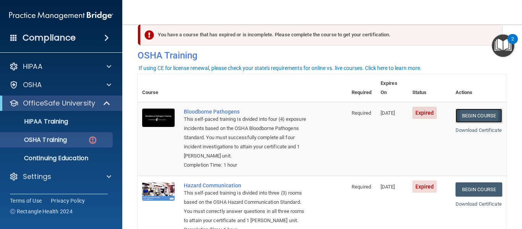
click at [482, 109] on link "Begin Course" at bounding box center [479, 116] width 47 height 14
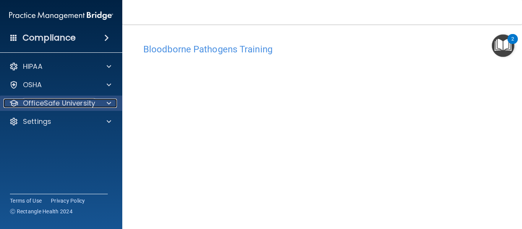
click at [88, 103] on p "OfficeSafe University" at bounding box center [59, 103] width 72 height 9
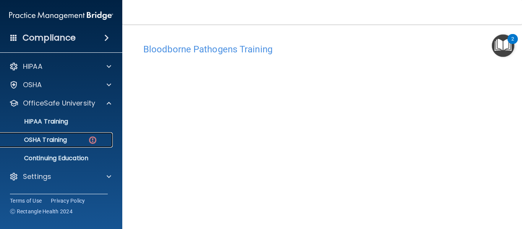
click at [84, 136] on div "OSHA Training" at bounding box center [57, 140] width 104 height 8
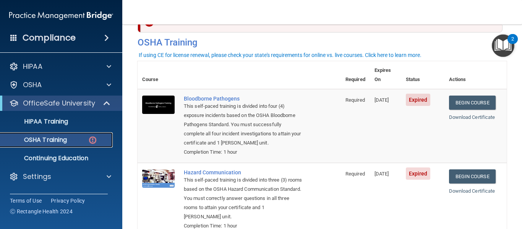
scroll to position [28, 0]
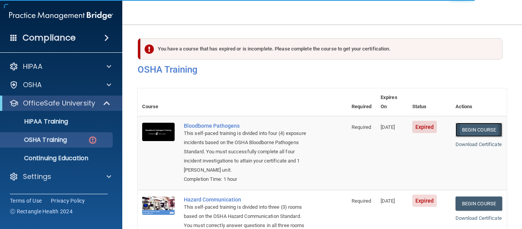
click at [469, 123] on link "Begin Course" at bounding box center [479, 130] width 47 height 14
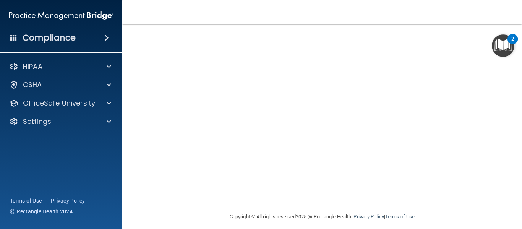
scroll to position [98, 0]
